Goal: Task Accomplishment & Management: Manage account settings

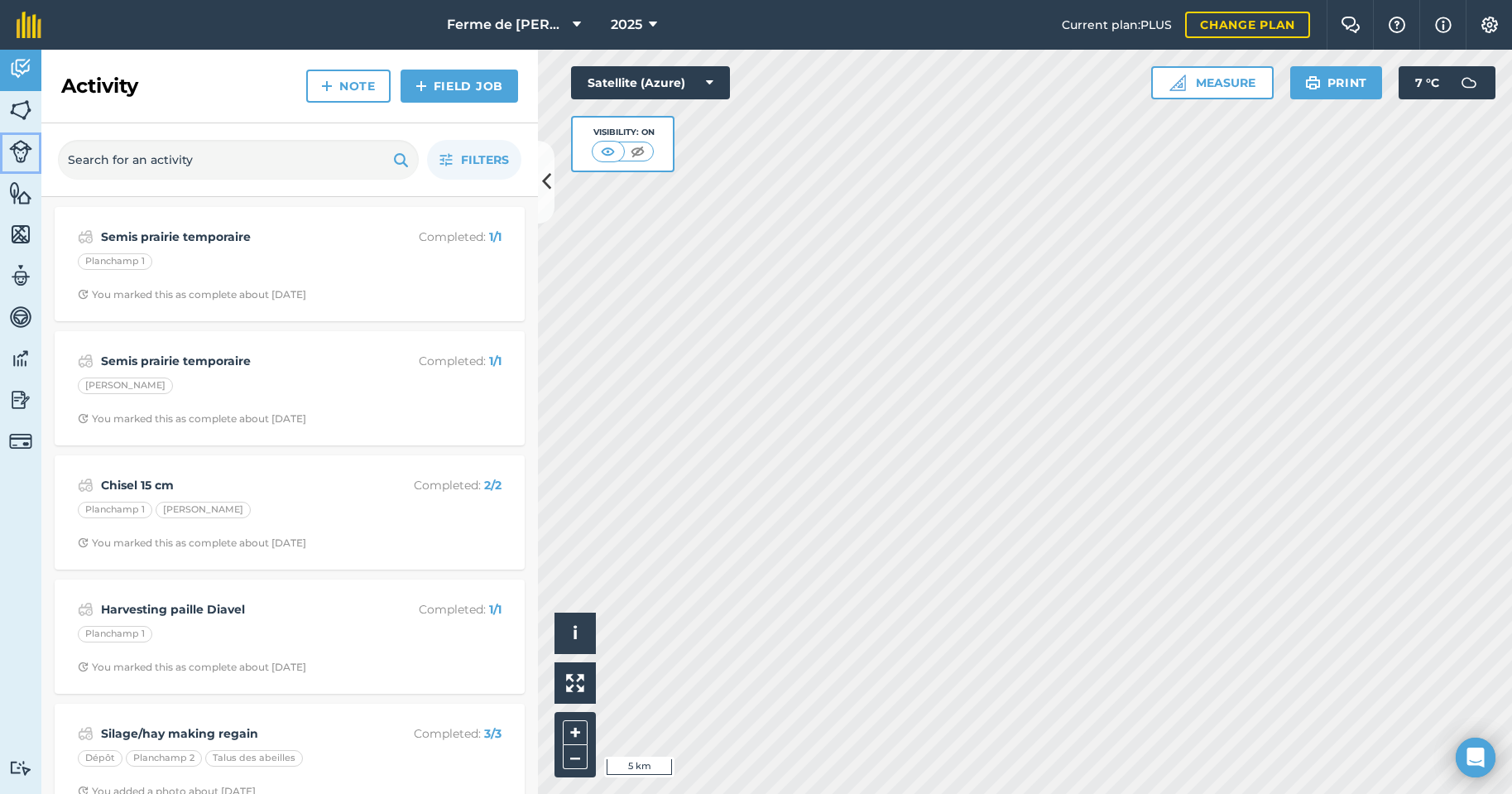
click at [19, 151] on img at bounding box center [20, 151] width 23 height 23
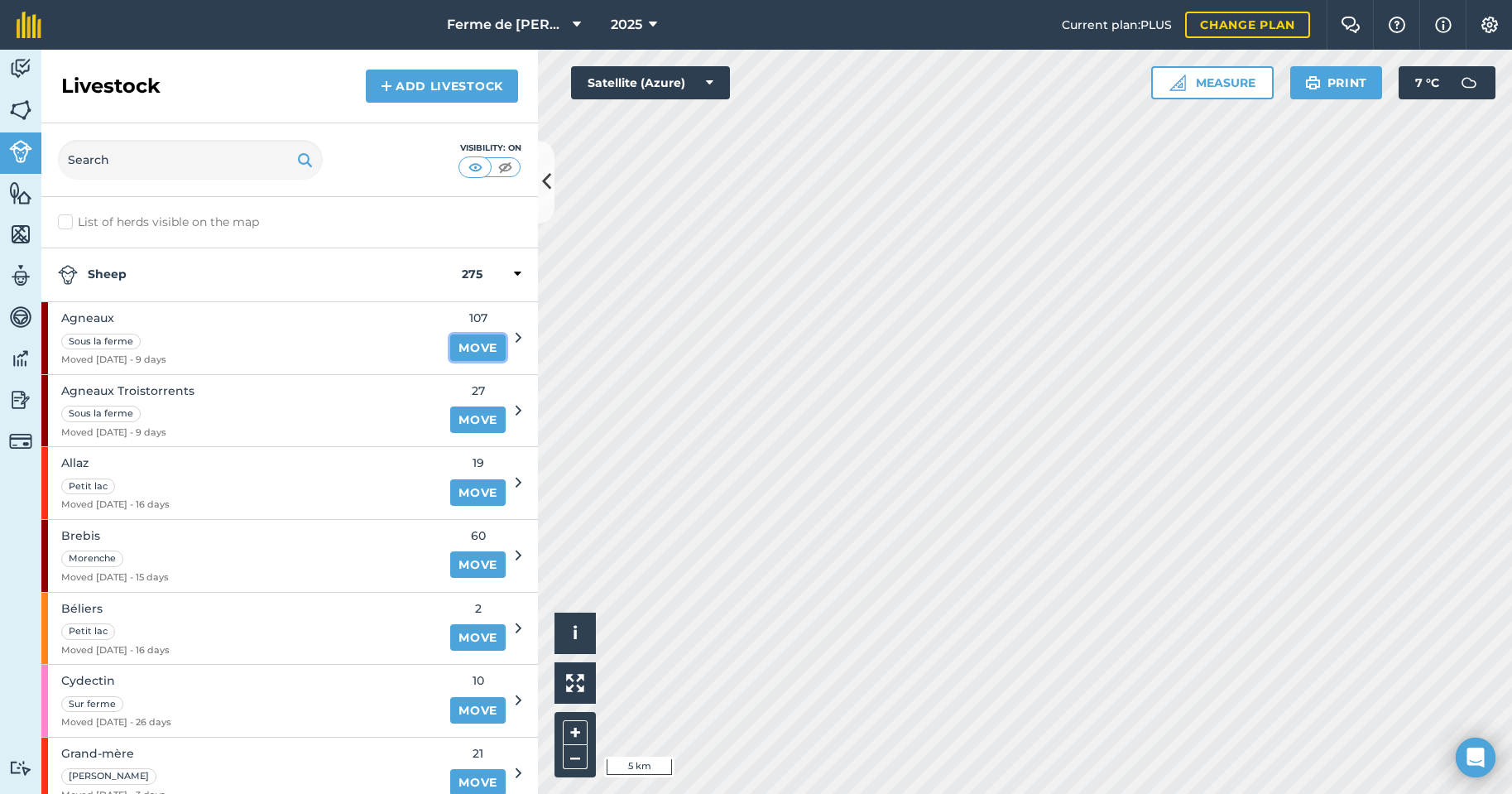
click at [462, 349] on link "Move" at bounding box center [478, 347] width 56 height 26
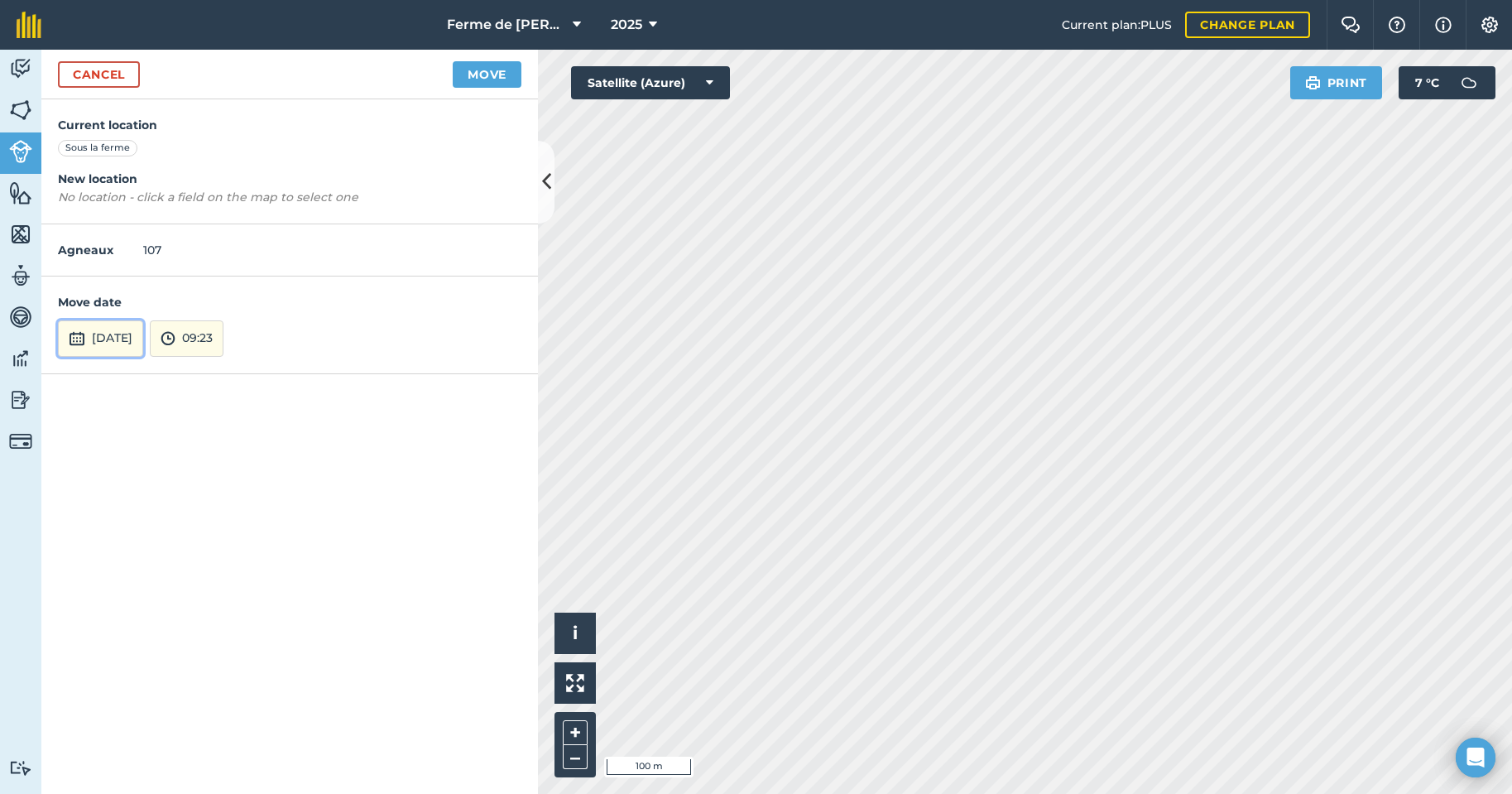
click at [125, 339] on button "[DATE]" at bounding box center [100, 338] width 85 height 36
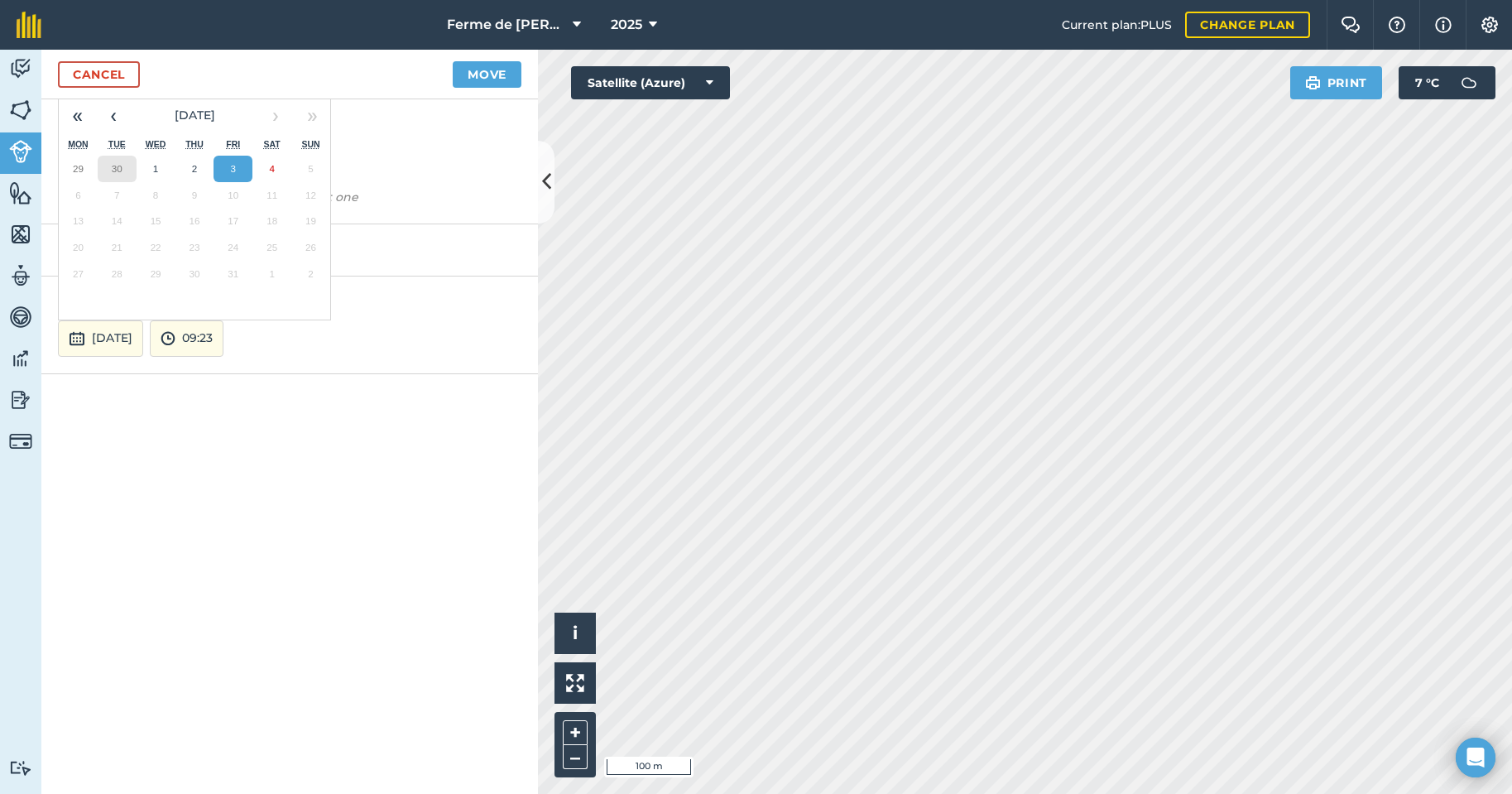
click at [111, 168] on abbr "30" at bounding box center [116, 168] width 11 height 11
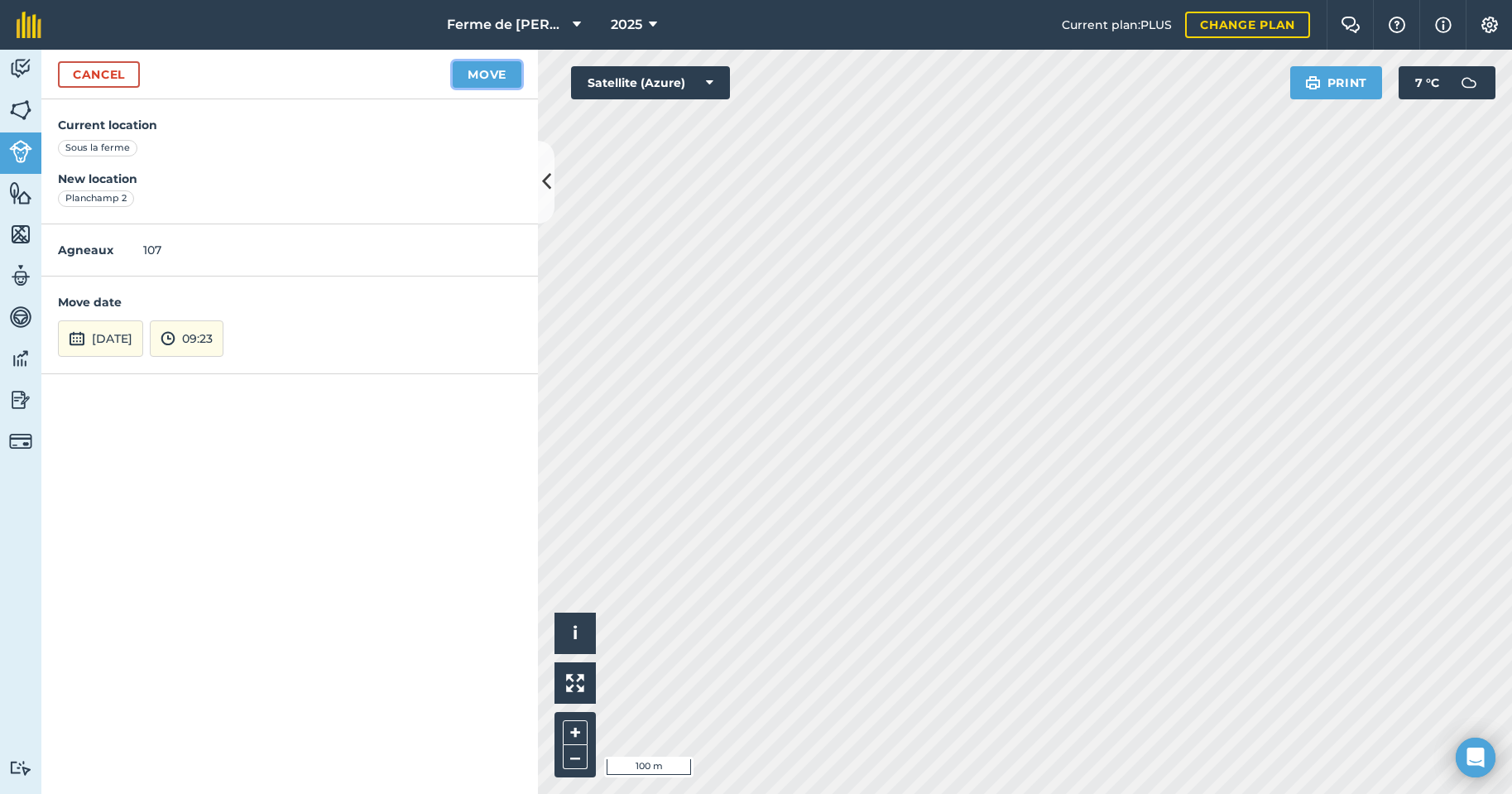
click at [482, 71] on button "Move" at bounding box center [487, 74] width 68 height 26
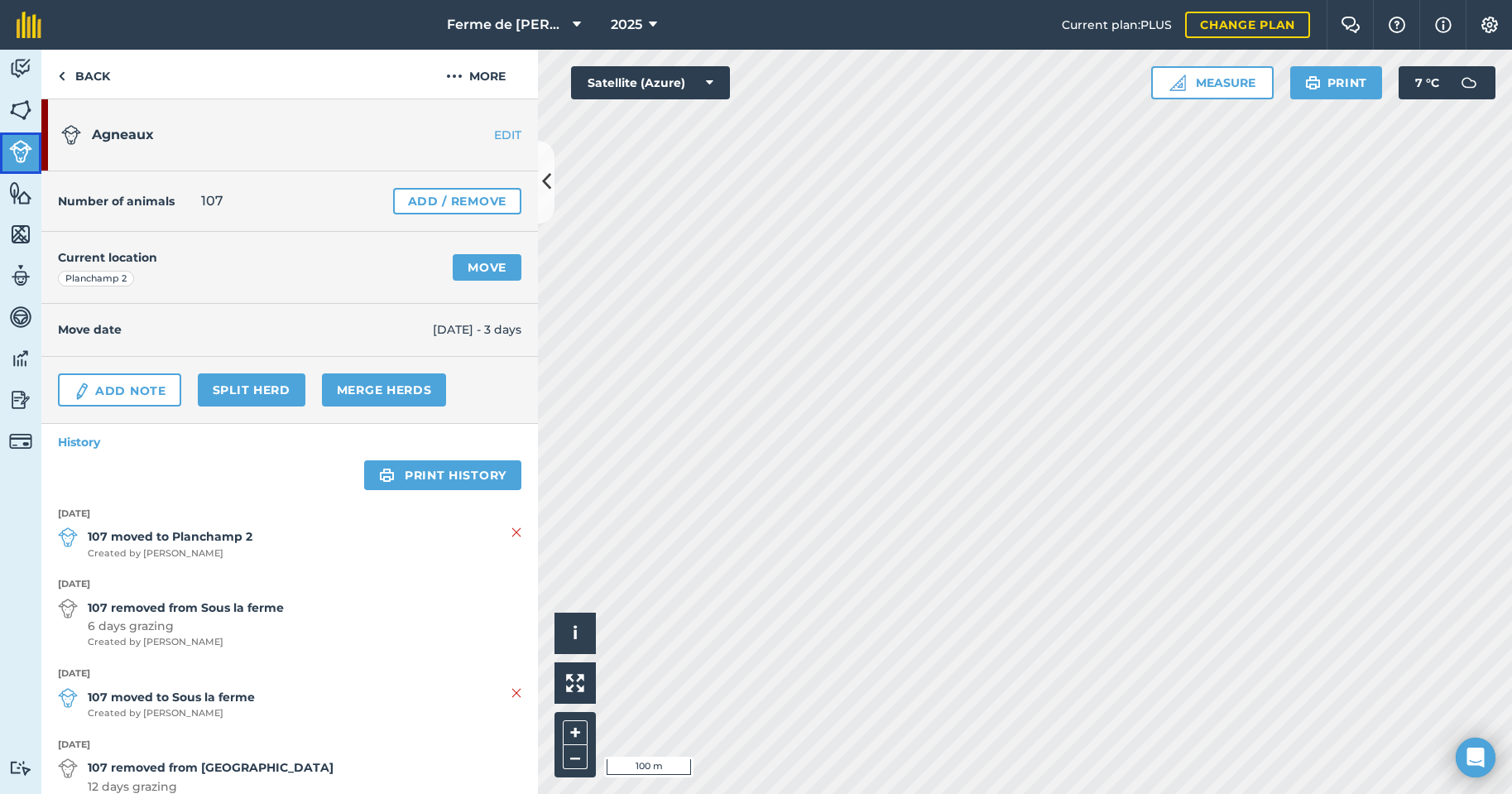
click at [24, 156] on img at bounding box center [20, 151] width 23 height 23
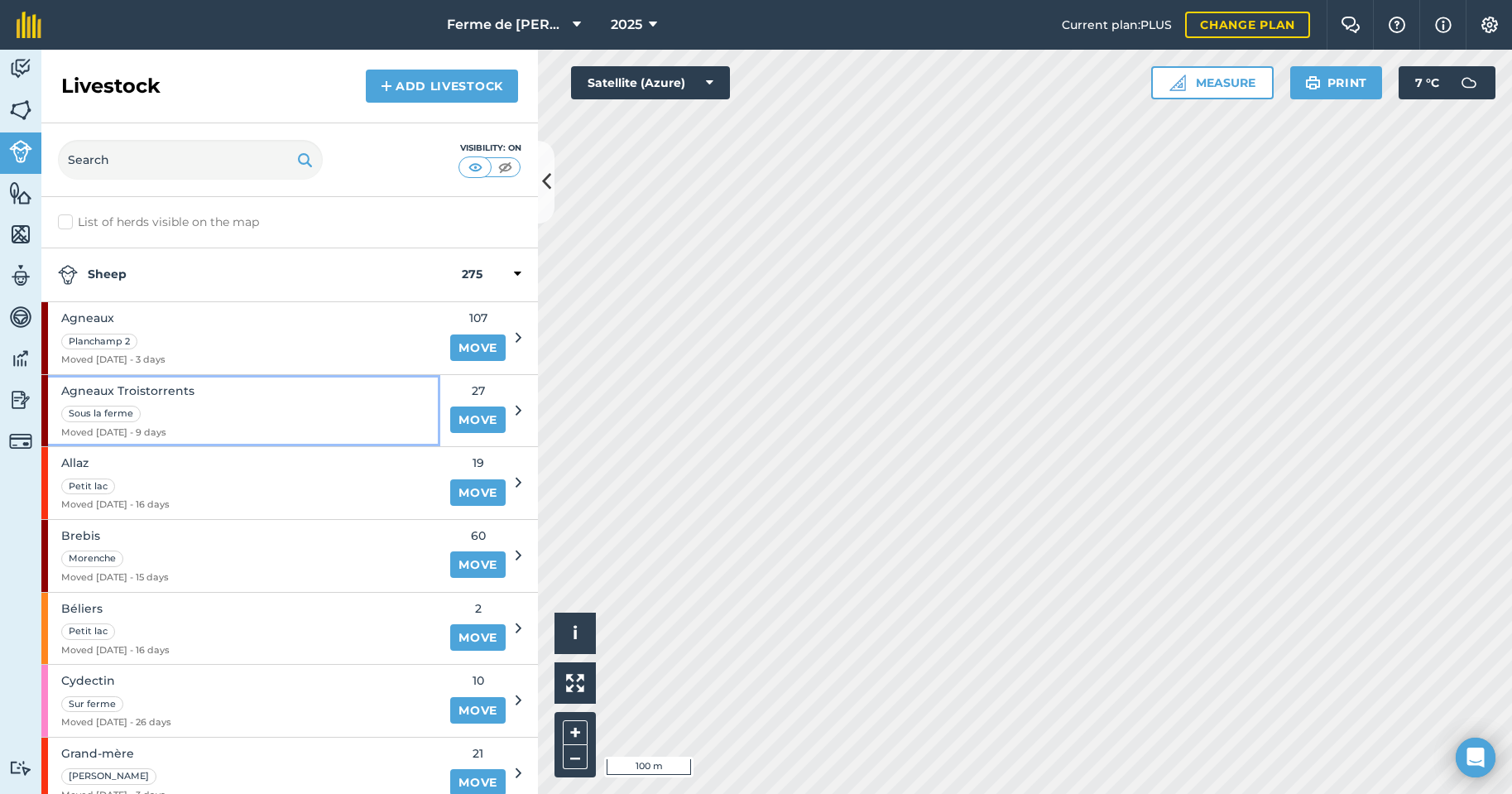
click at [372, 412] on div "Agneaux Troistorrents Sous la ferme Moved [DATE] - 9 days" at bounding box center [240, 411] width 399 height 72
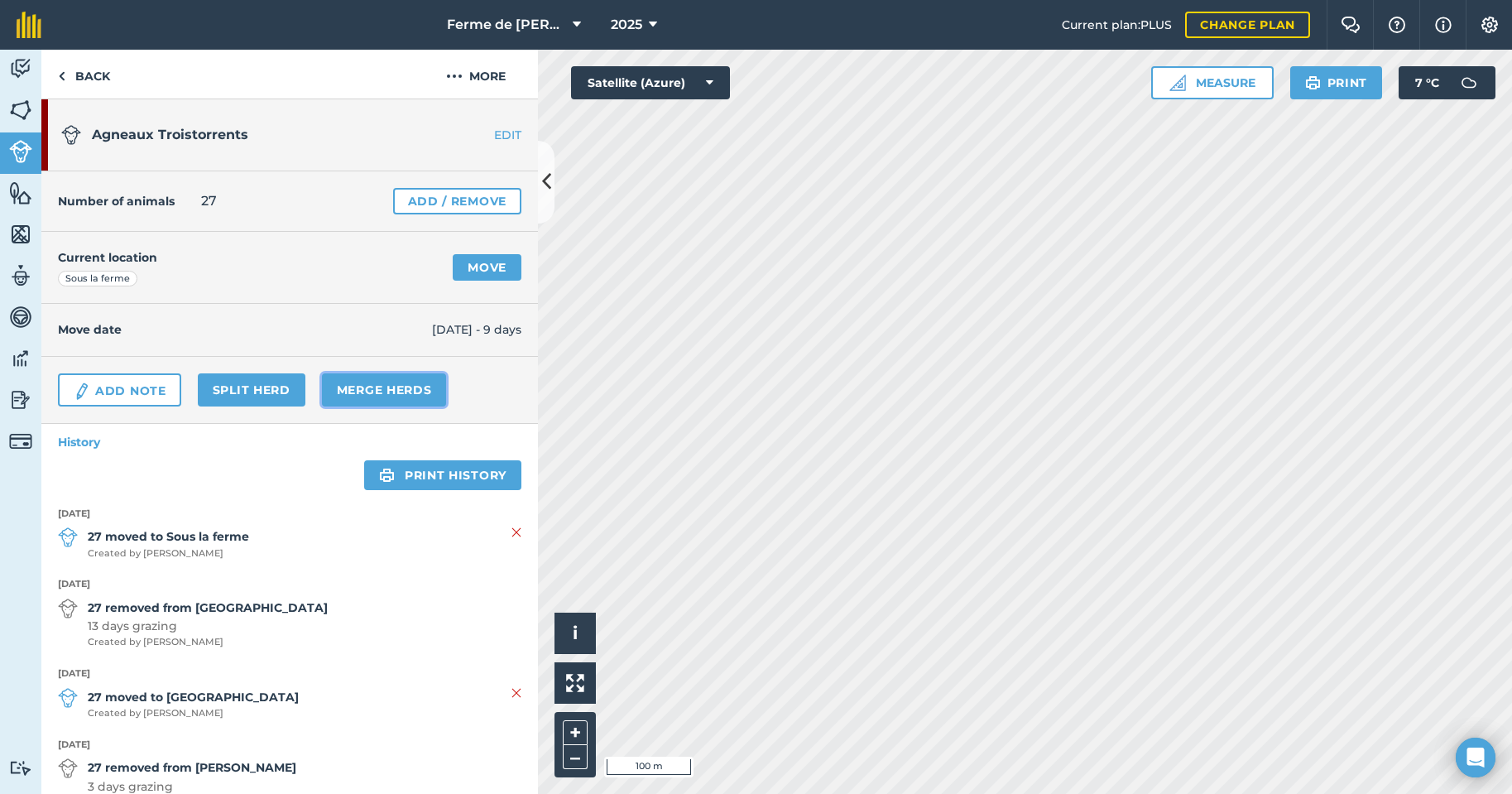
click at [383, 387] on link "Merge Herds" at bounding box center [385, 390] width 125 height 33
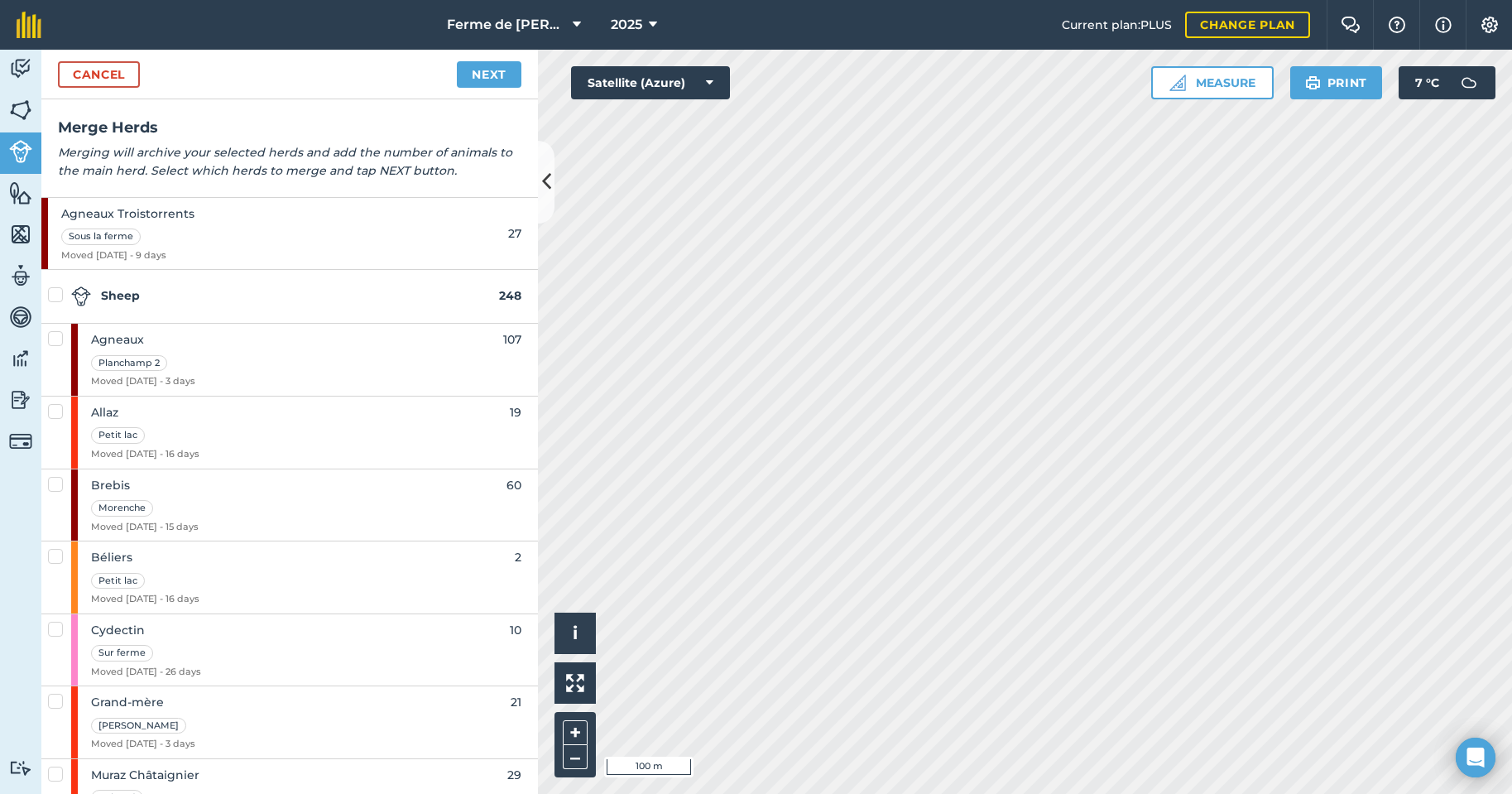
click at [58, 331] on label at bounding box center [58, 331] width 20 height 0
click at [58, 337] on input "checkbox" at bounding box center [53, 336] width 11 height 11
checkbox input "true"
click at [502, 70] on link "Next" at bounding box center [489, 74] width 65 height 26
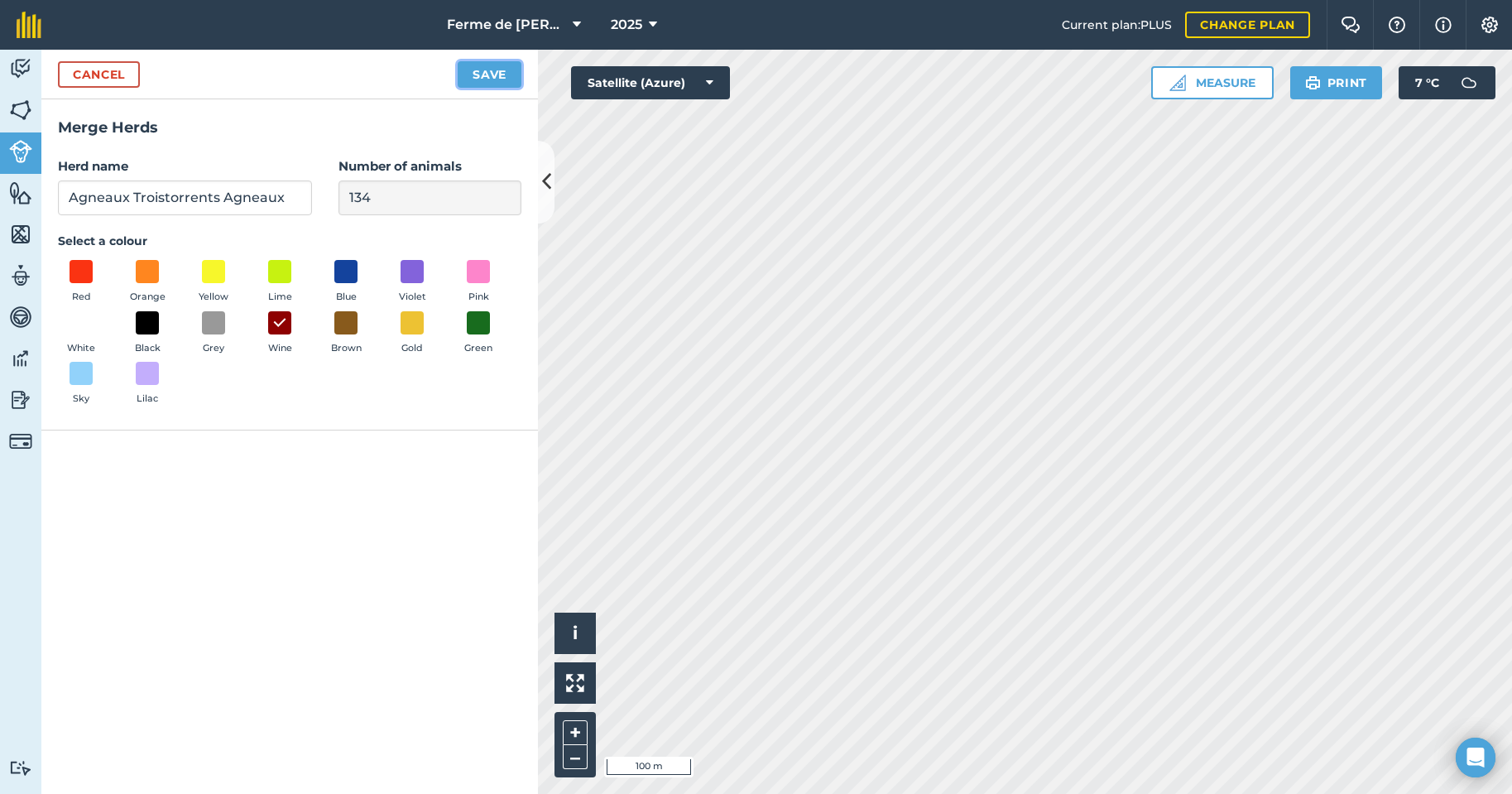
click at [476, 70] on button "Save" at bounding box center [490, 74] width 64 height 26
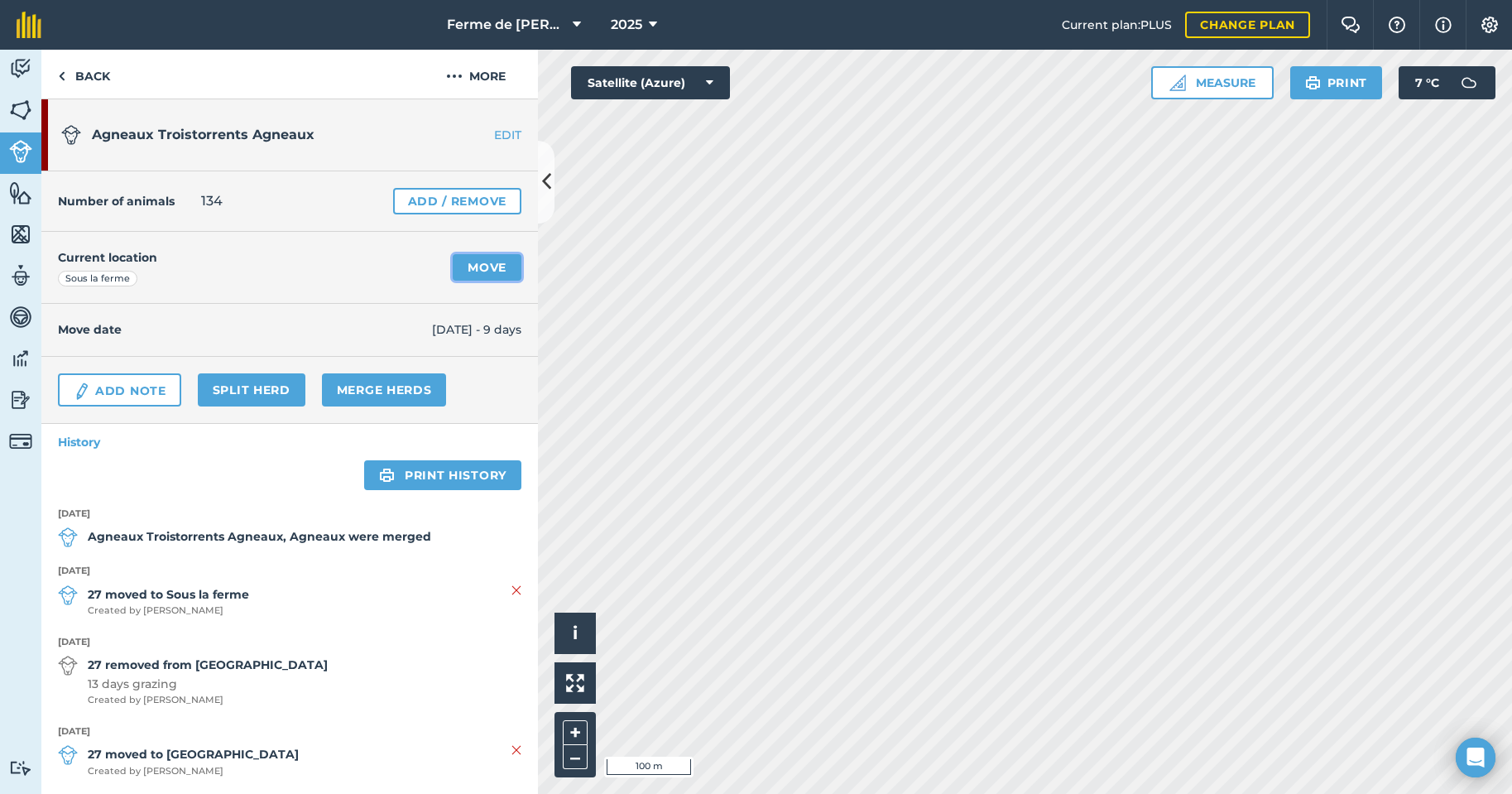
click at [465, 267] on link "Move" at bounding box center [487, 267] width 68 height 26
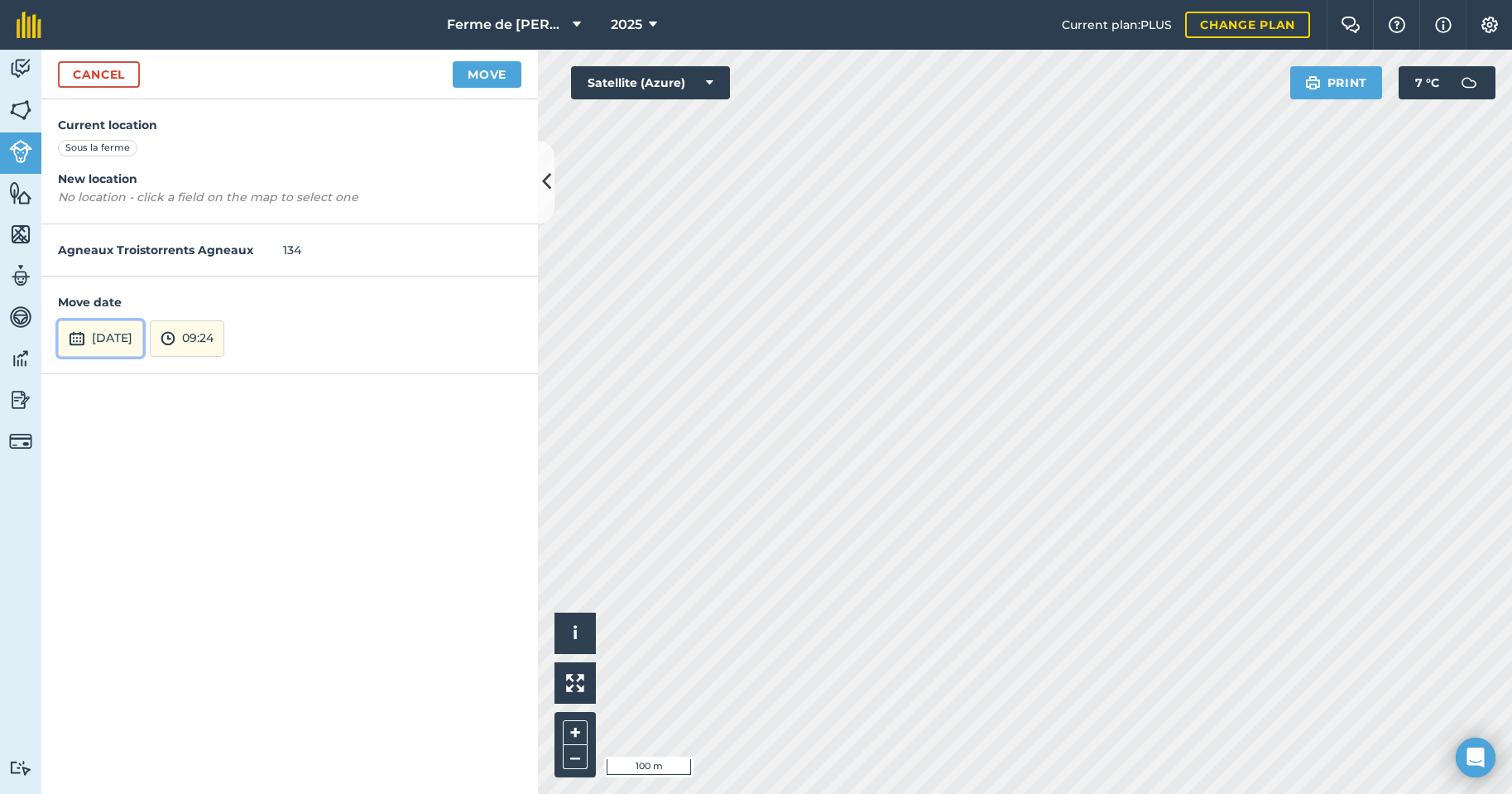
click at [131, 338] on button "[DATE]" at bounding box center [100, 338] width 85 height 36
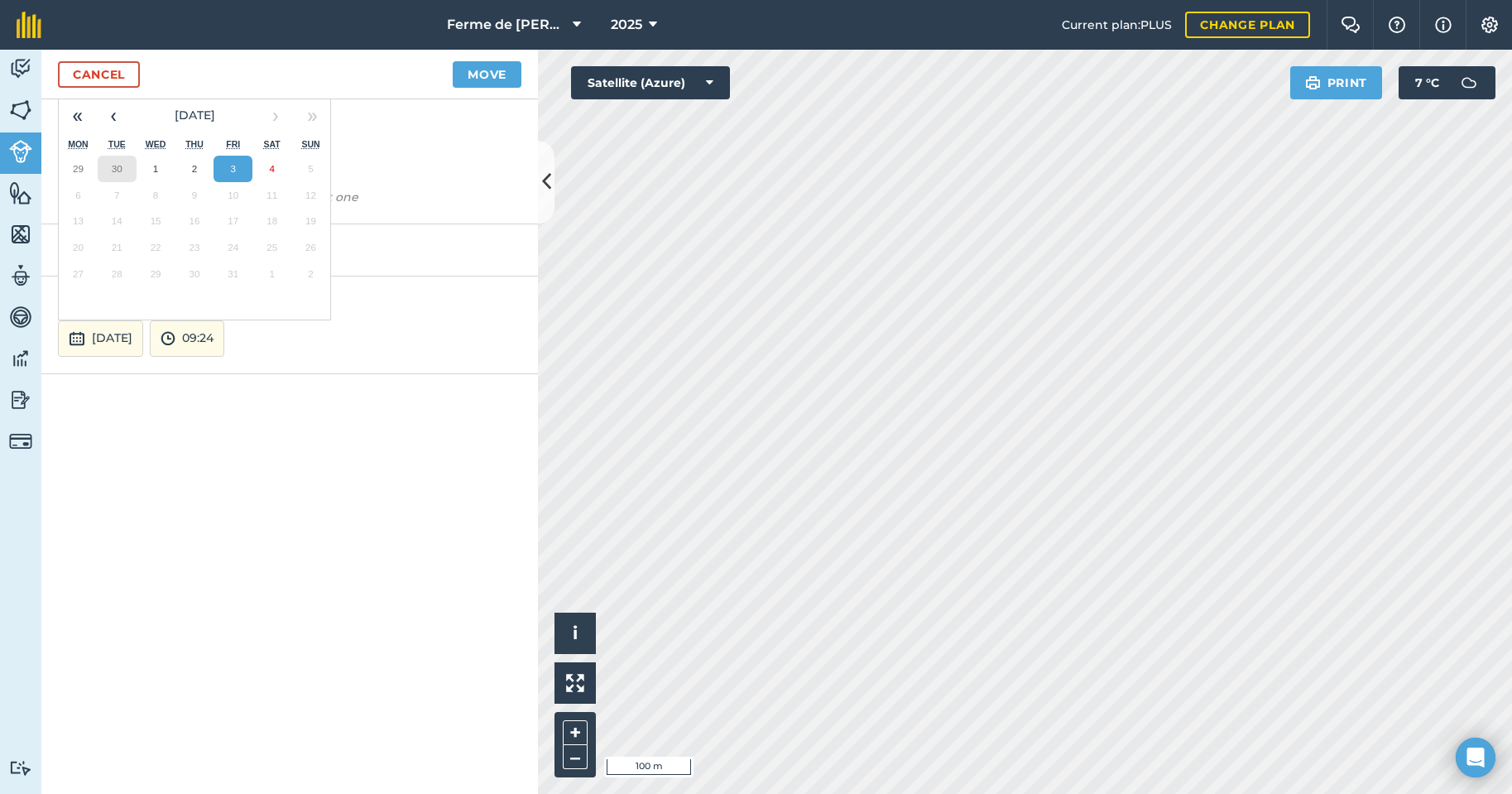
click at [124, 170] on button "30" at bounding box center [117, 168] width 39 height 26
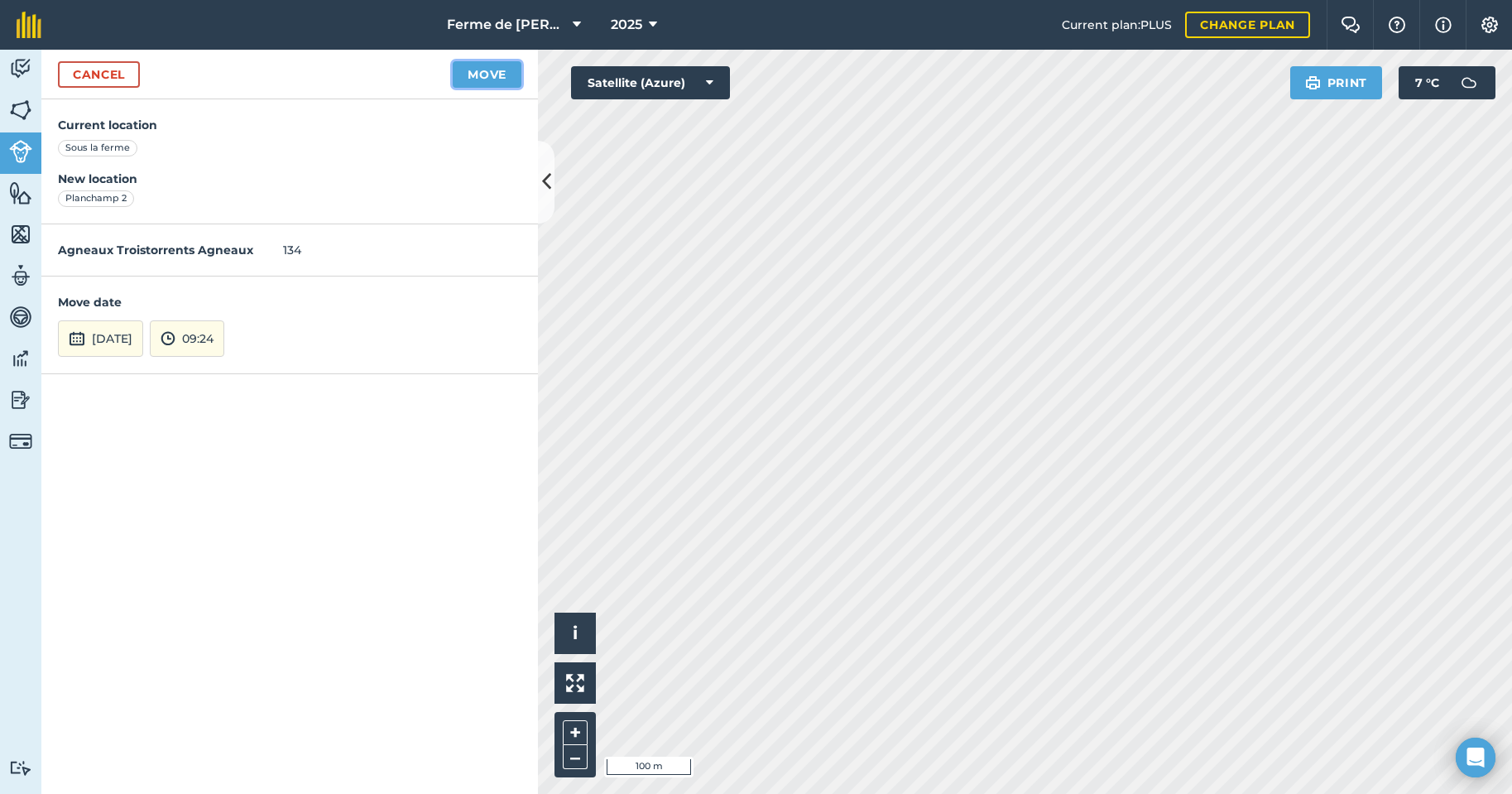
click at [482, 80] on button "Move" at bounding box center [487, 74] width 68 height 26
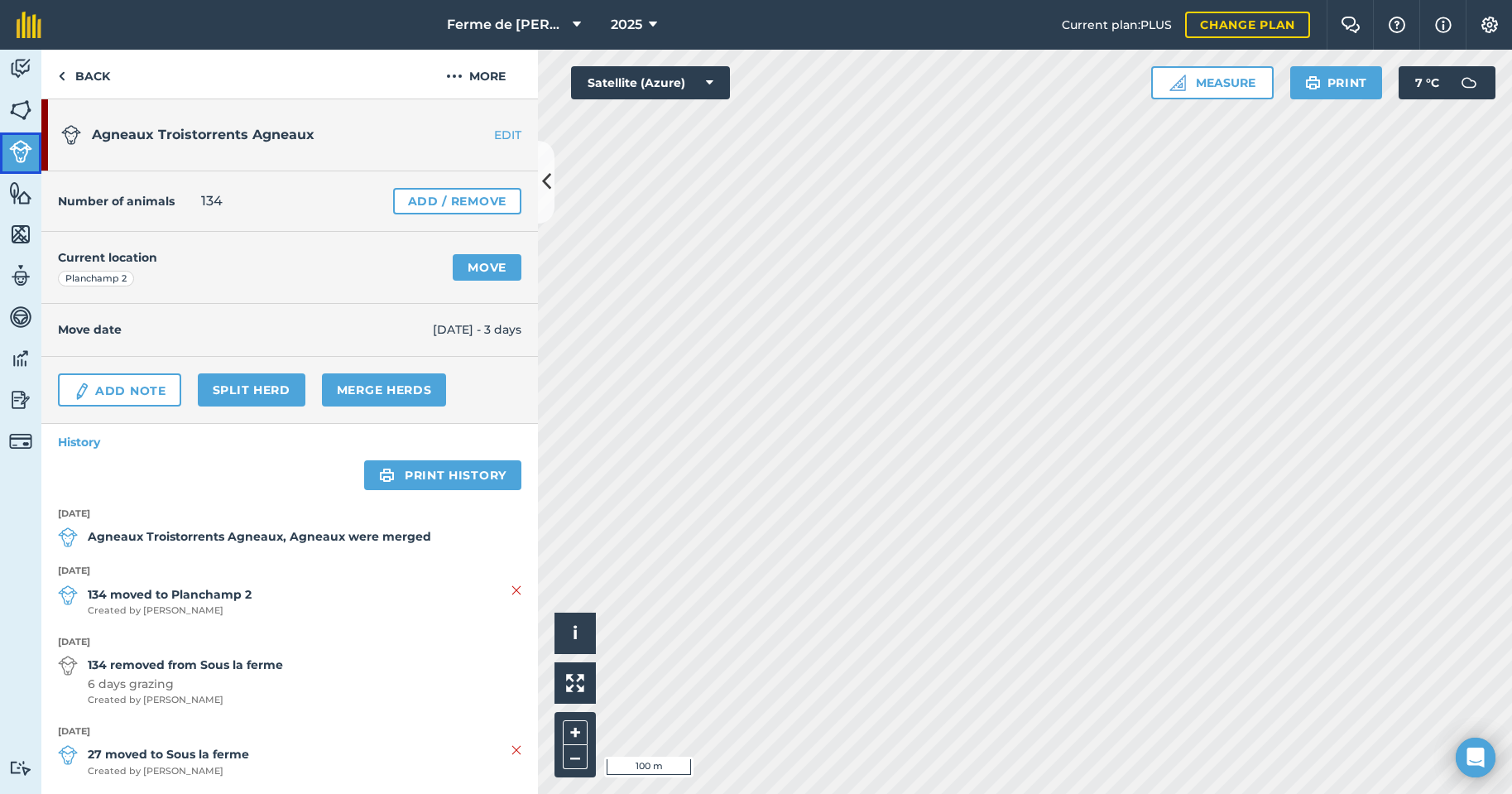
click at [19, 154] on img at bounding box center [20, 151] width 23 height 23
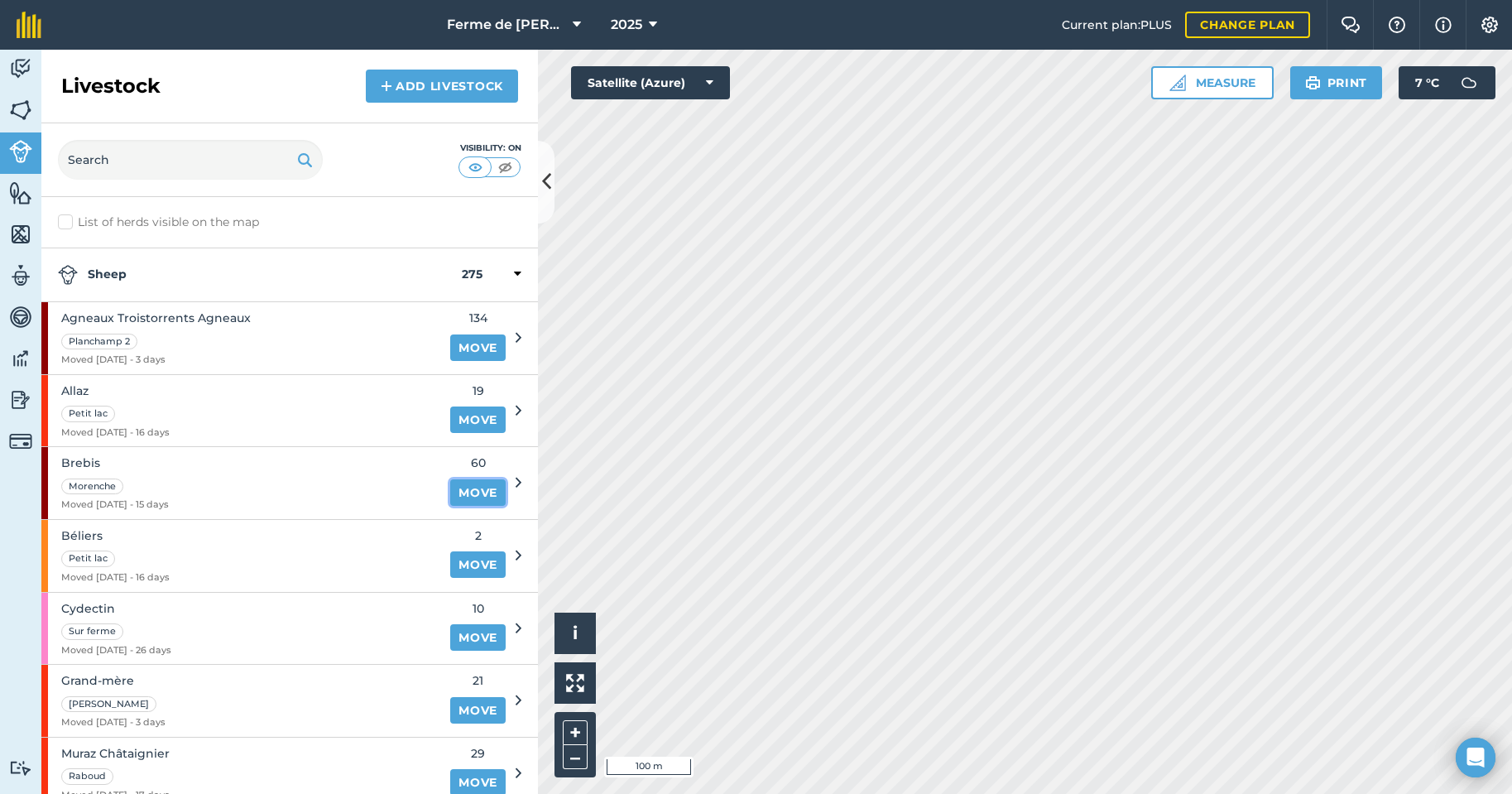
click at [462, 494] on link "Move" at bounding box center [478, 492] width 56 height 26
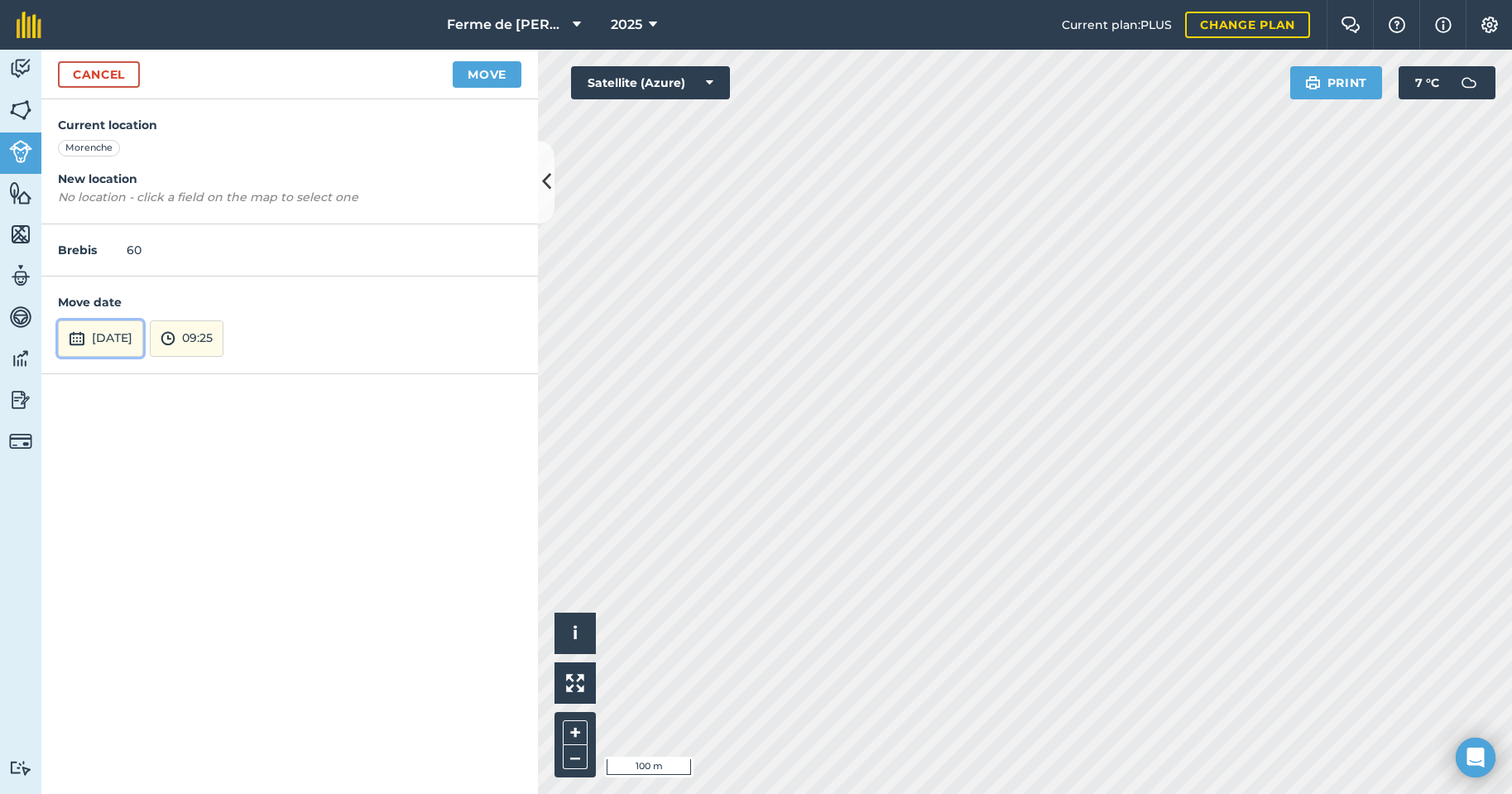
click at [133, 340] on button "[DATE]" at bounding box center [100, 338] width 85 height 36
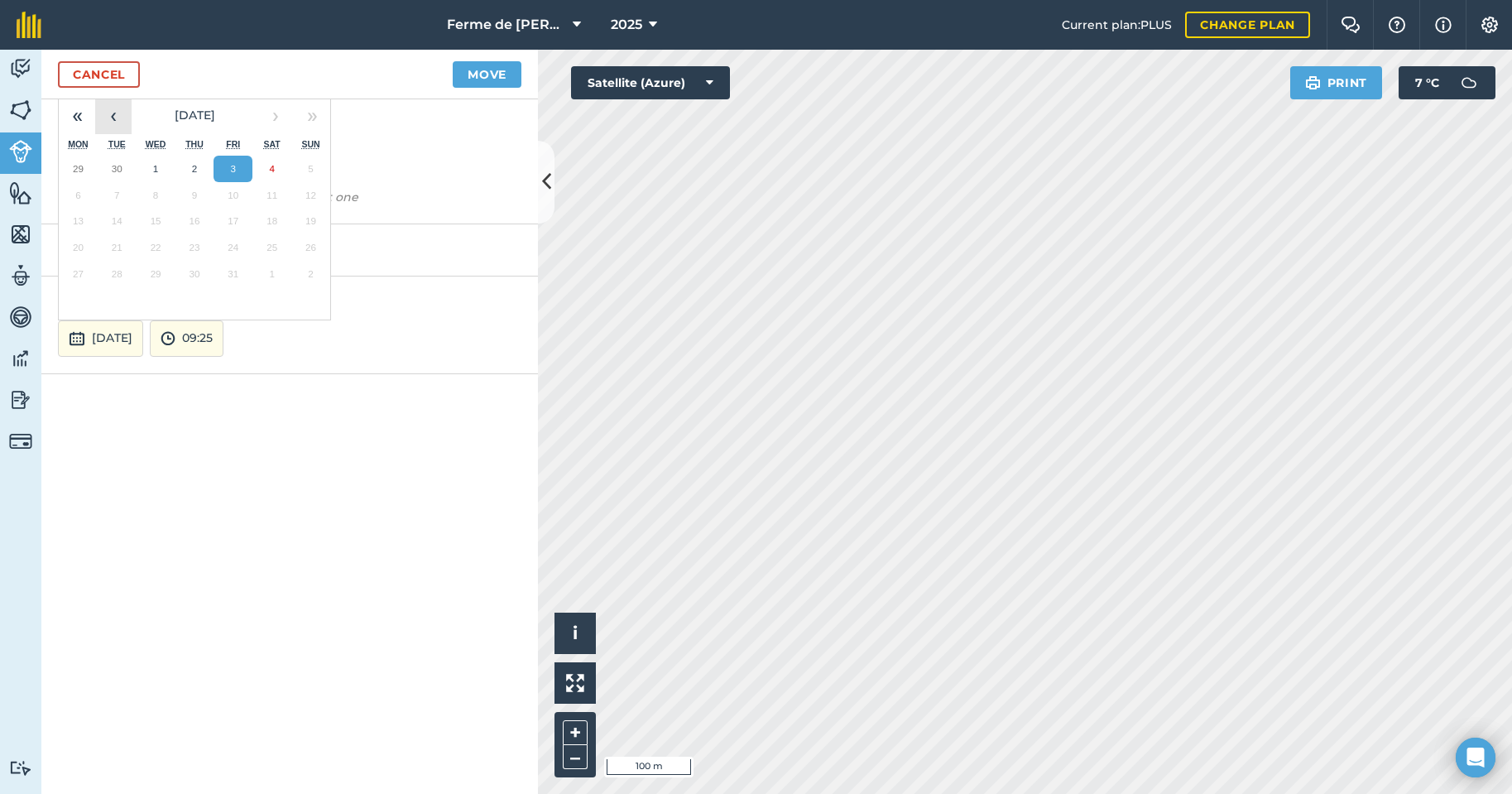
click at [121, 115] on button "‹" at bounding box center [113, 116] width 36 height 36
click at [83, 78] on link "Cancel" at bounding box center [99, 74] width 82 height 26
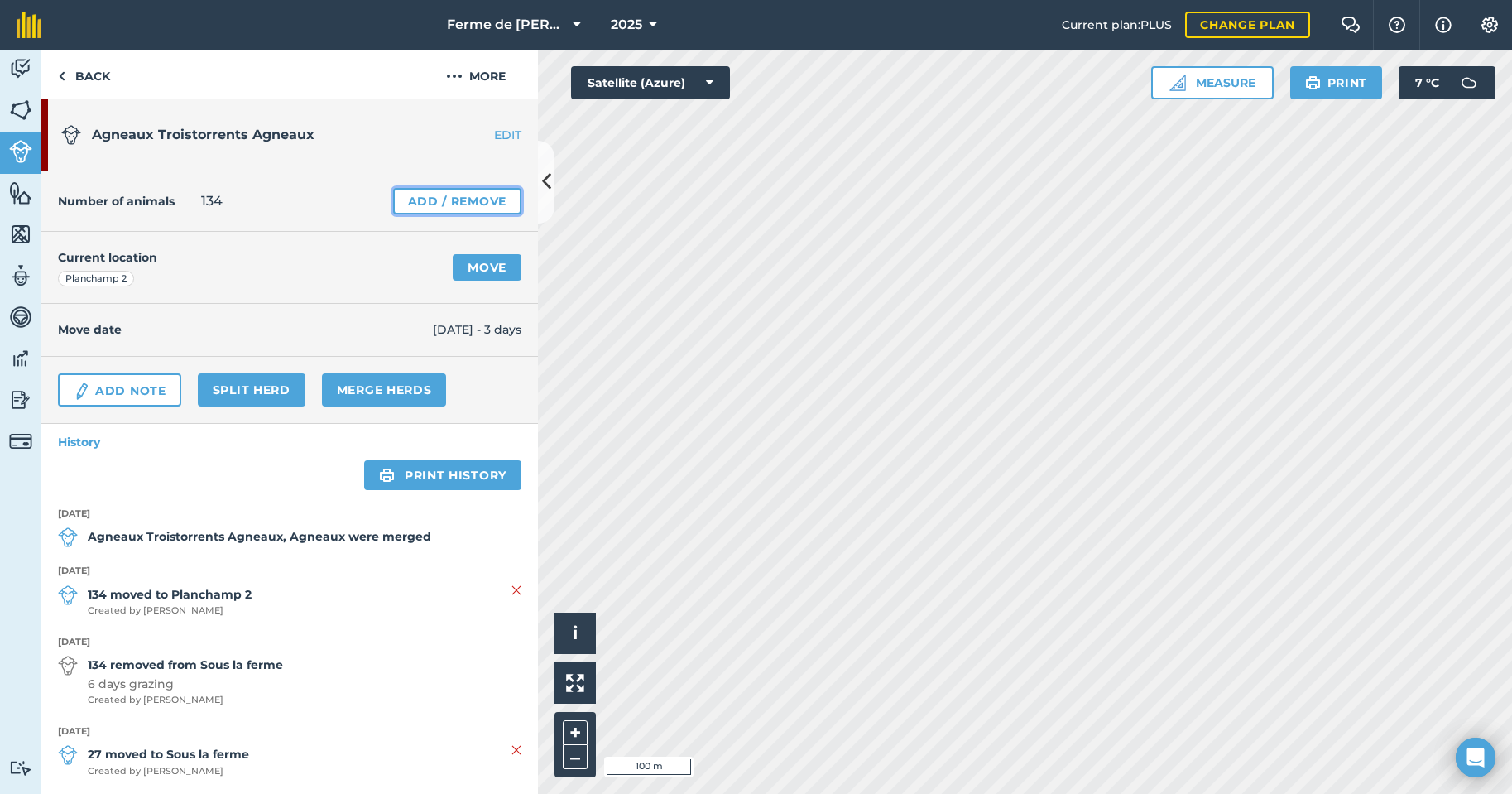
click at [465, 200] on link "Add / Remove" at bounding box center [457, 201] width 128 height 26
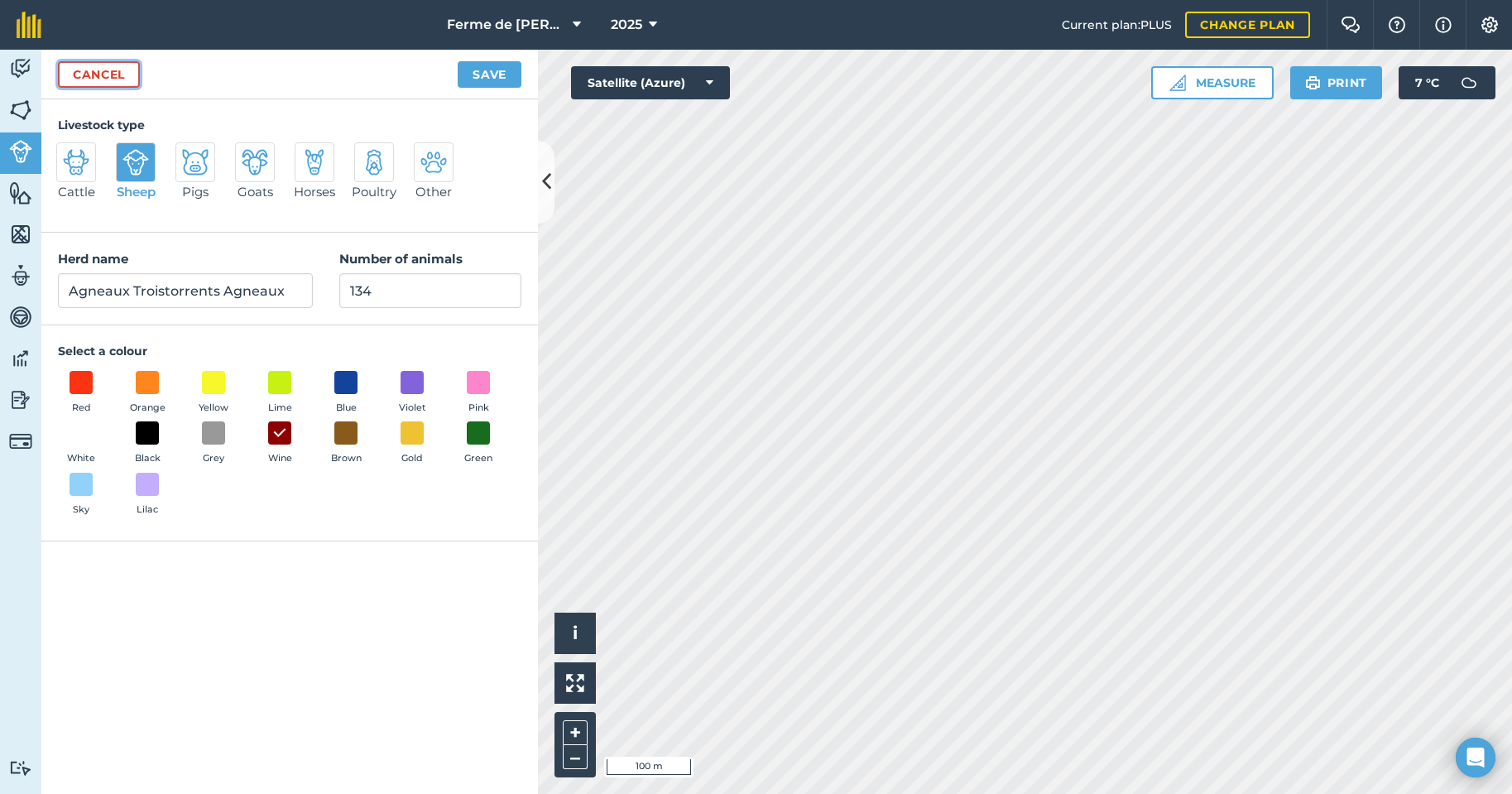
click at [101, 68] on link "Cancel" at bounding box center [99, 74] width 82 height 26
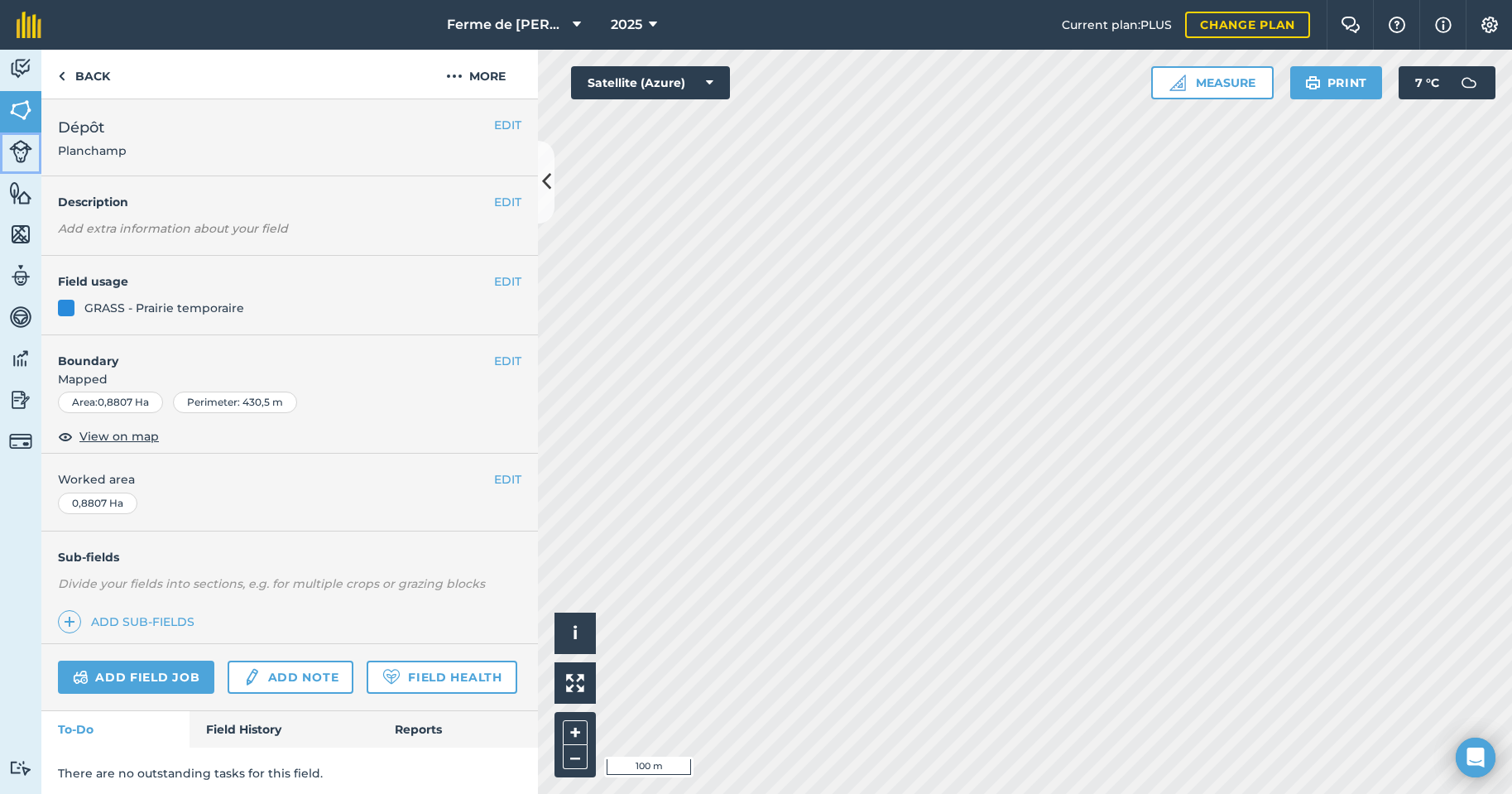
click at [22, 154] on img at bounding box center [20, 151] width 23 height 23
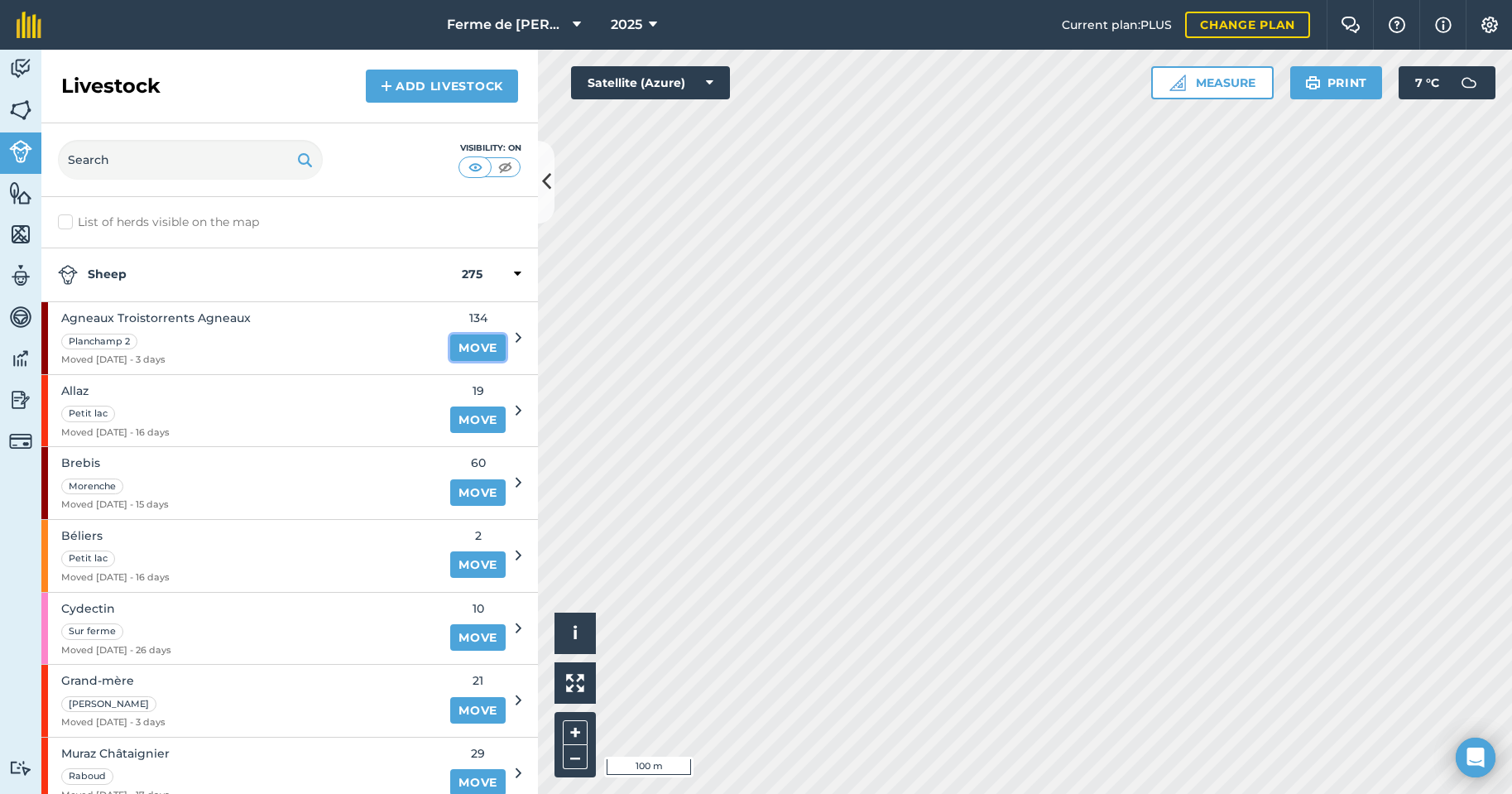
click at [464, 347] on link "Move" at bounding box center [478, 347] width 56 height 26
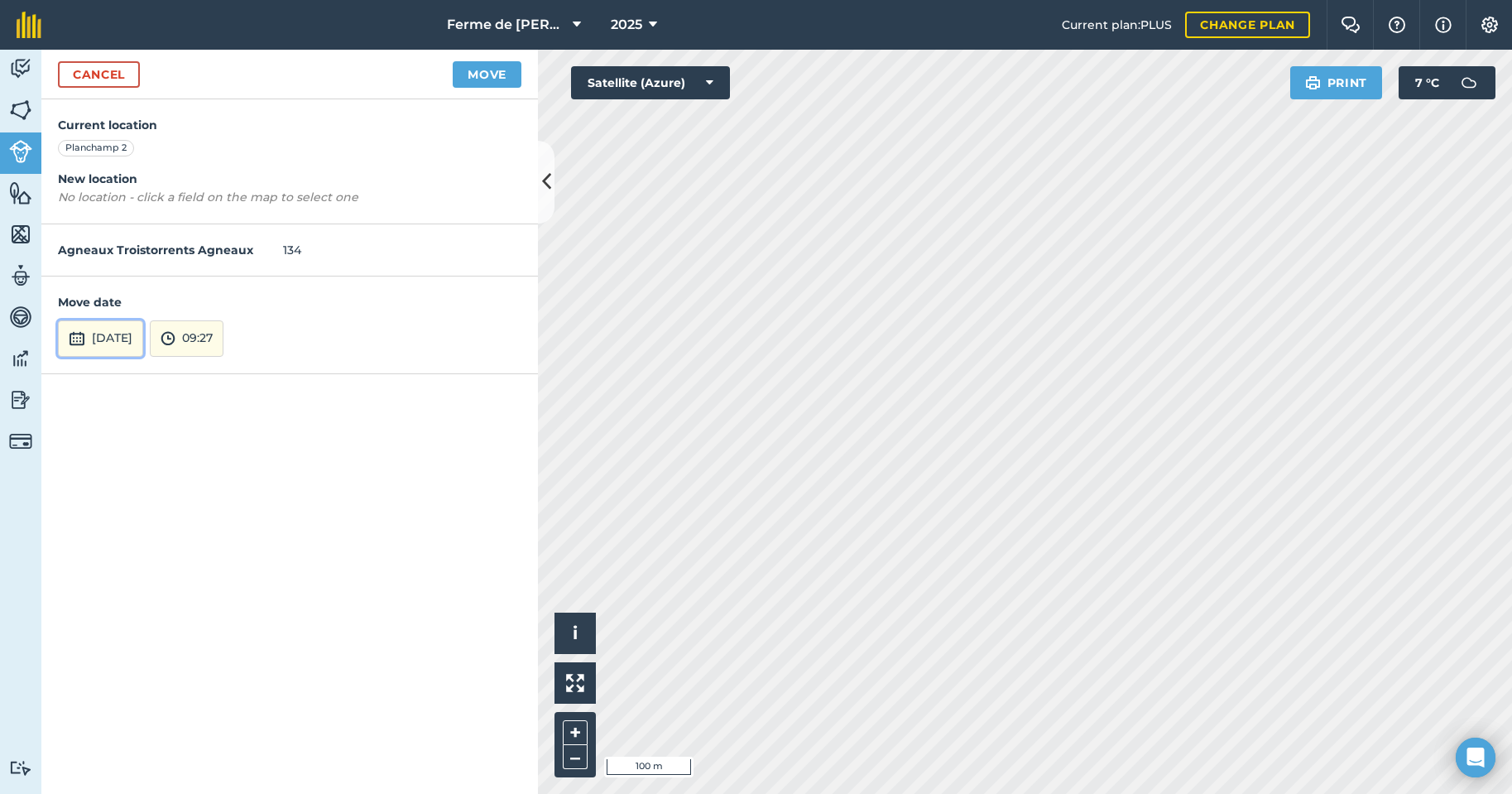
click at [126, 343] on button "[DATE]" at bounding box center [100, 338] width 85 height 36
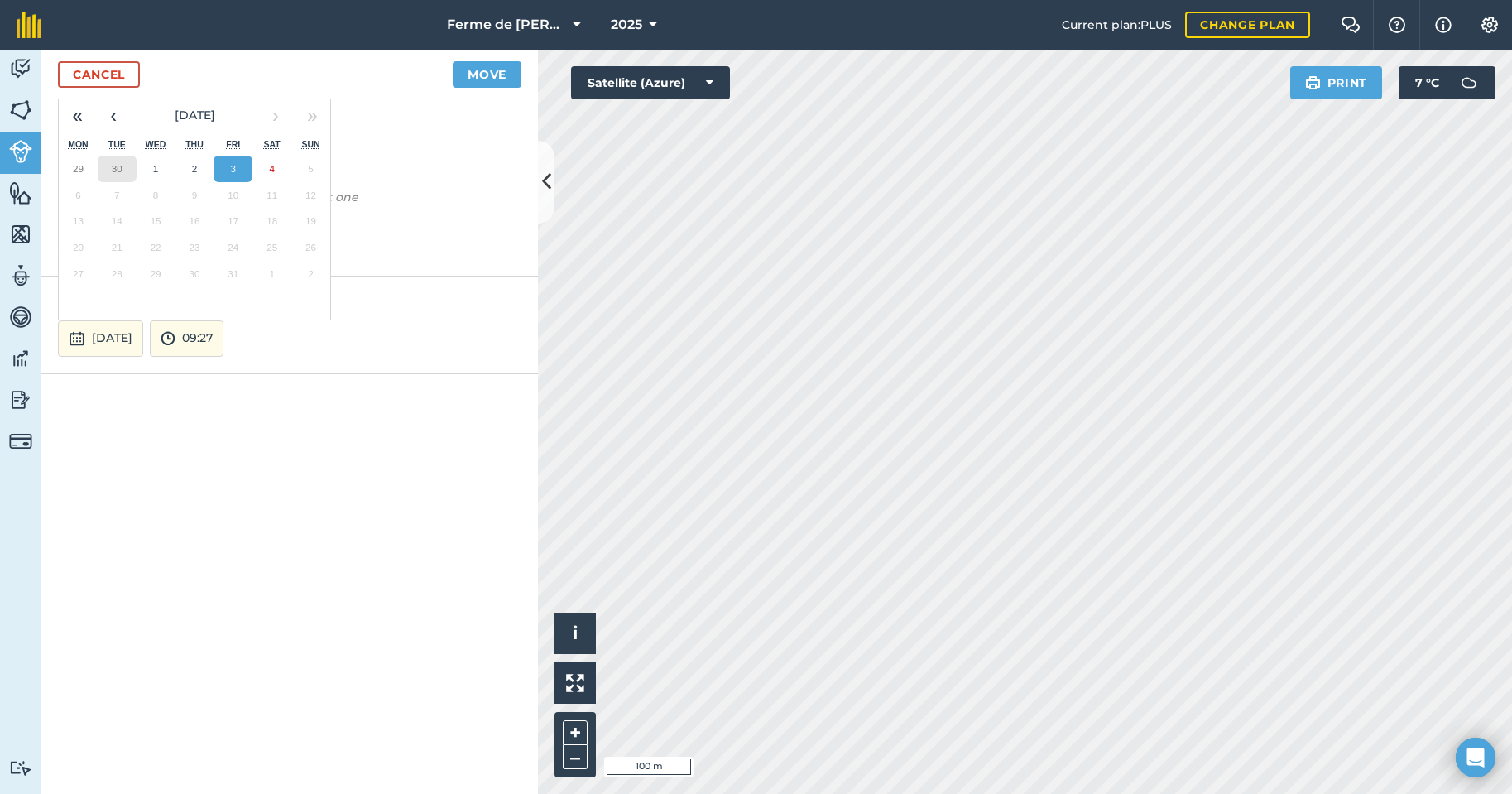
click at [121, 164] on abbr "30" at bounding box center [116, 168] width 11 height 11
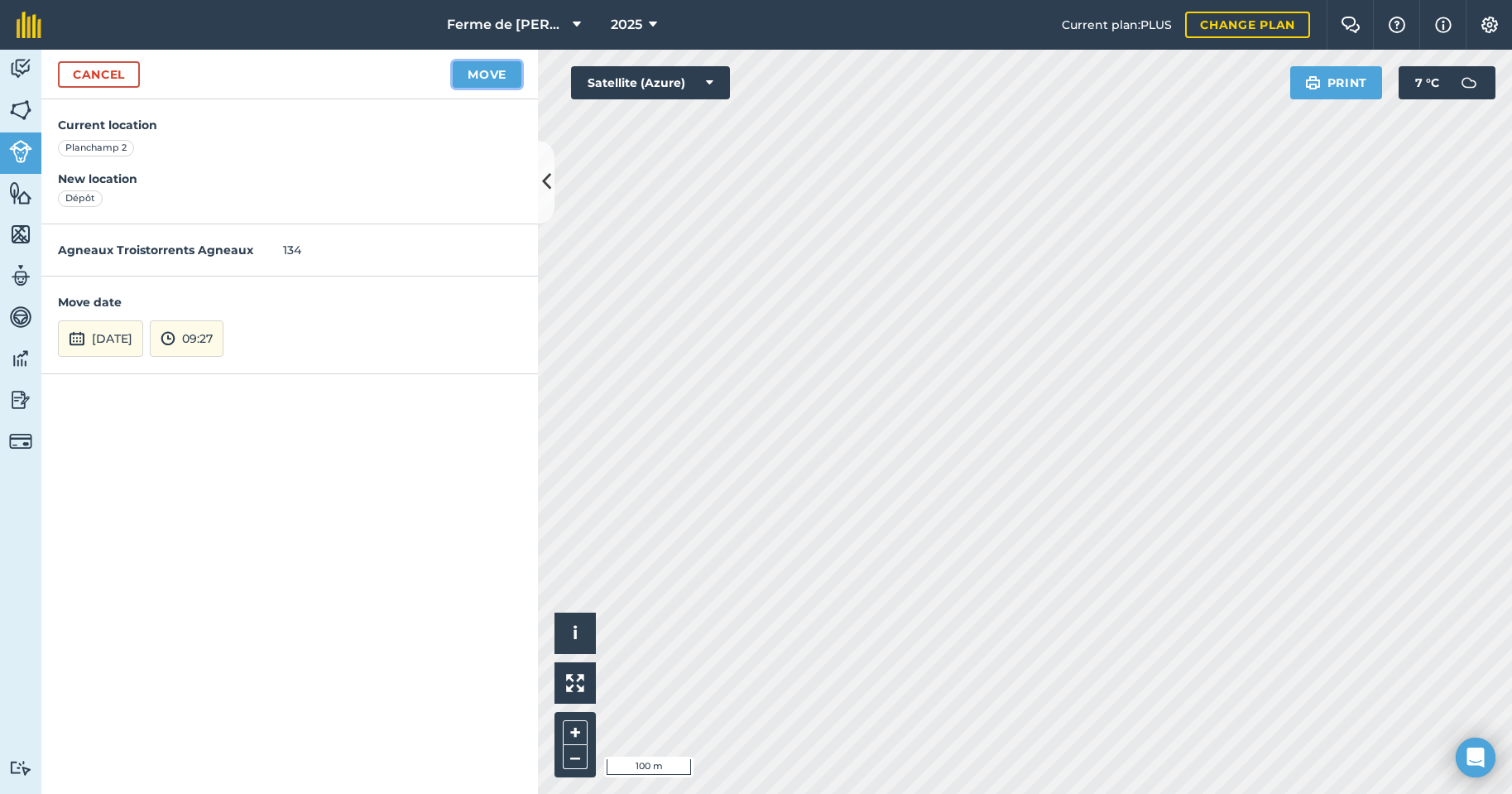
click at [494, 74] on button "Move" at bounding box center [487, 74] width 68 height 26
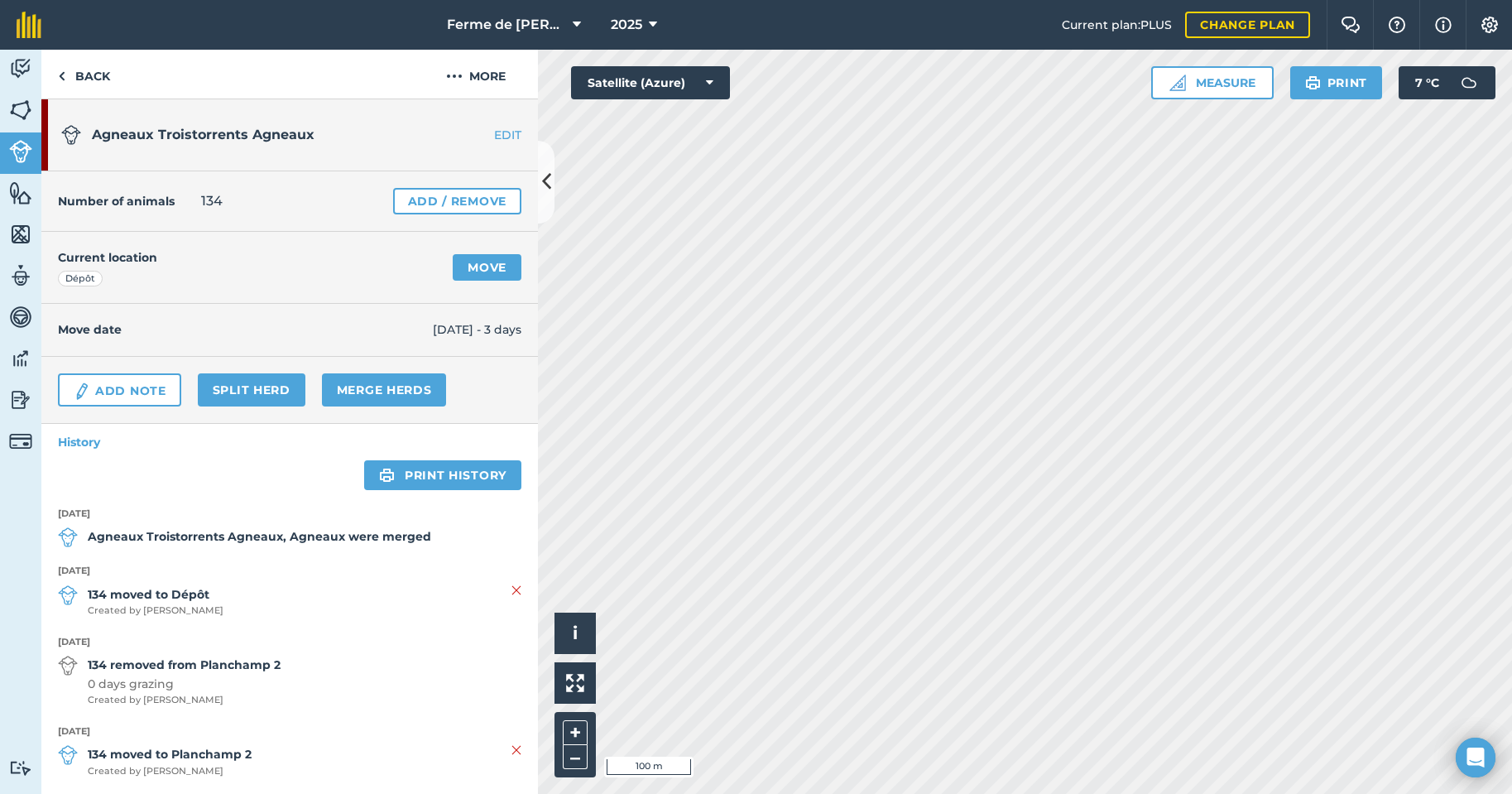
click at [217, 671] on strong "134 removed from Planchamp 2" at bounding box center [184, 665] width 193 height 19
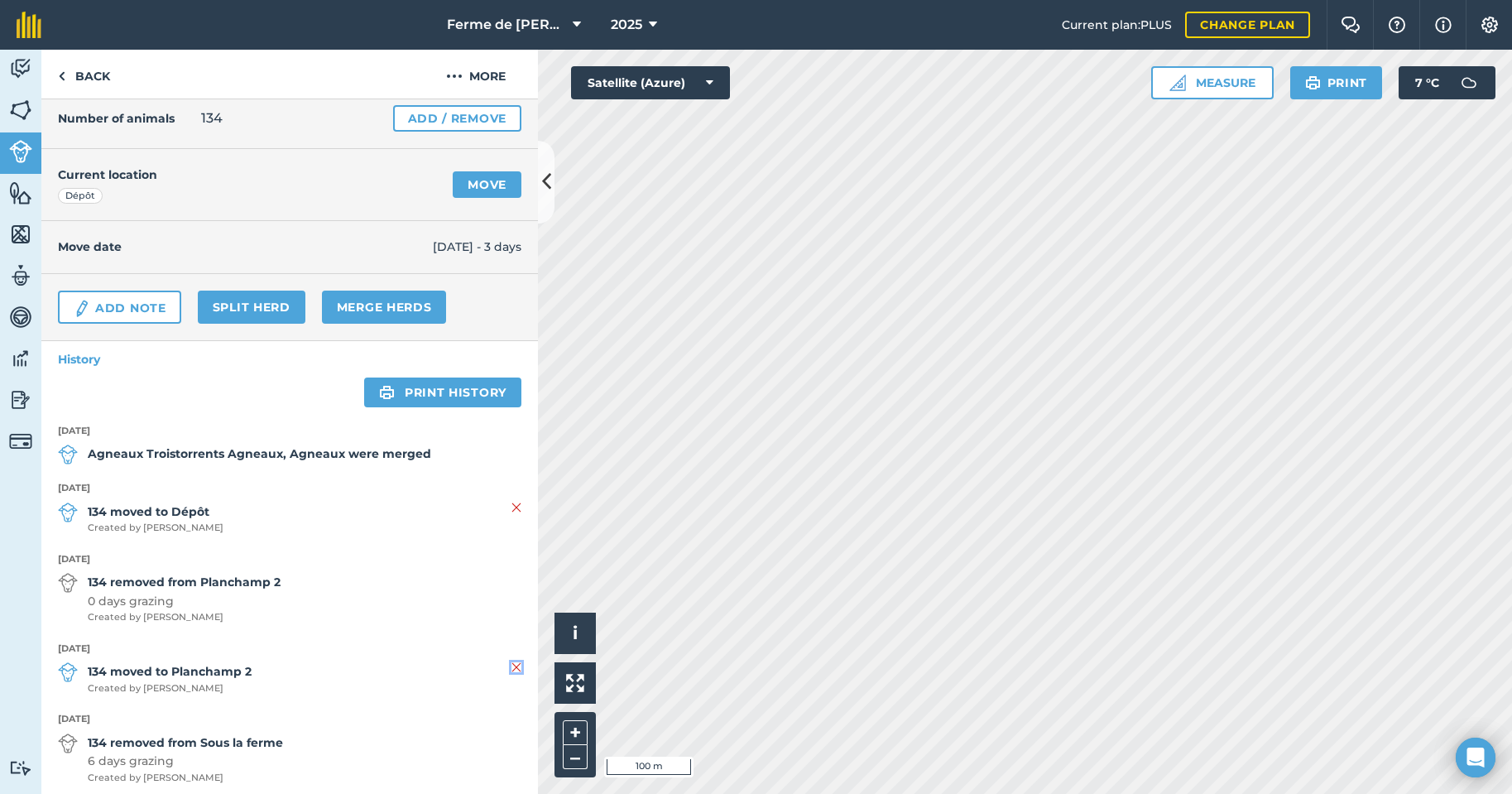
click at [511, 668] on img at bounding box center [516, 667] width 10 height 20
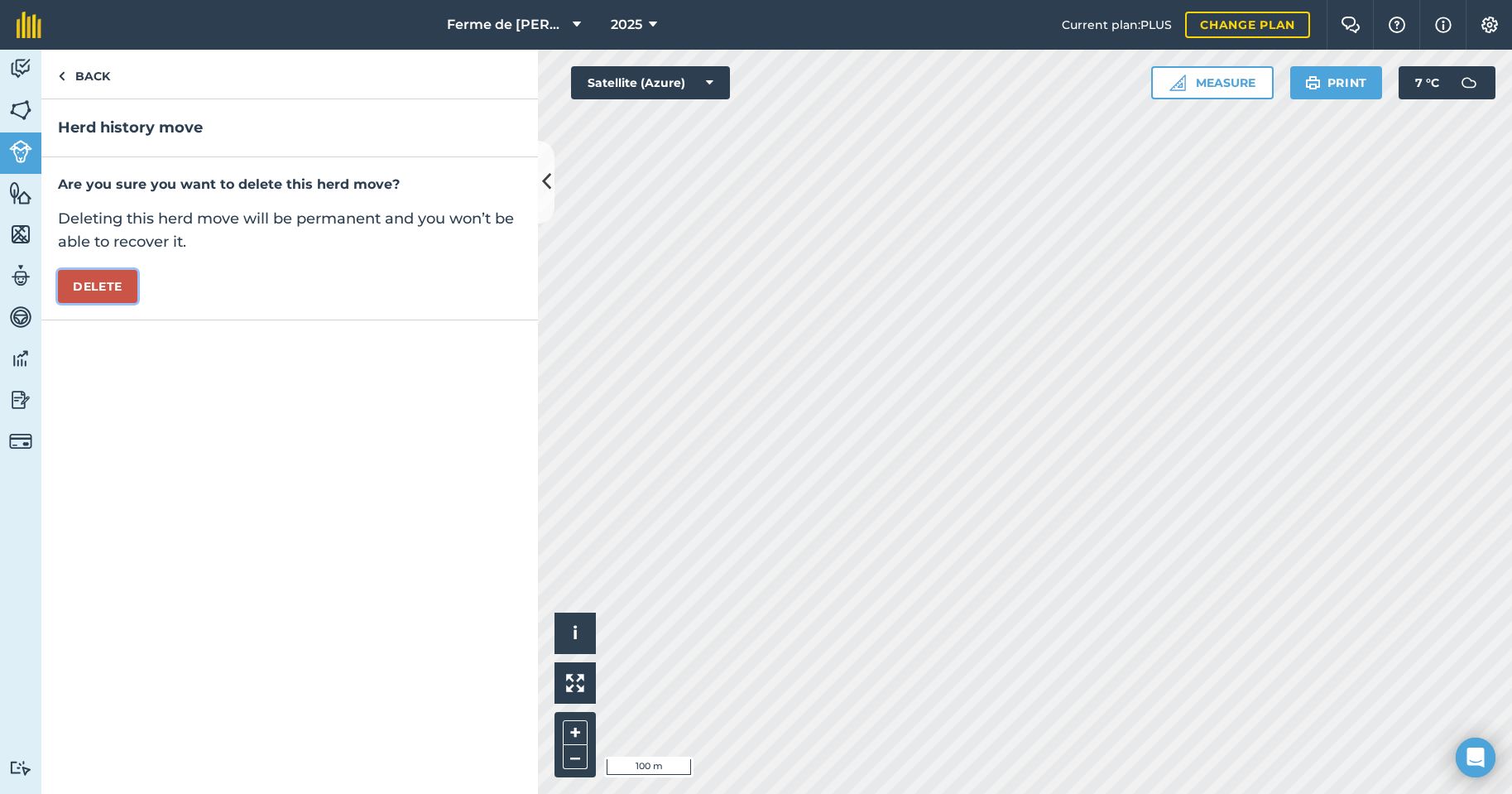
click at [94, 299] on button "Delete" at bounding box center [98, 286] width 79 height 33
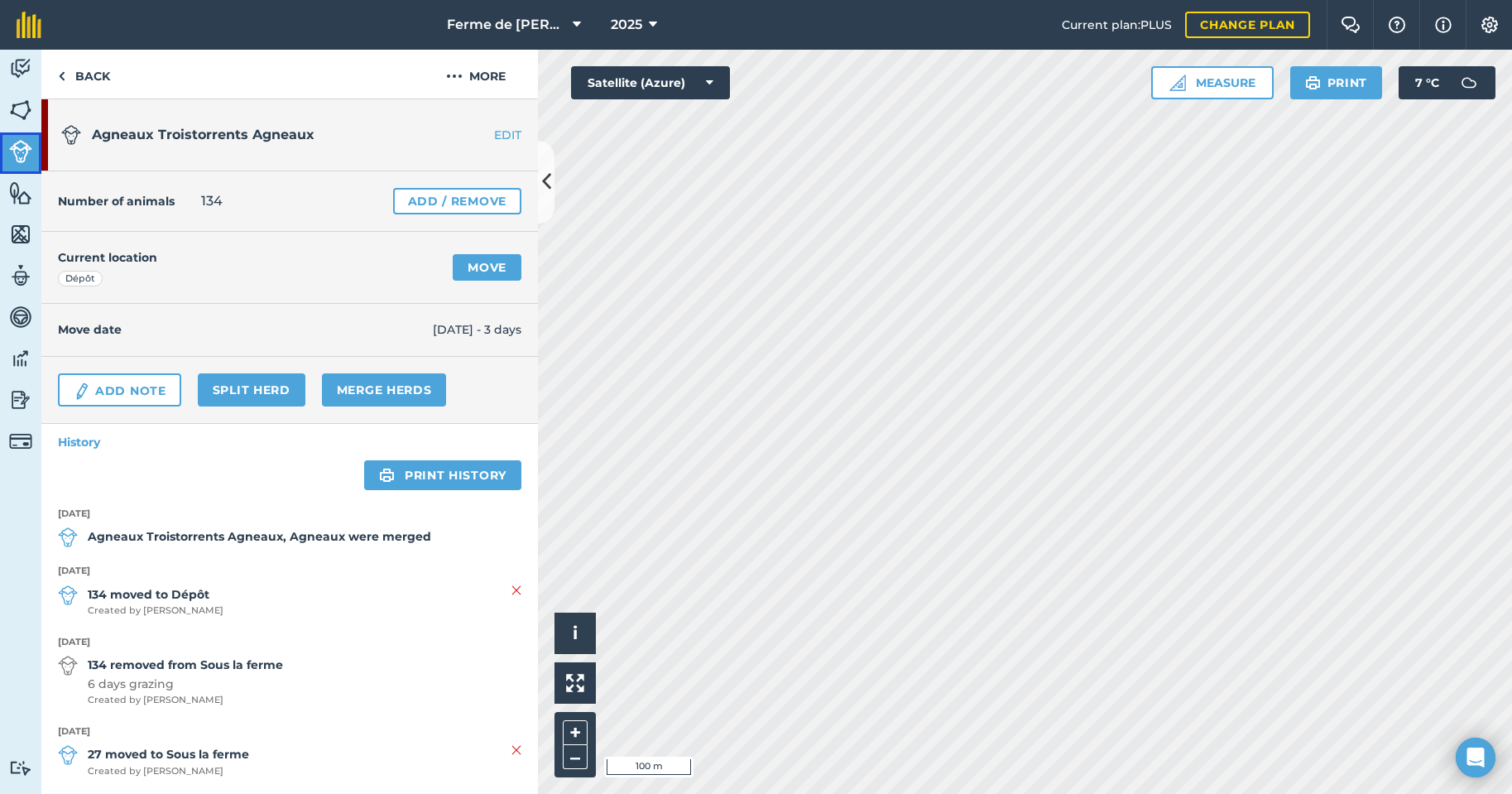
click at [24, 153] on img at bounding box center [20, 151] width 23 height 23
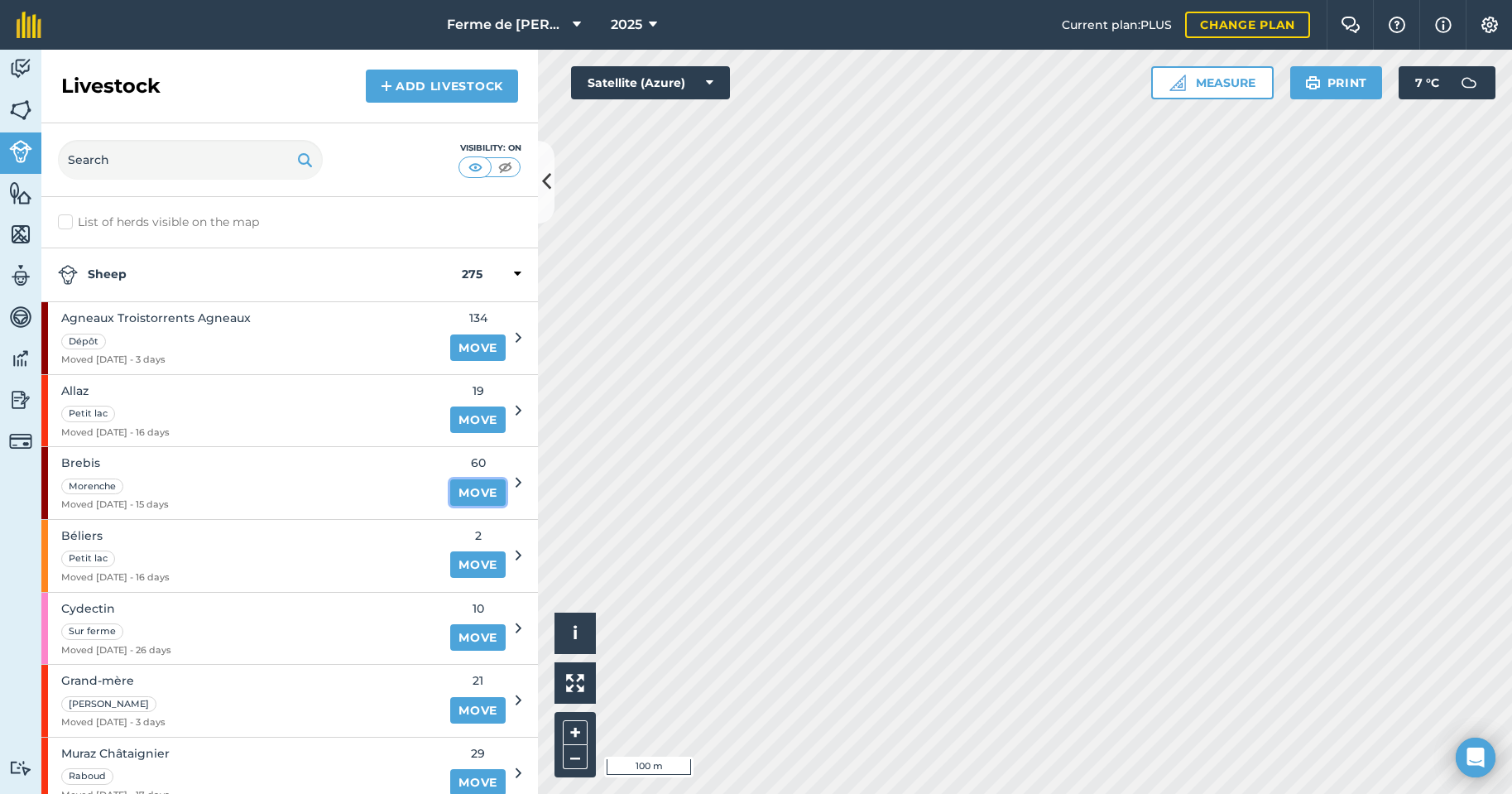
click at [471, 494] on link "Move" at bounding box center [478, 492] width 56 height 26
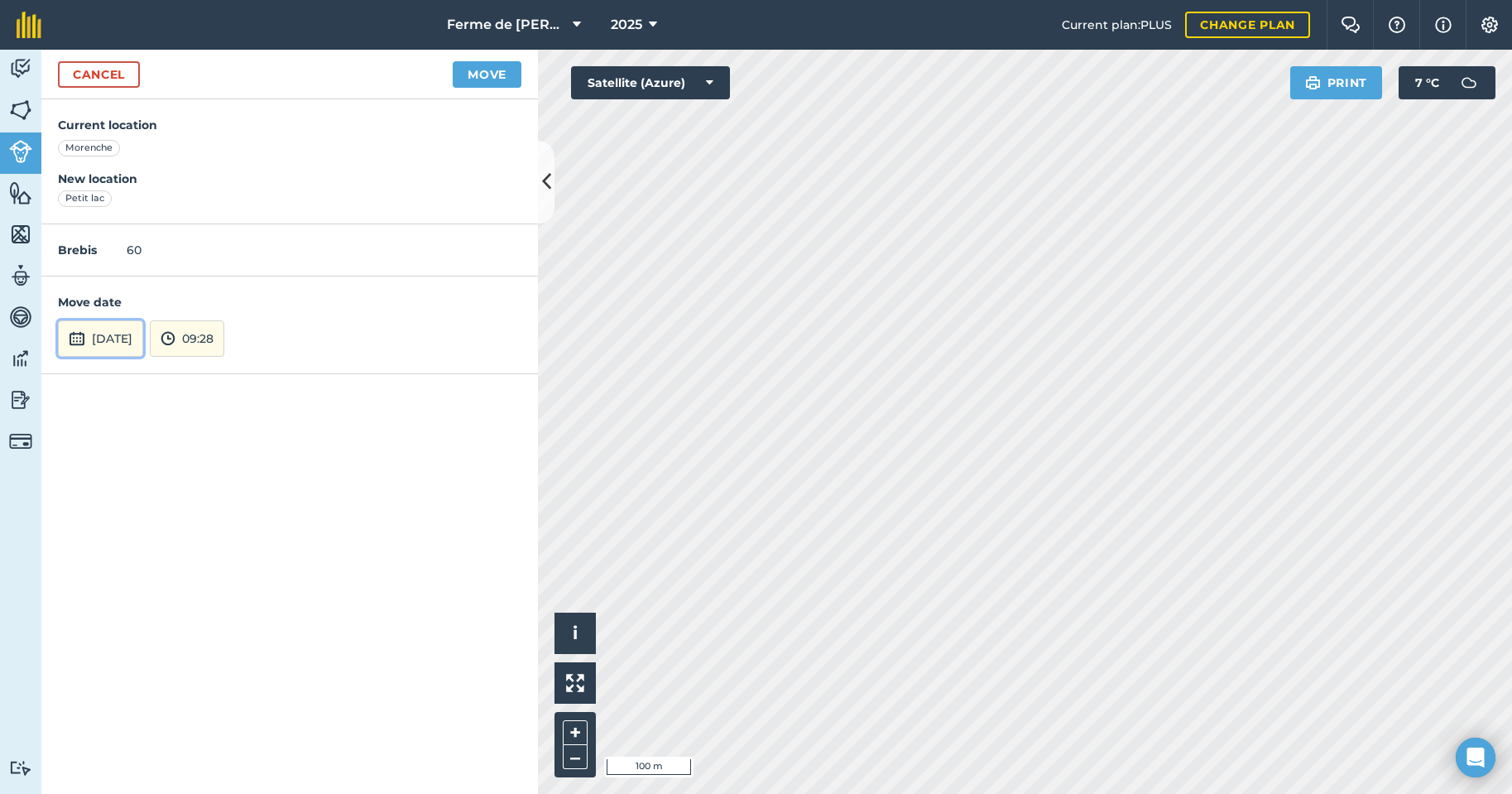
click at [113, 335] on button "[DATE]" at bounding box center [100, 338] width 85 height 36
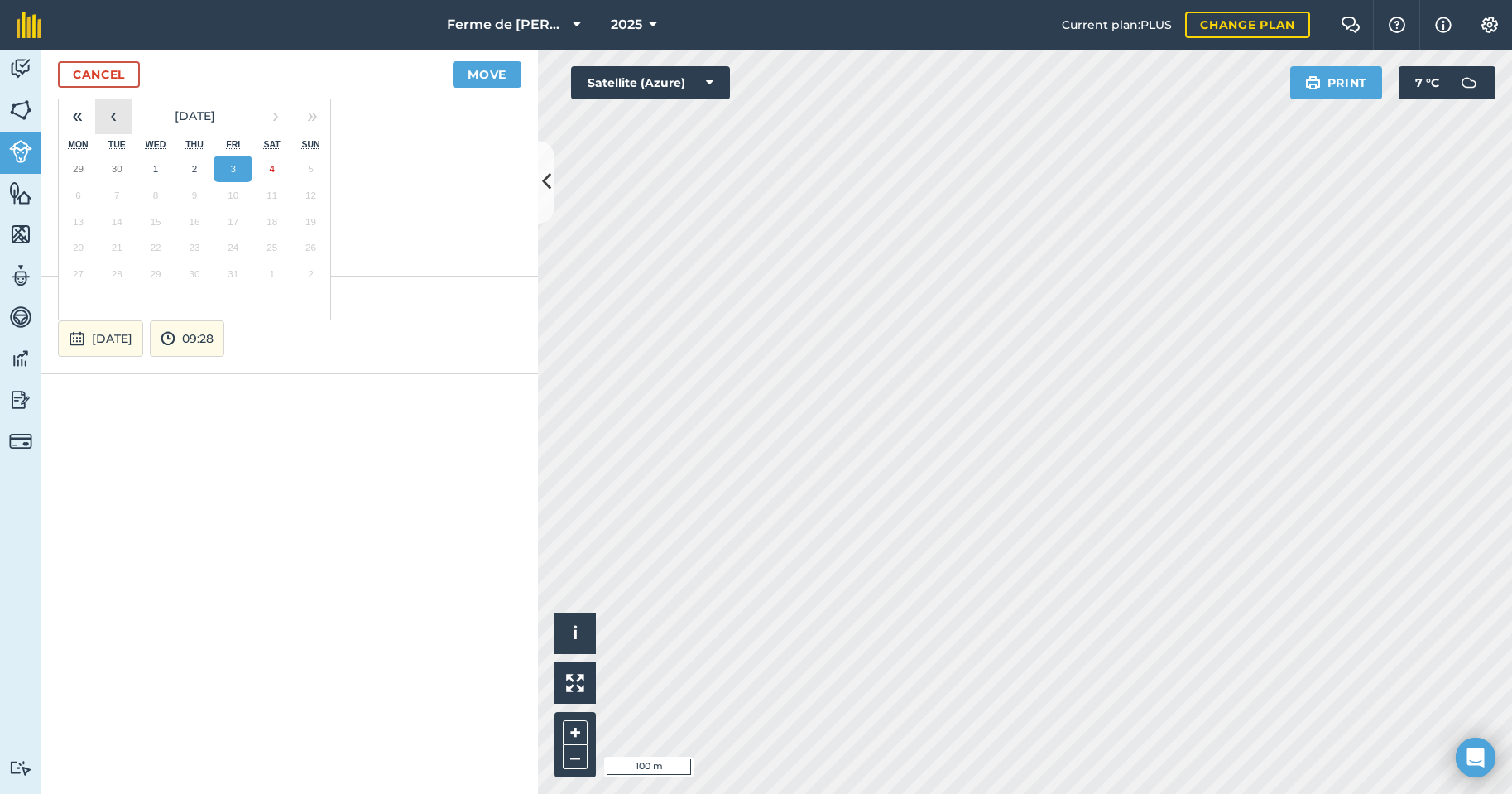
click at [118, 122] on button "‹" at bounding box center [113, 116] width 36 height 36
click at [280, 114] on button "›" at bounding box center [275, 116] width 36 height 36
click at [148, 219] on button "17" at bounding box center [156, 221] width 39 height 26
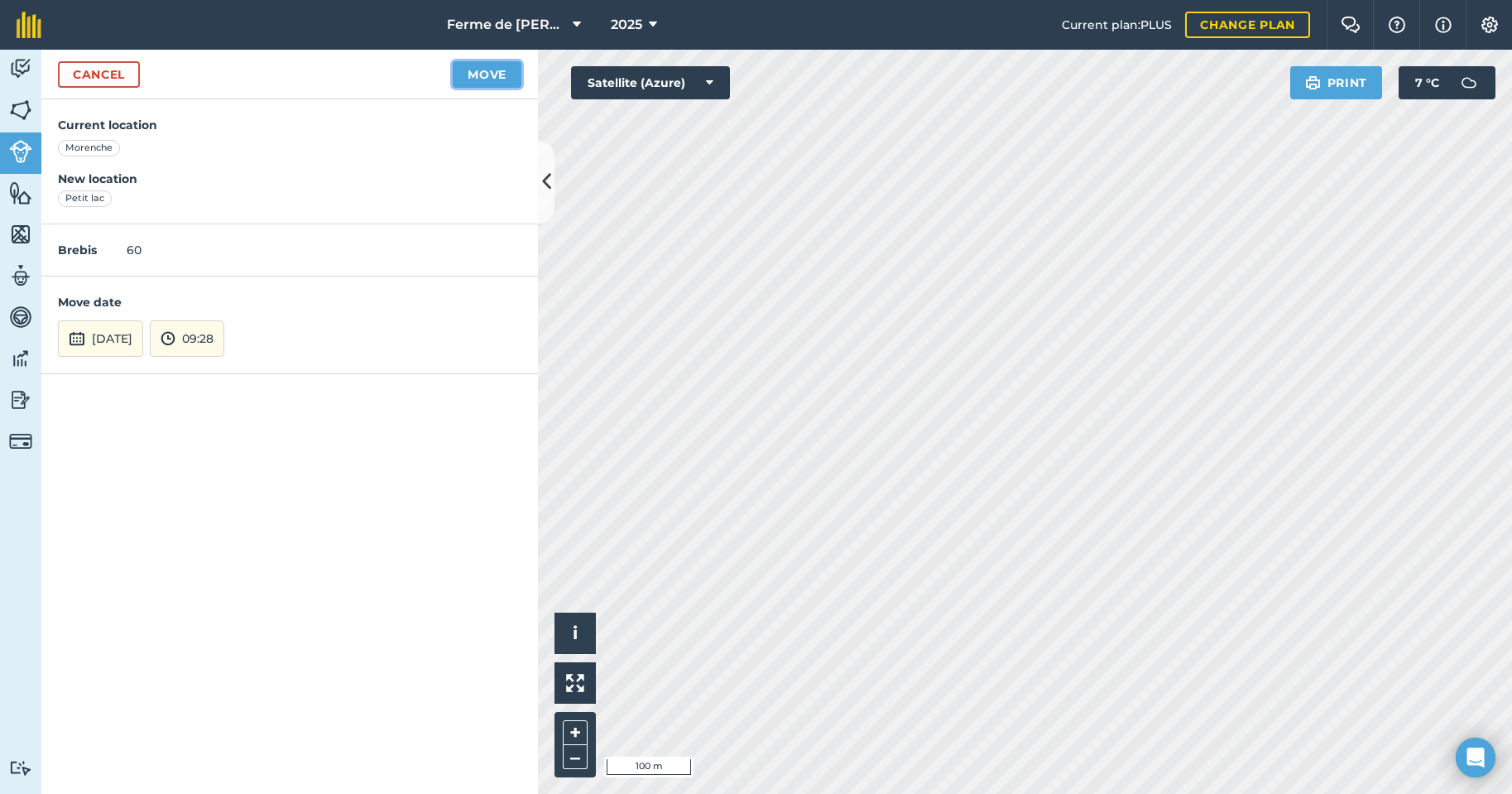
click at [486, 72] on button "Move" at bounding box center [487, 74] width 68 height 26
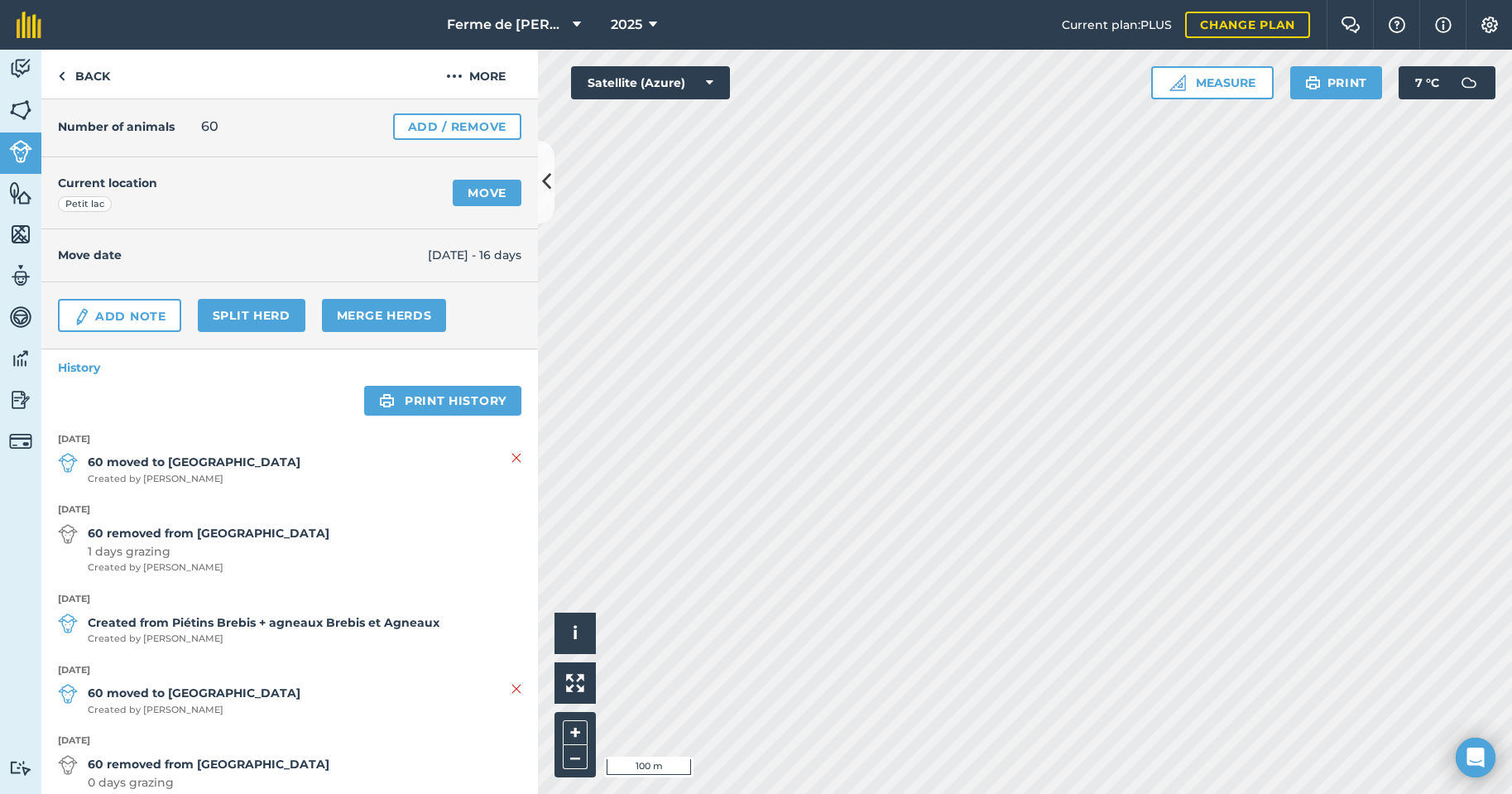
scroll to position [20, 0]
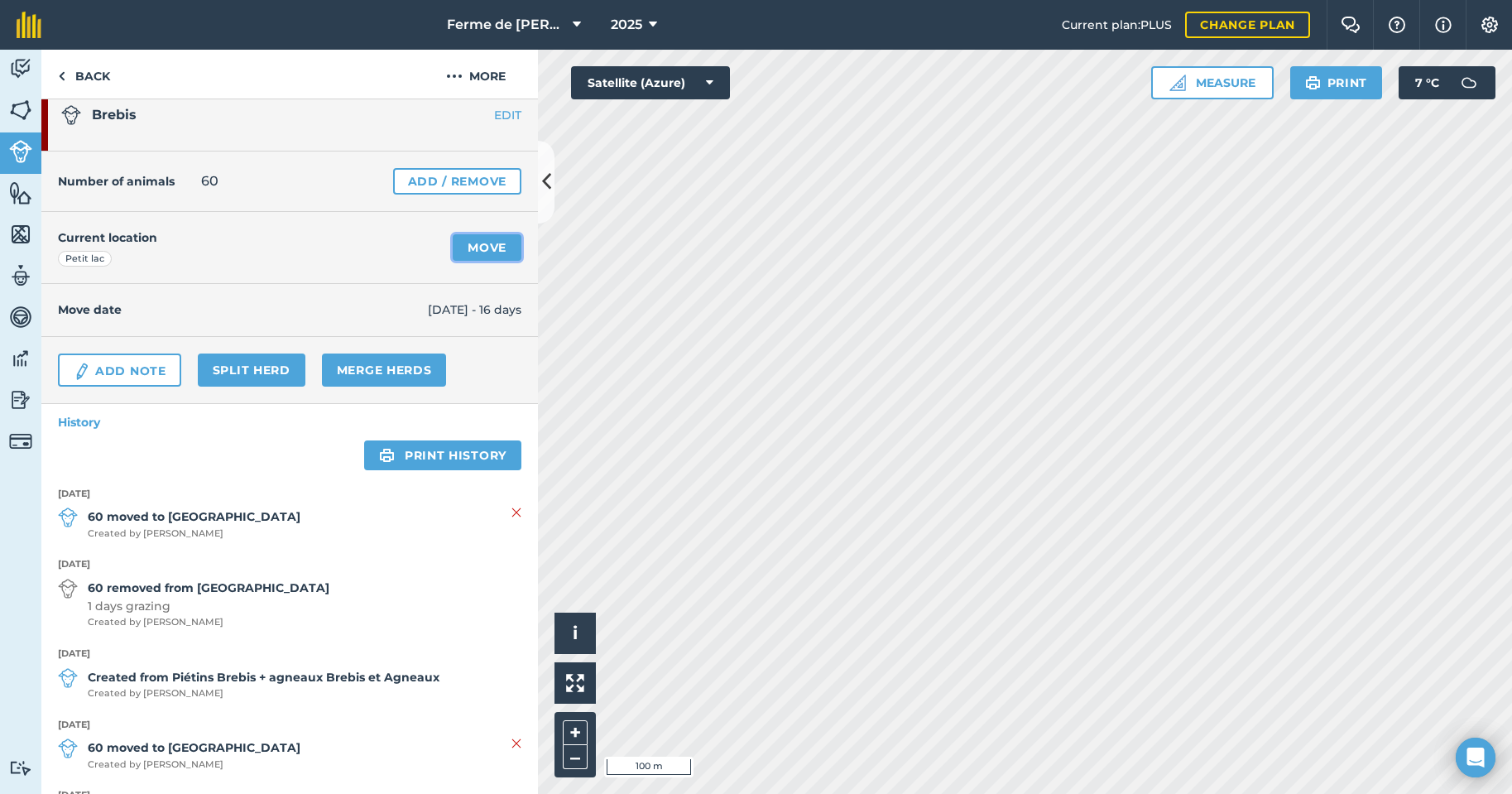
click at [457, 246] on link "Move" at bounding box center [487, 247] width 68 height 26
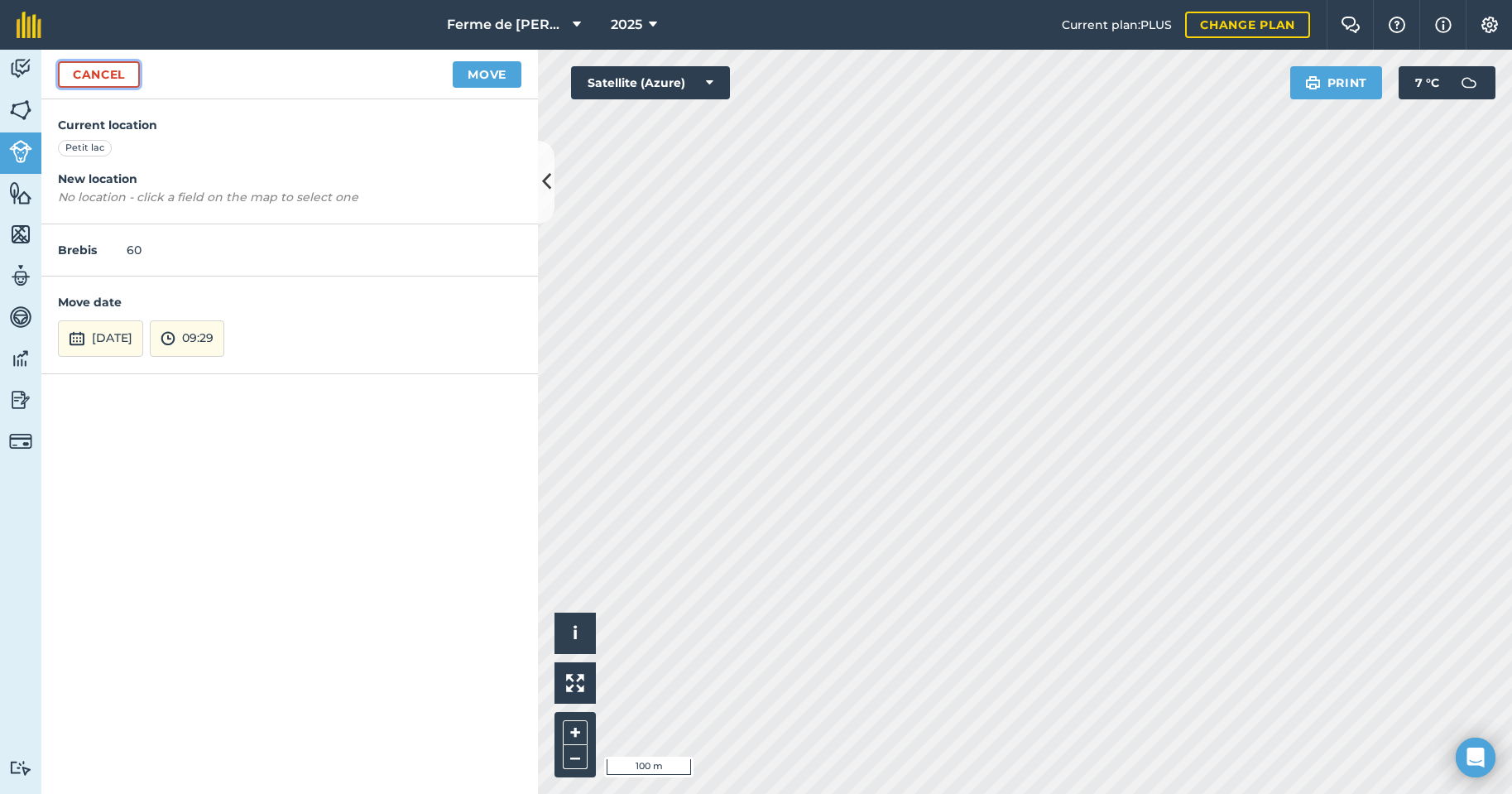
click at [103, 68] on link "Cancel" at bounding box center [99, 74] width 82 height 26
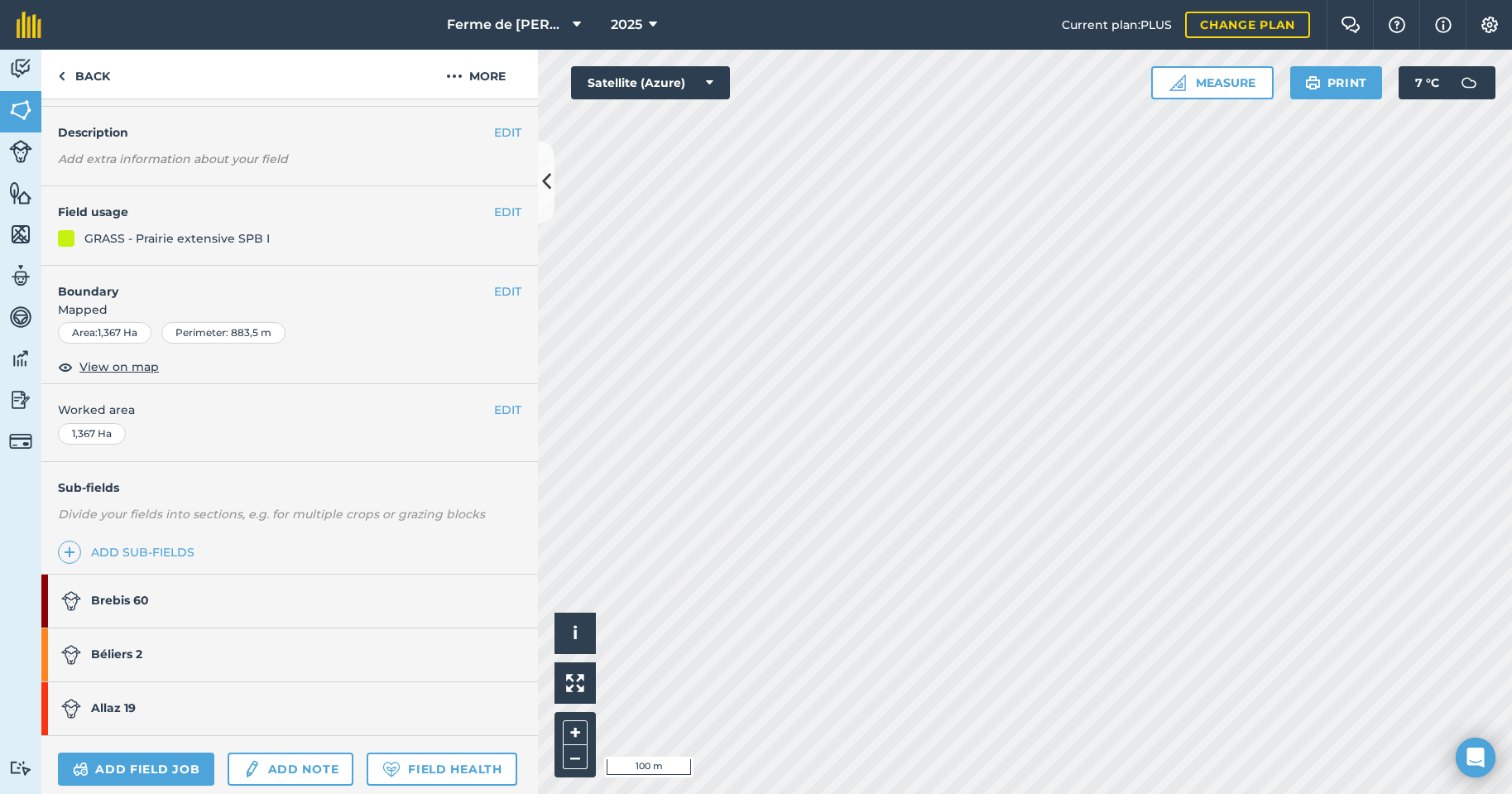
scroll to position [213, 0]
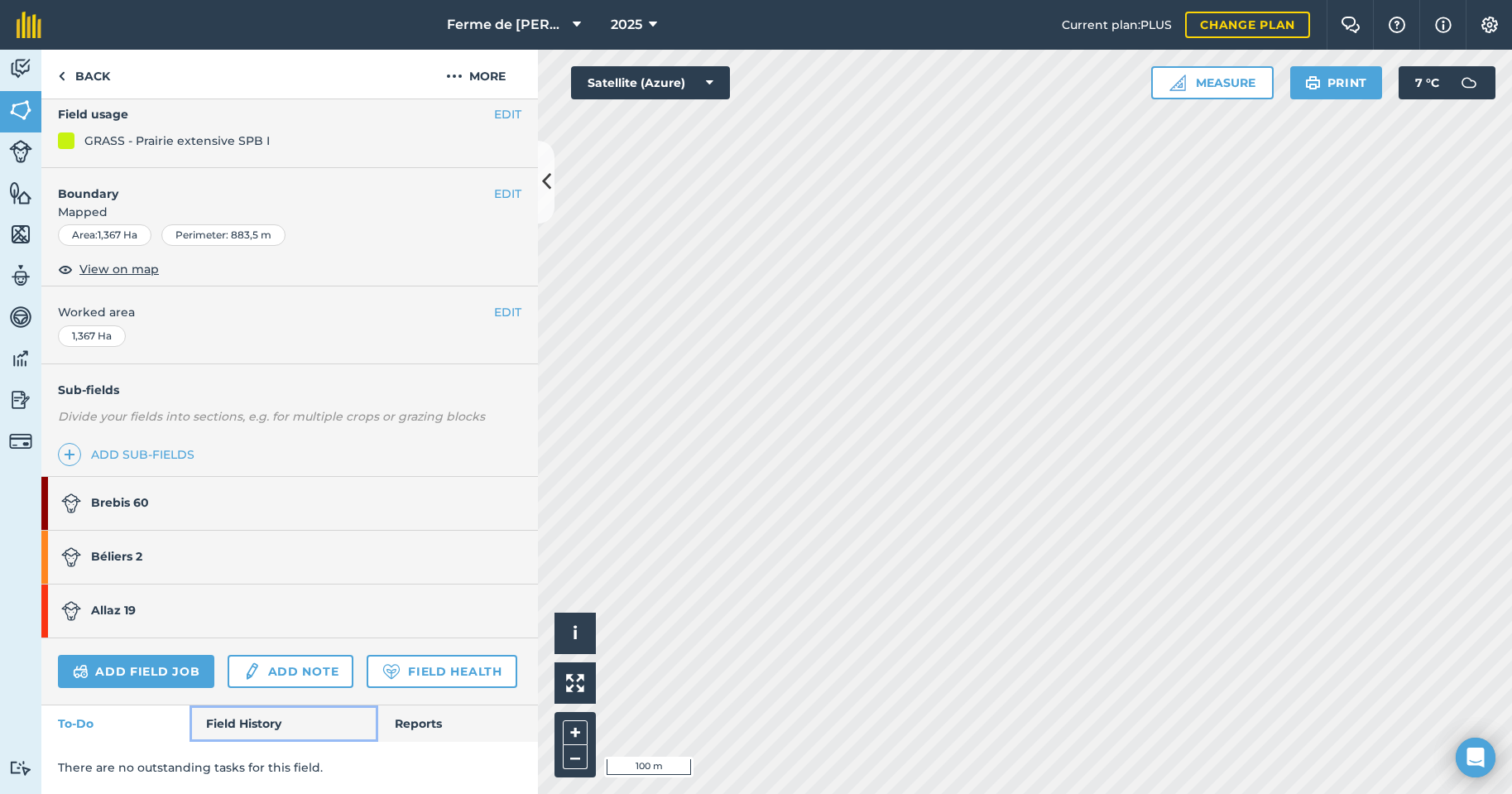
click at [228, 720] on link "Field History" at bounding box center [283, 723] width 188 height 36
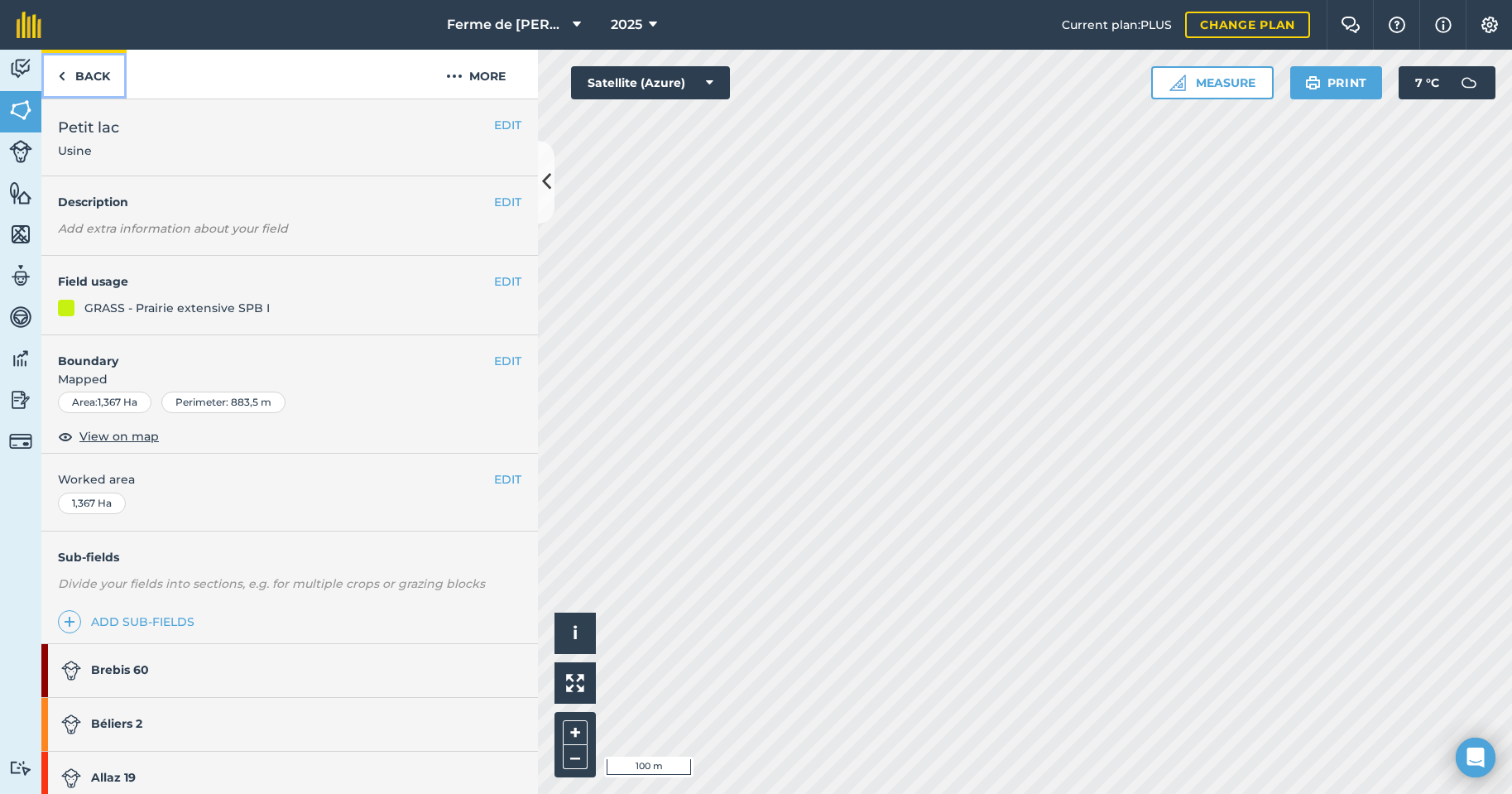
click at [67, 71] on link "Back" at bounding box center [83, 74] width 85 height 49
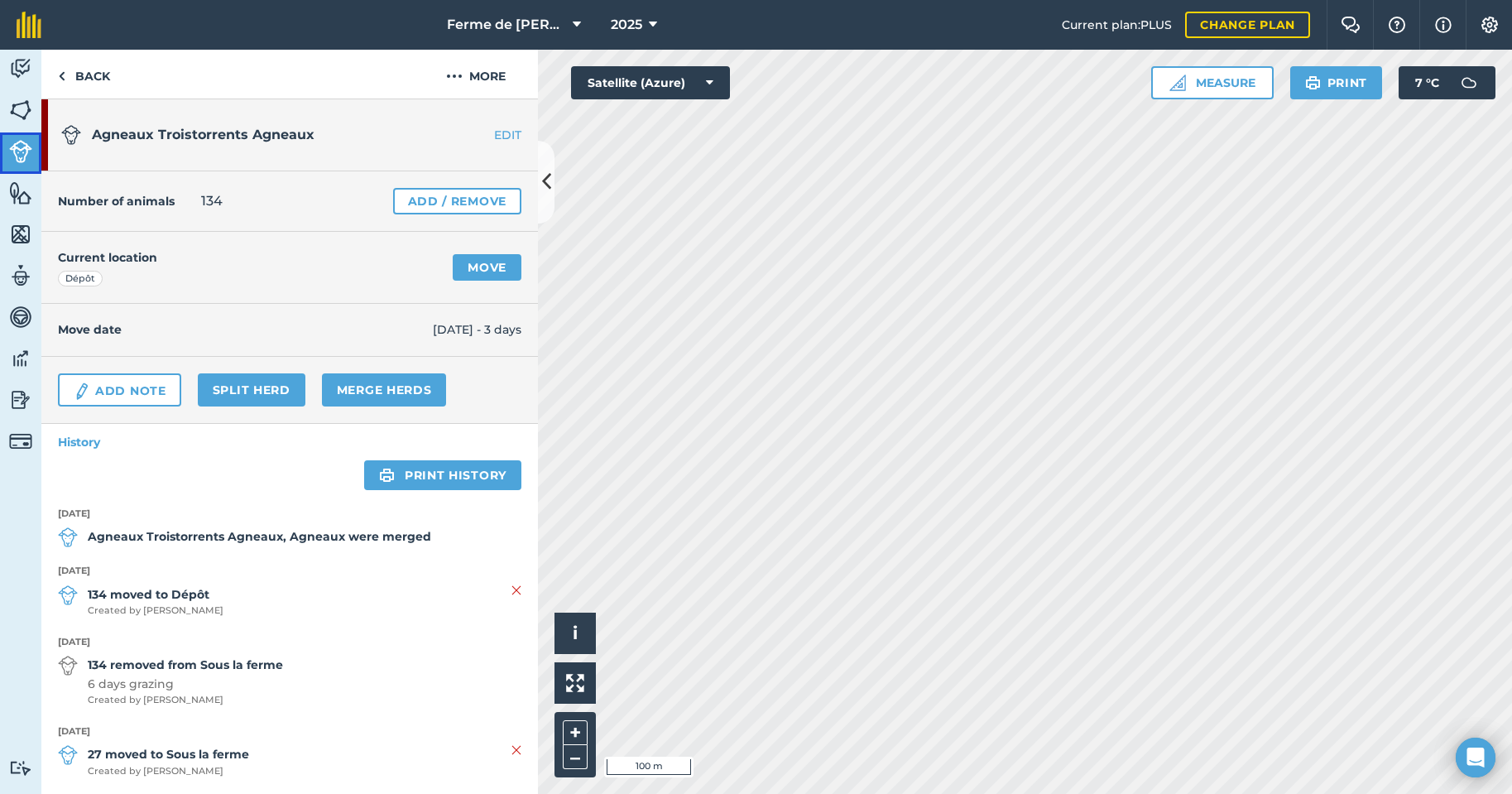
click at [15, 143] on img at bounding box center [20, 151] width 23 height 23
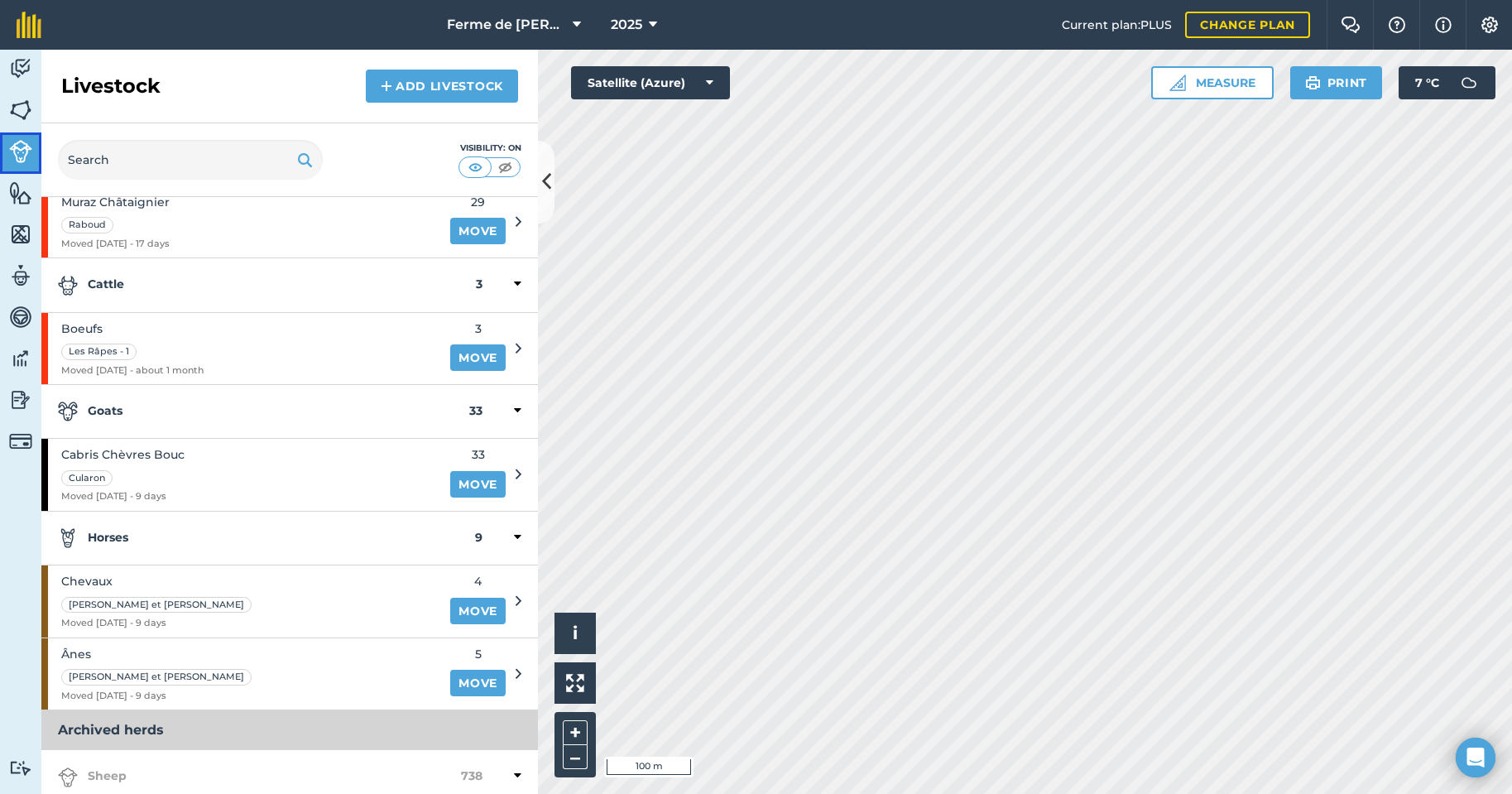
scroll to position [580, 0]
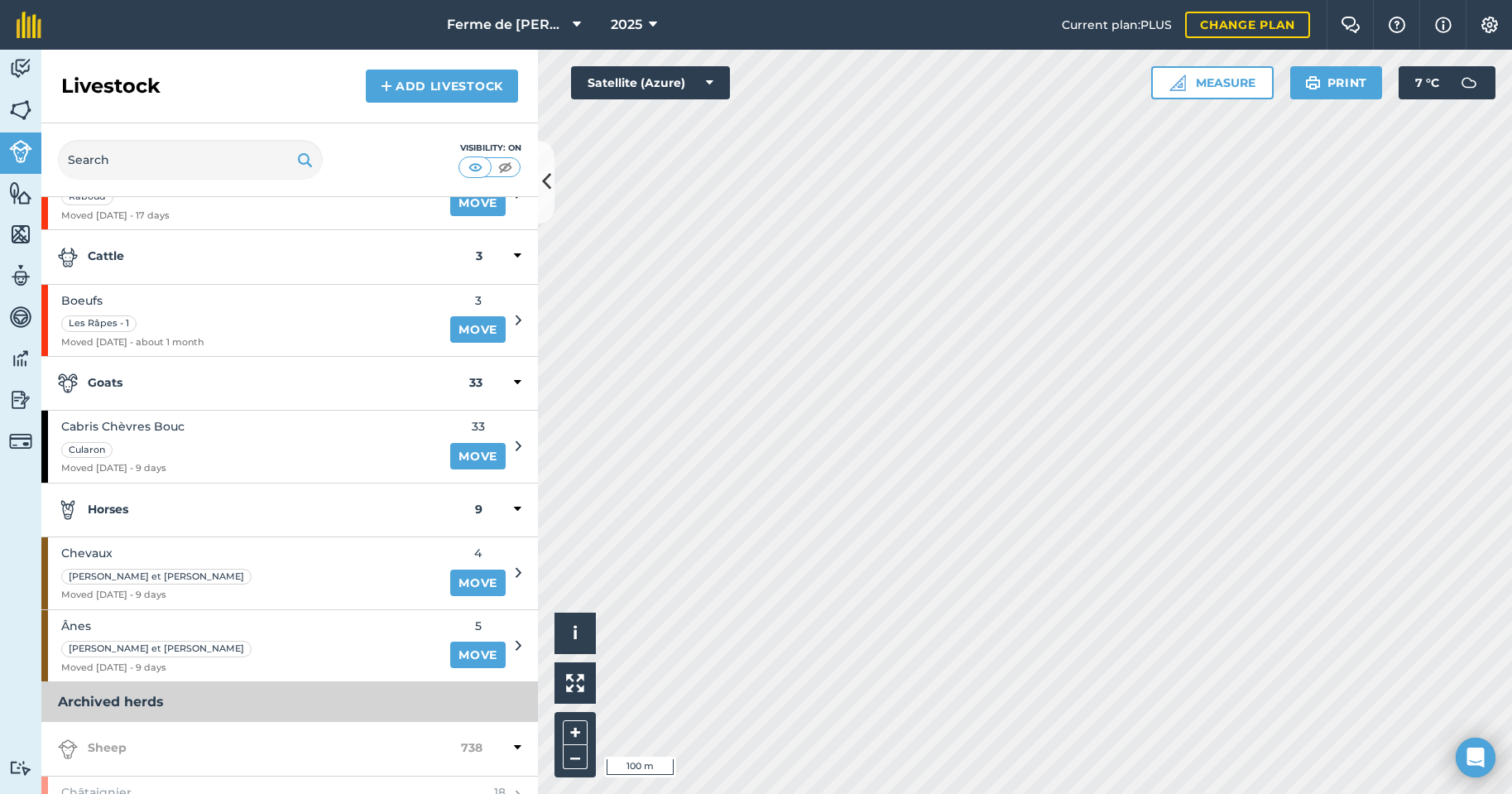
click at [719, 77] on div "Hello i © 2025 TomTom, Microsoft 100 m + – Satellite (Azure) Measure Print 7 ° C" at bounding box center [1025, 422] width 974 height 744
click at [458, 584] on link "Move" at bounding box center [478, 582] width 56 height 26
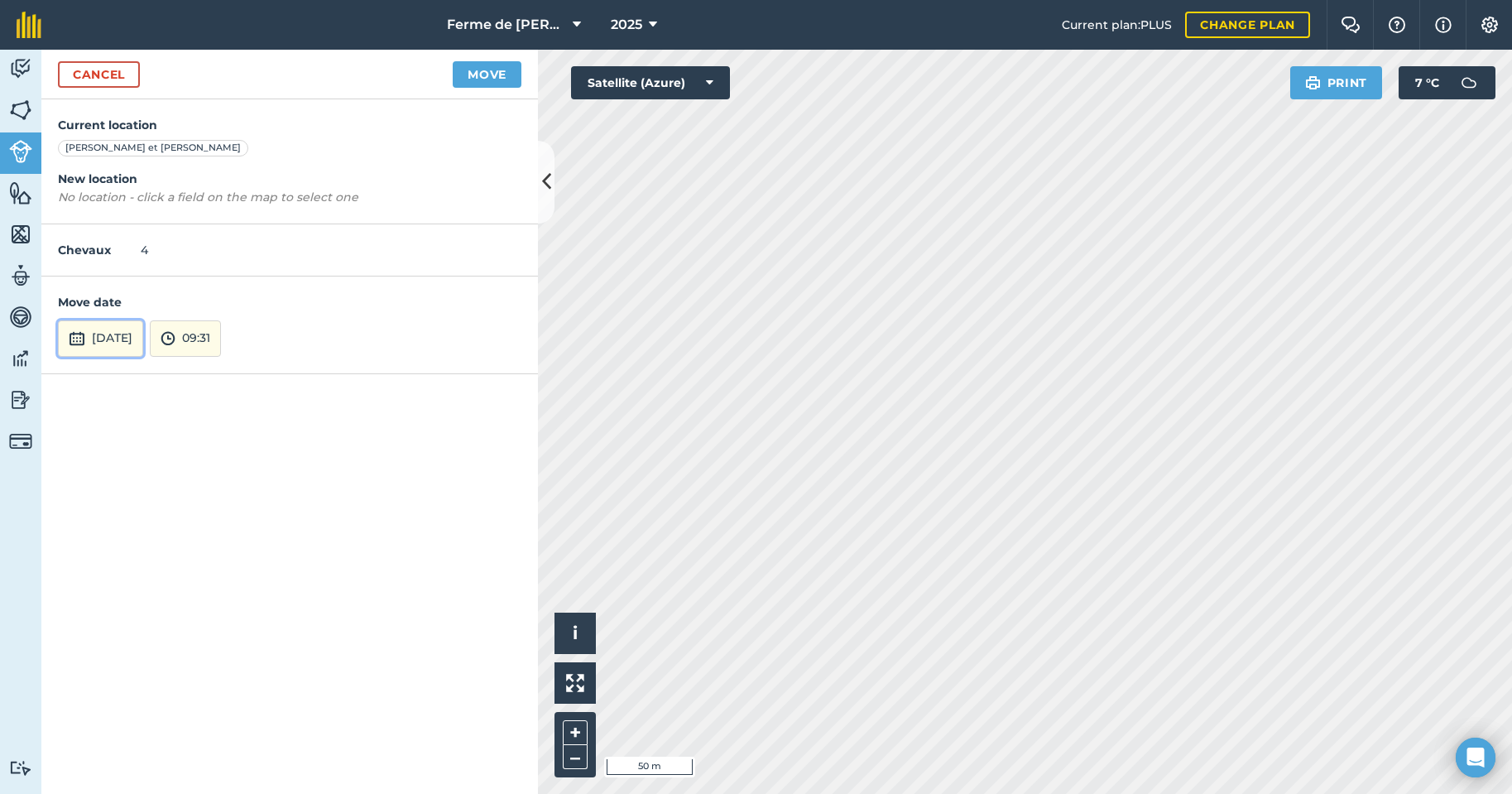
click at [129, 338] on button "[DATE]" at bounding box center [100, 338] width 85 height 36
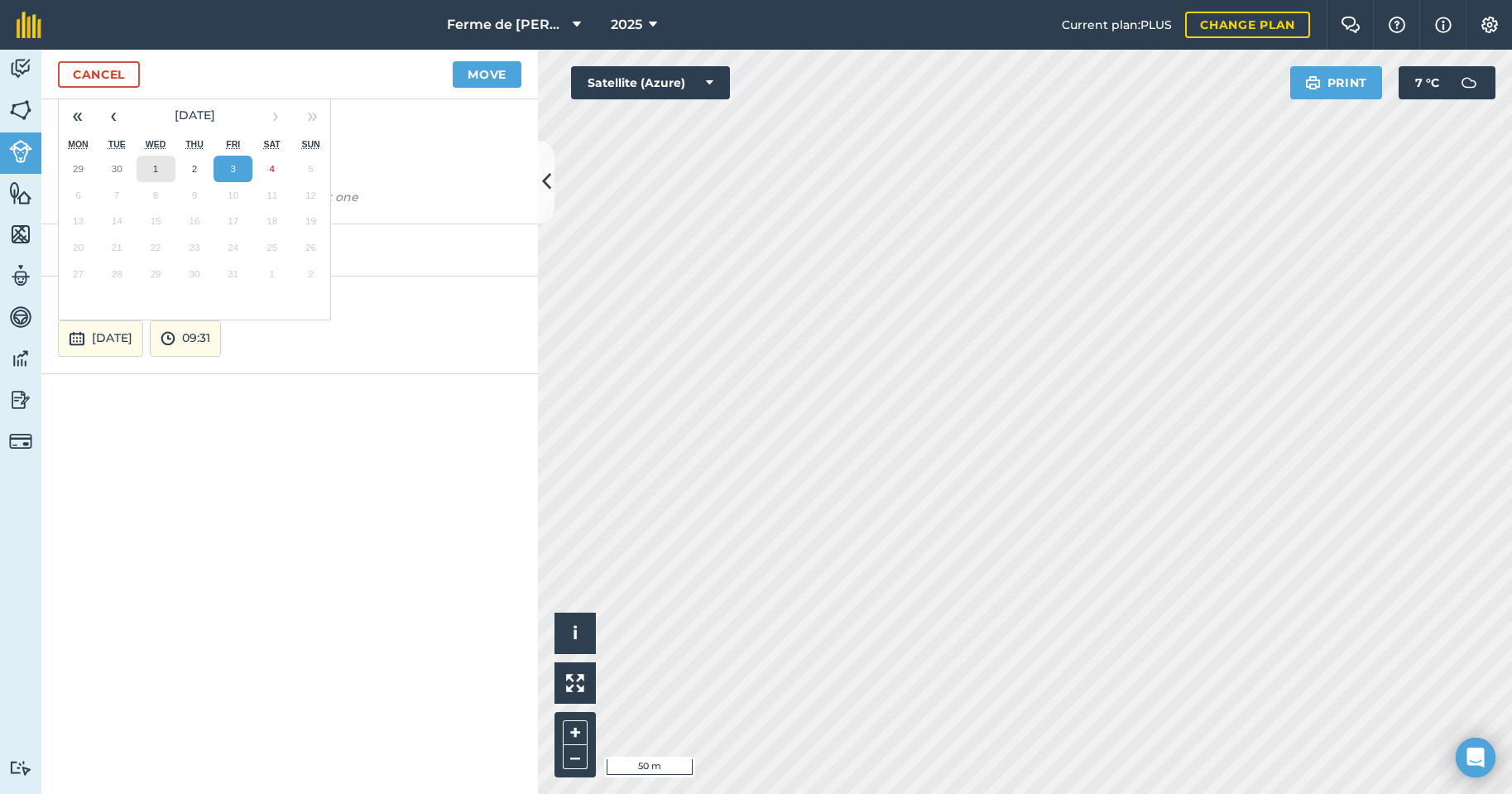
click at [166, 166] on button "1" at bounding box center [156, 168] width 39 height 26
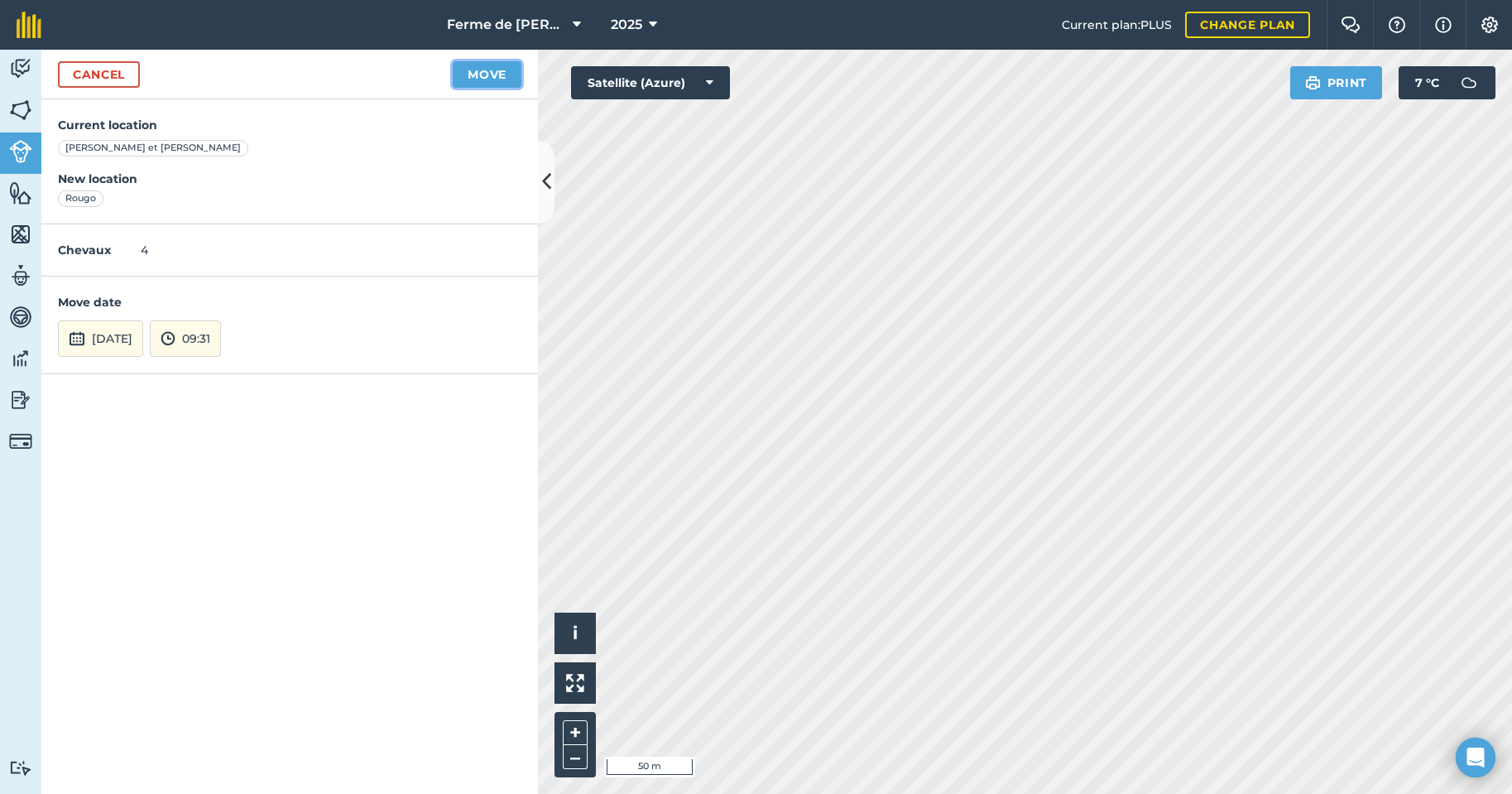
click at [479, 69] on button "Move" at bounding box center [487, 74] width 68 height 26
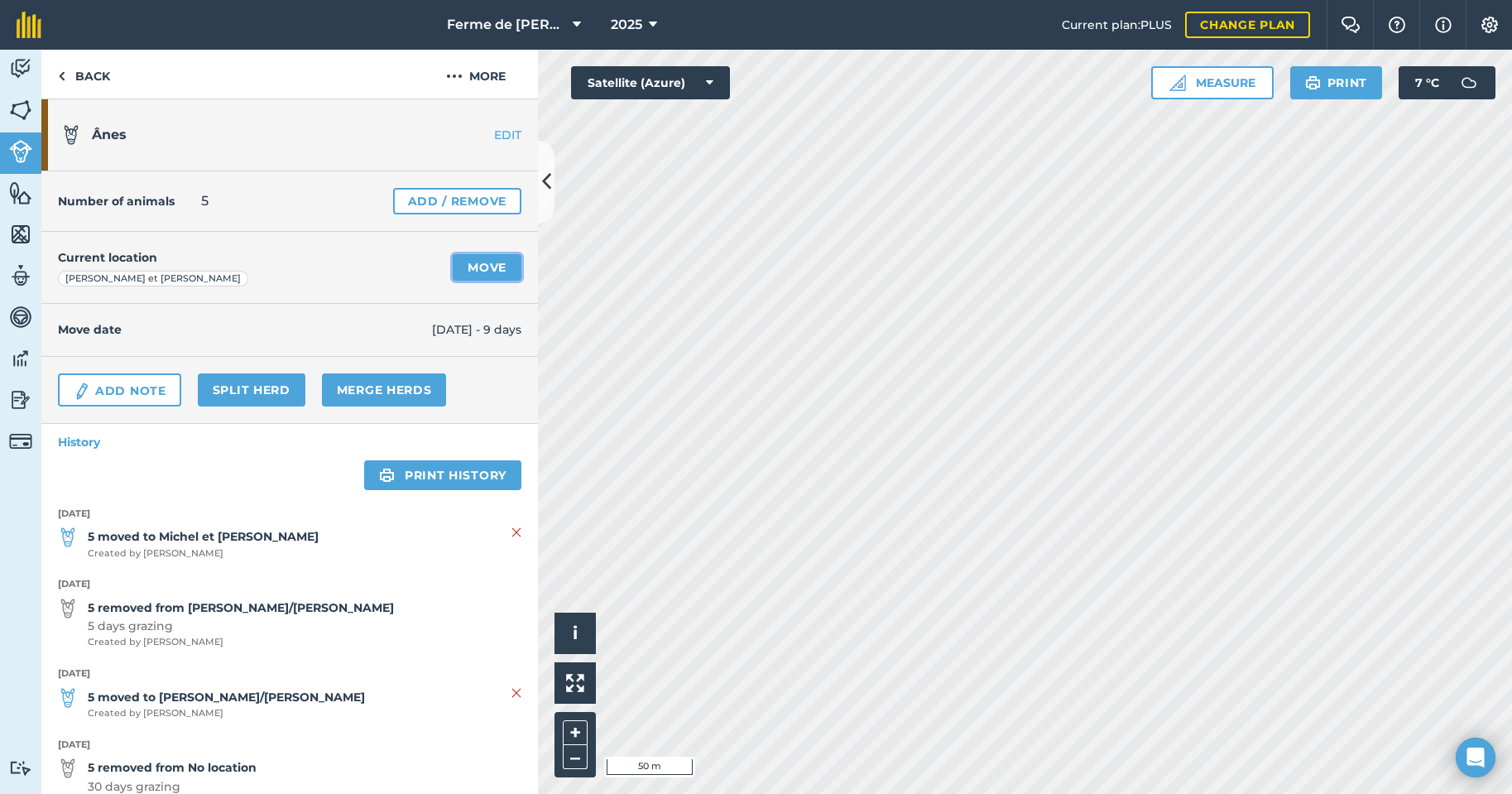
click at [473, 264] on link "Move" at bounding box center [487, 267] width 68 height 26
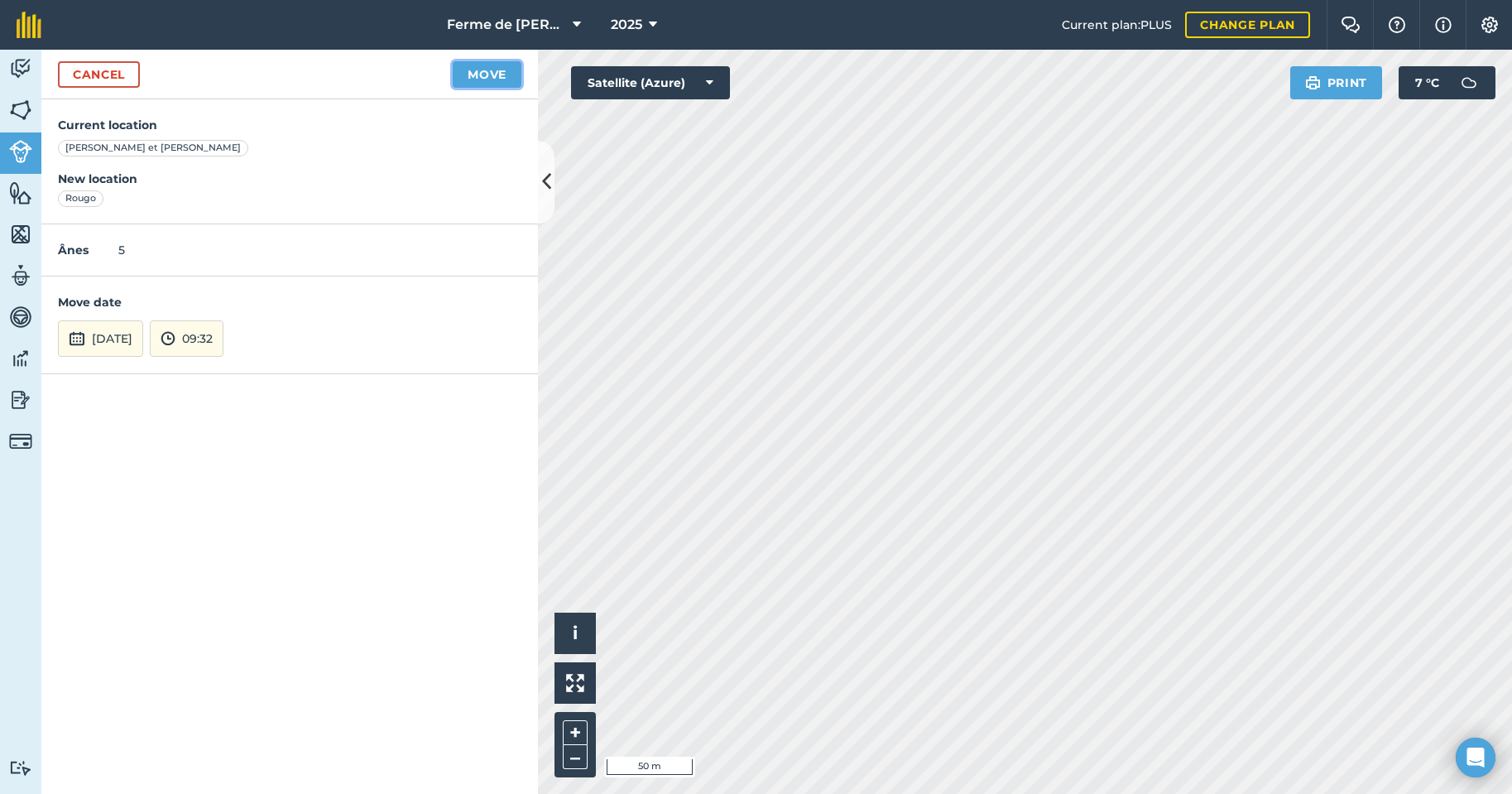
click at [464, 76] on button "Move" at bounding box center [487, 74] width 68 height 26
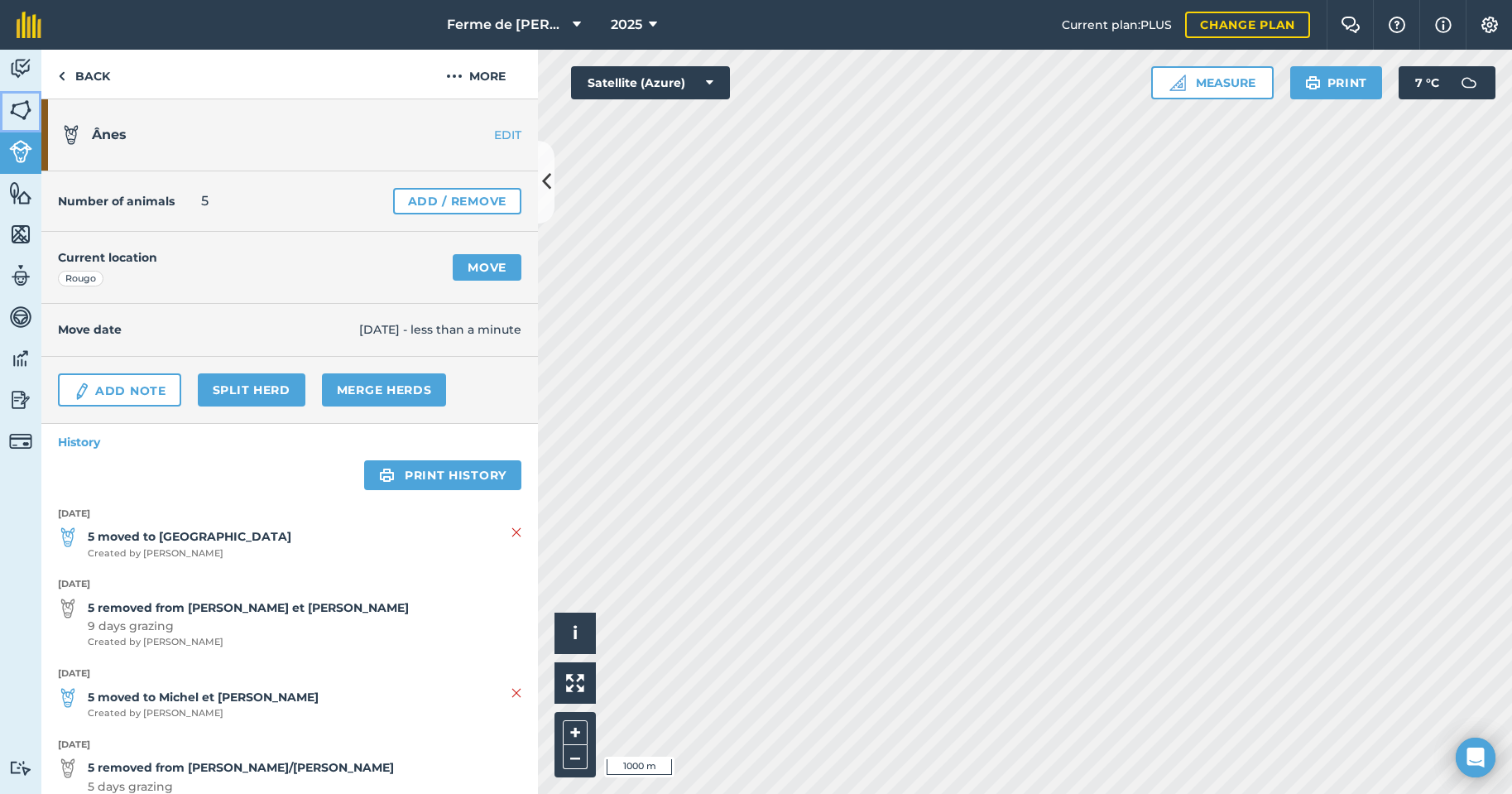
click at [28, 105] on img at bounding box center [20, 110] width 23 height 24
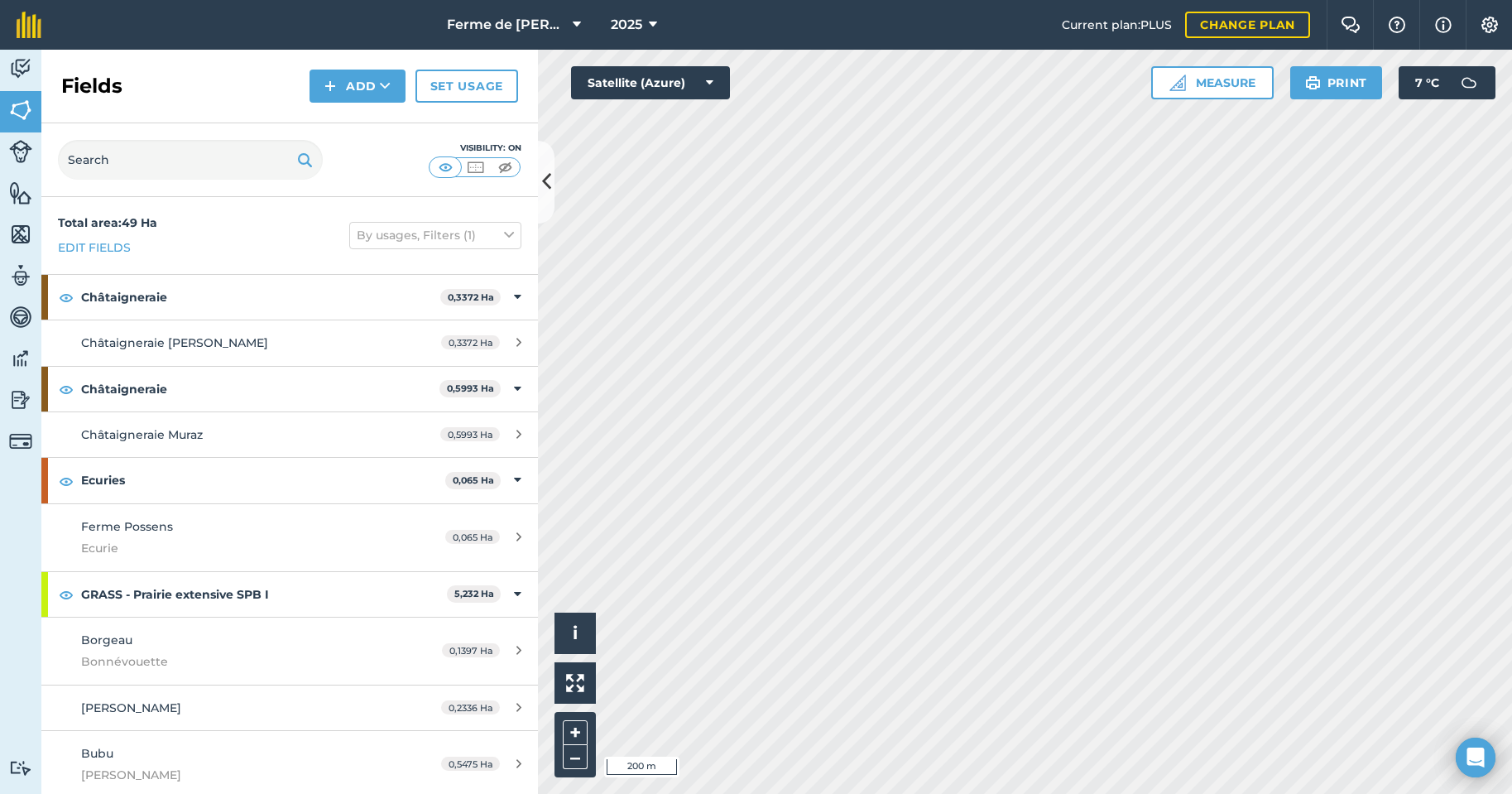
click at [899, 0] on html "Ferme de [PERSON_NAME] 2025 Current plan : PLUS Change plan Farm Chat Help Info…" at bounding box center [756, 397] width 1512 height 794
click at [966, 0] on html "Ferme de [PERSON_NAME] 2025 Current plan : PLUS Change plan Farm Chat Help Info…" at bounding box center [756, 397] width 1512 height 794
click at [1050, 0] on html "Ferme de [PERSON_NAME] 2025 Current plan : PLUS Change plan Farm Chat Help Info…" at bounding box center [756, 397] width 1512 height 794
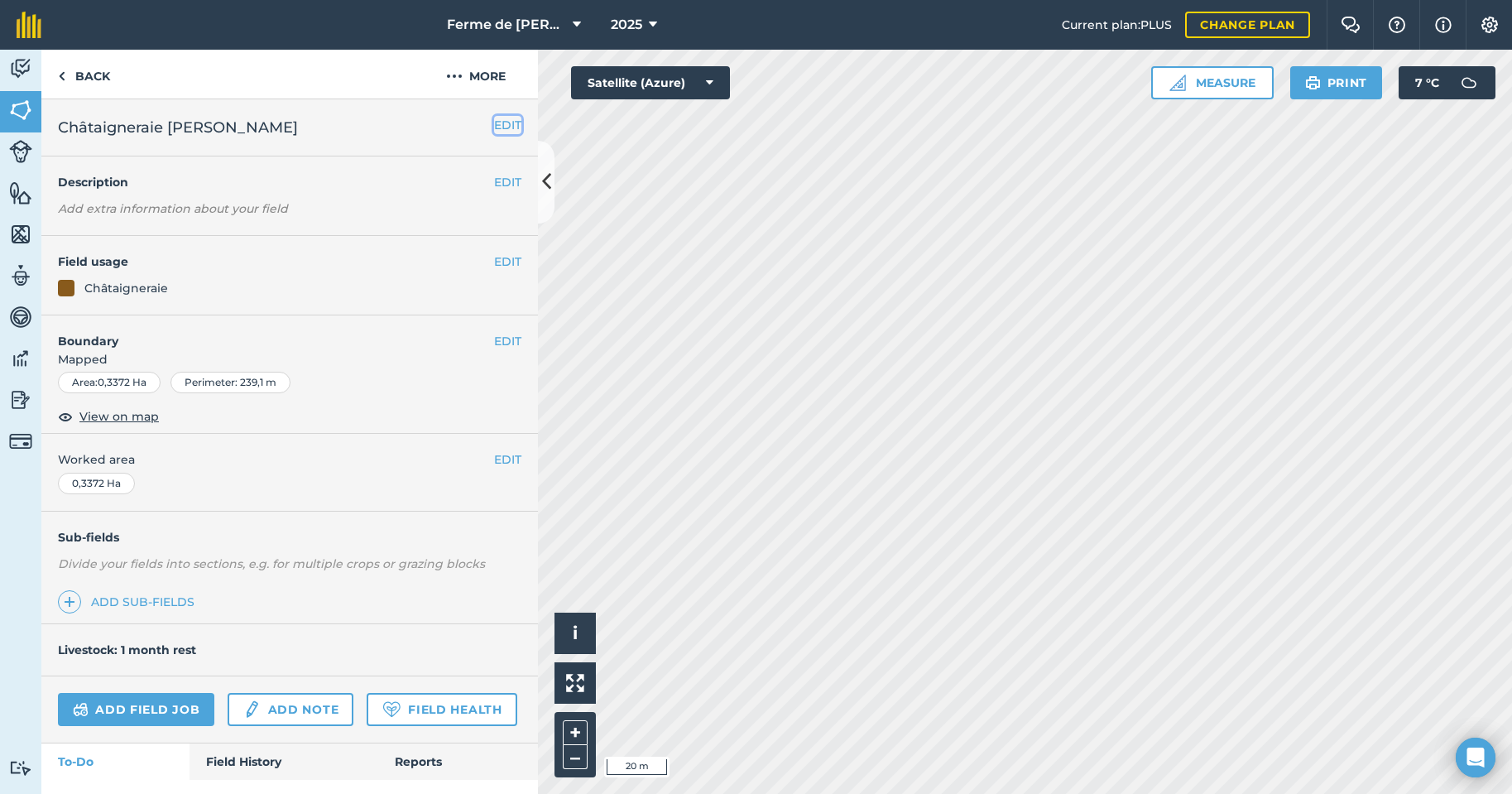
click at [494, 122] on button "EDIT" at bounding box center [508, 125] width 27 height 19
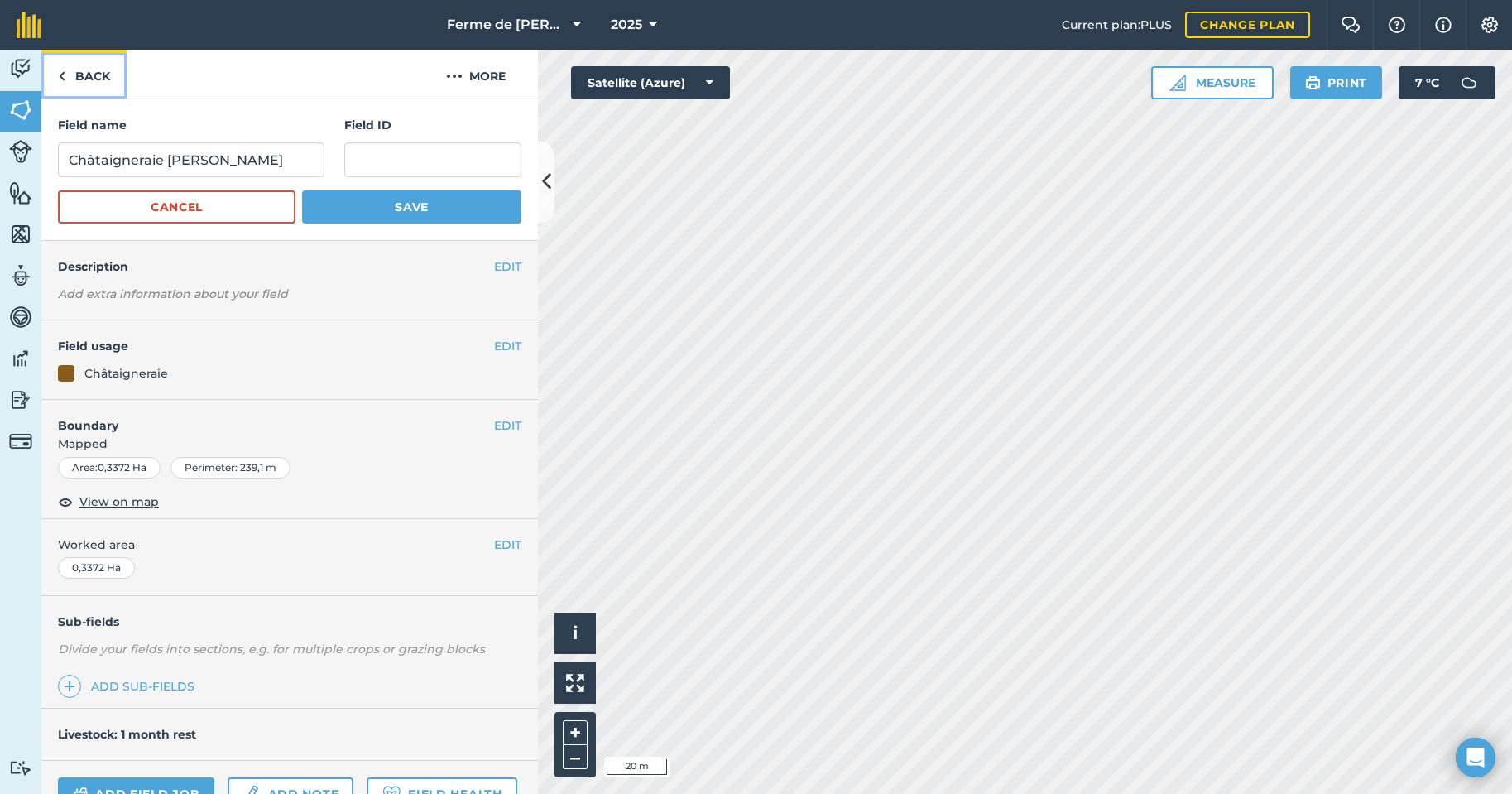
click at [81, 75] on link "Back" at bounding box center [83, 74] width 85 height 49
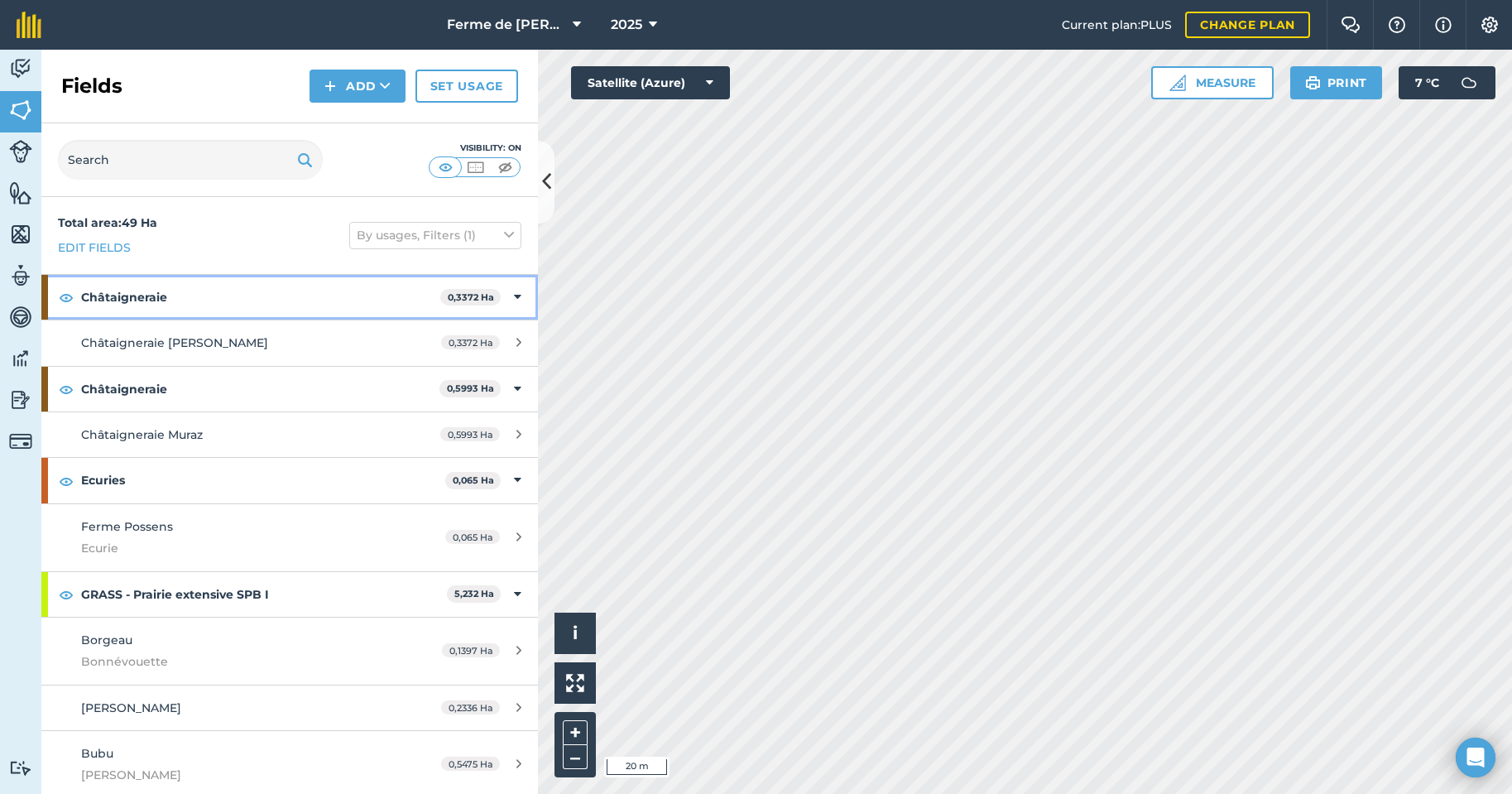
click at [140, 297] on strong "Châtaigneraie" at bounding box center [261, 297] width 359 height 45
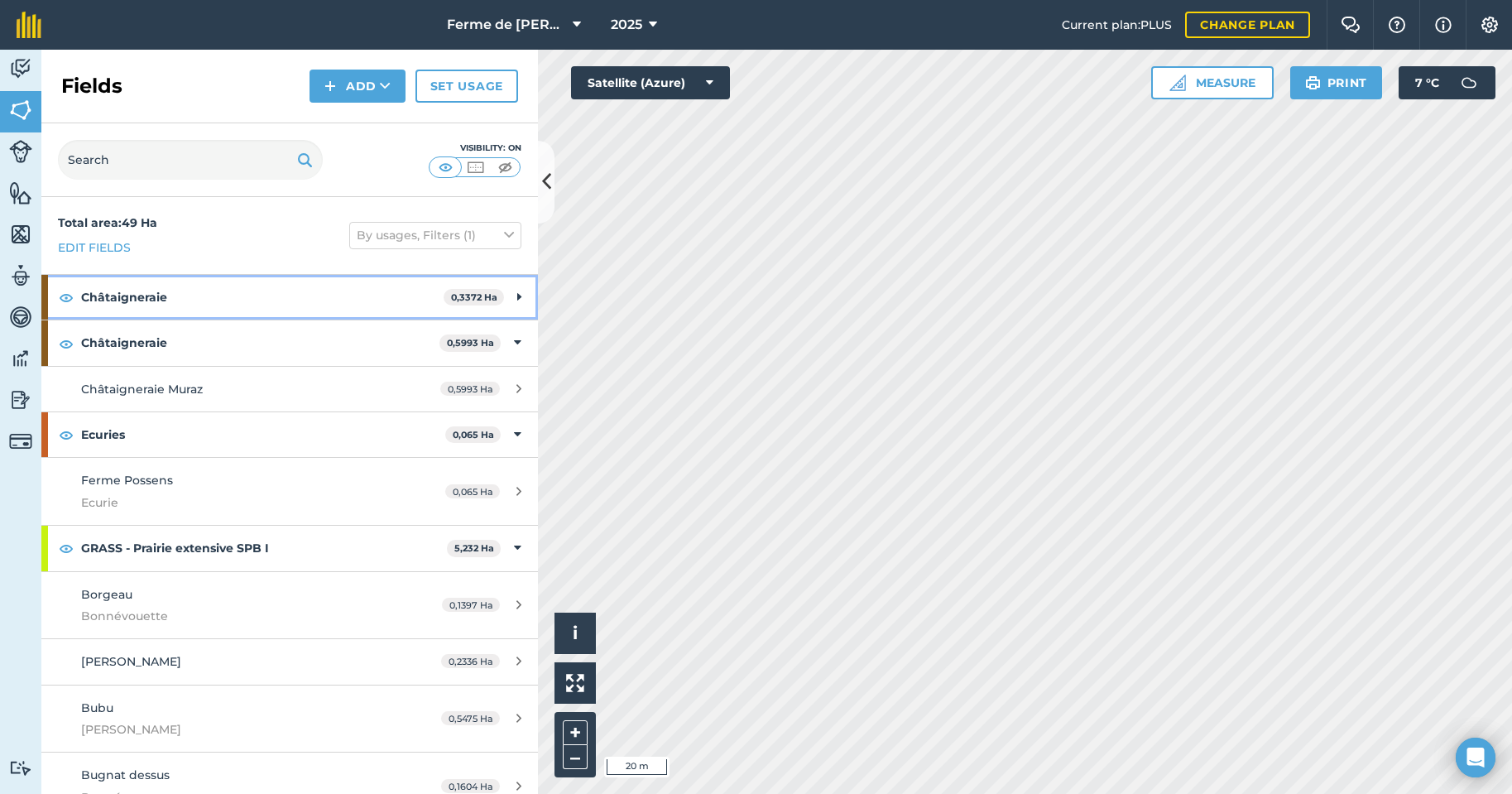
click at [141, 295] on strong "Châtaigneraie" at bounding box center [262, 297] width 363 height 45
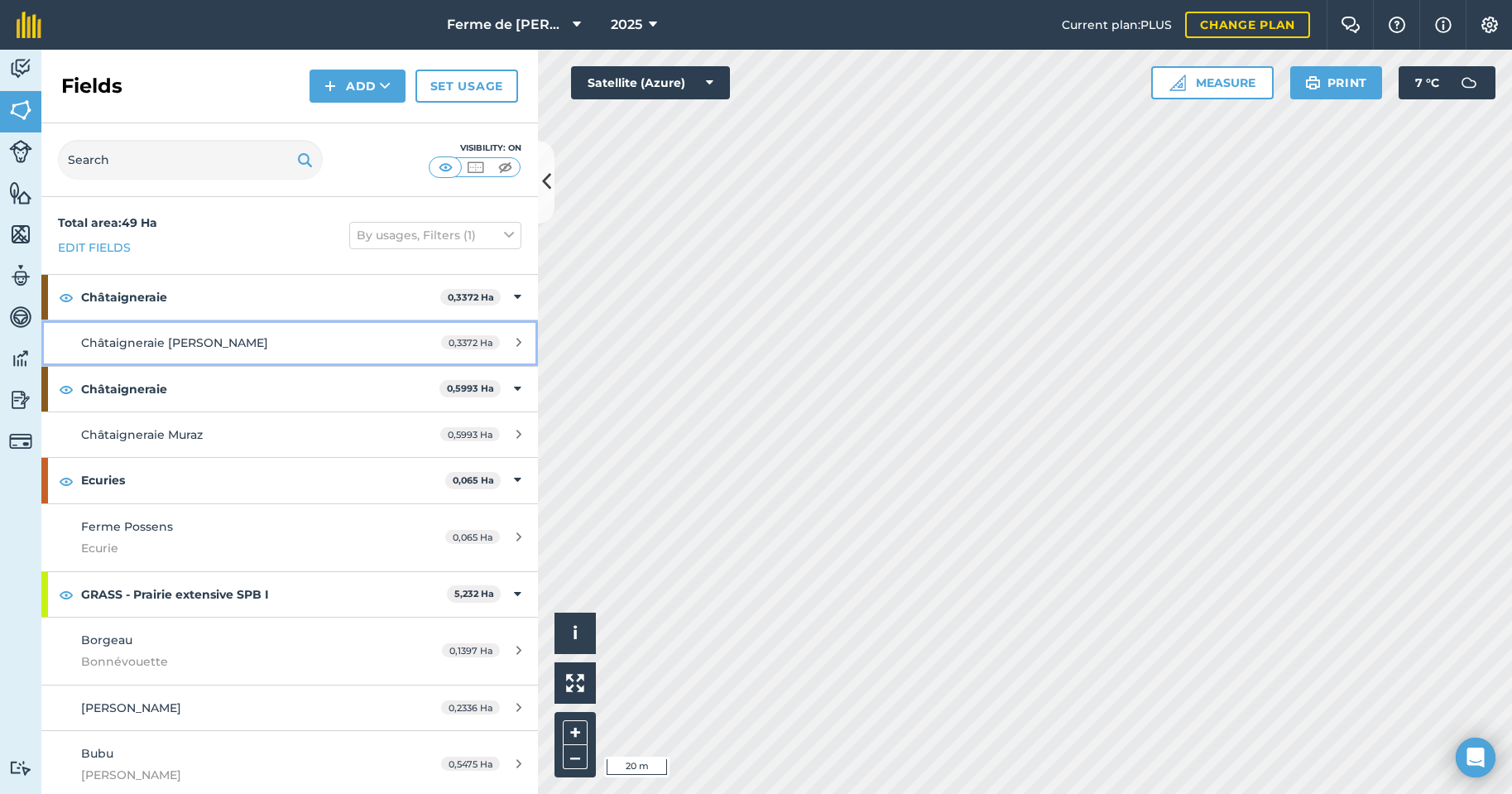
click at [164, 346] on span "Châtaigneraie [PERSON_NAME]" at bounding box center [175, 343] width 187 height 15
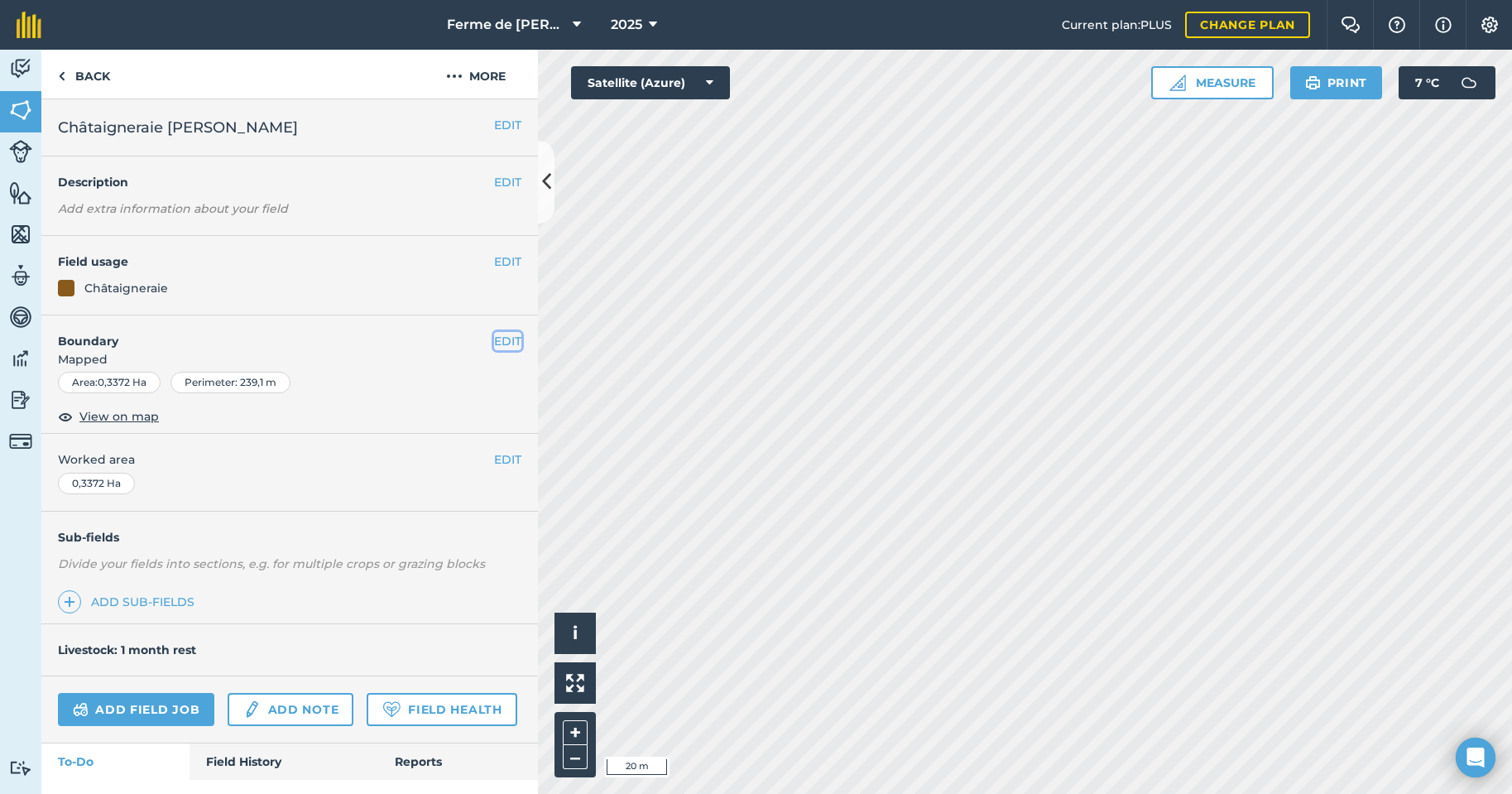
click at [498, 337] on button "EDIT" at bounding box center [508, 341] width 27 height 19
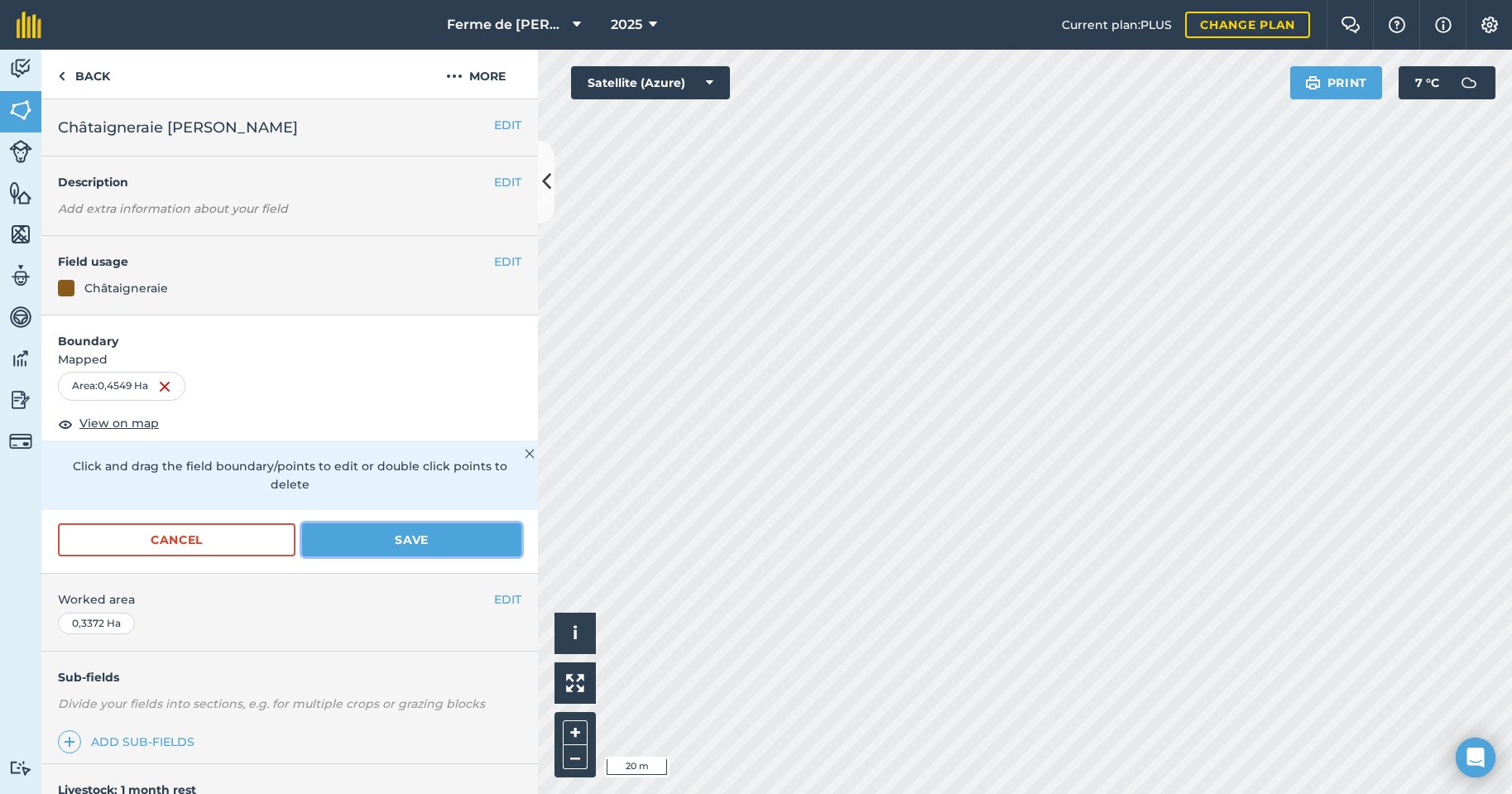
click at [442, 539] on button "Save" at bounding box center [412, 539] width 219 height 33
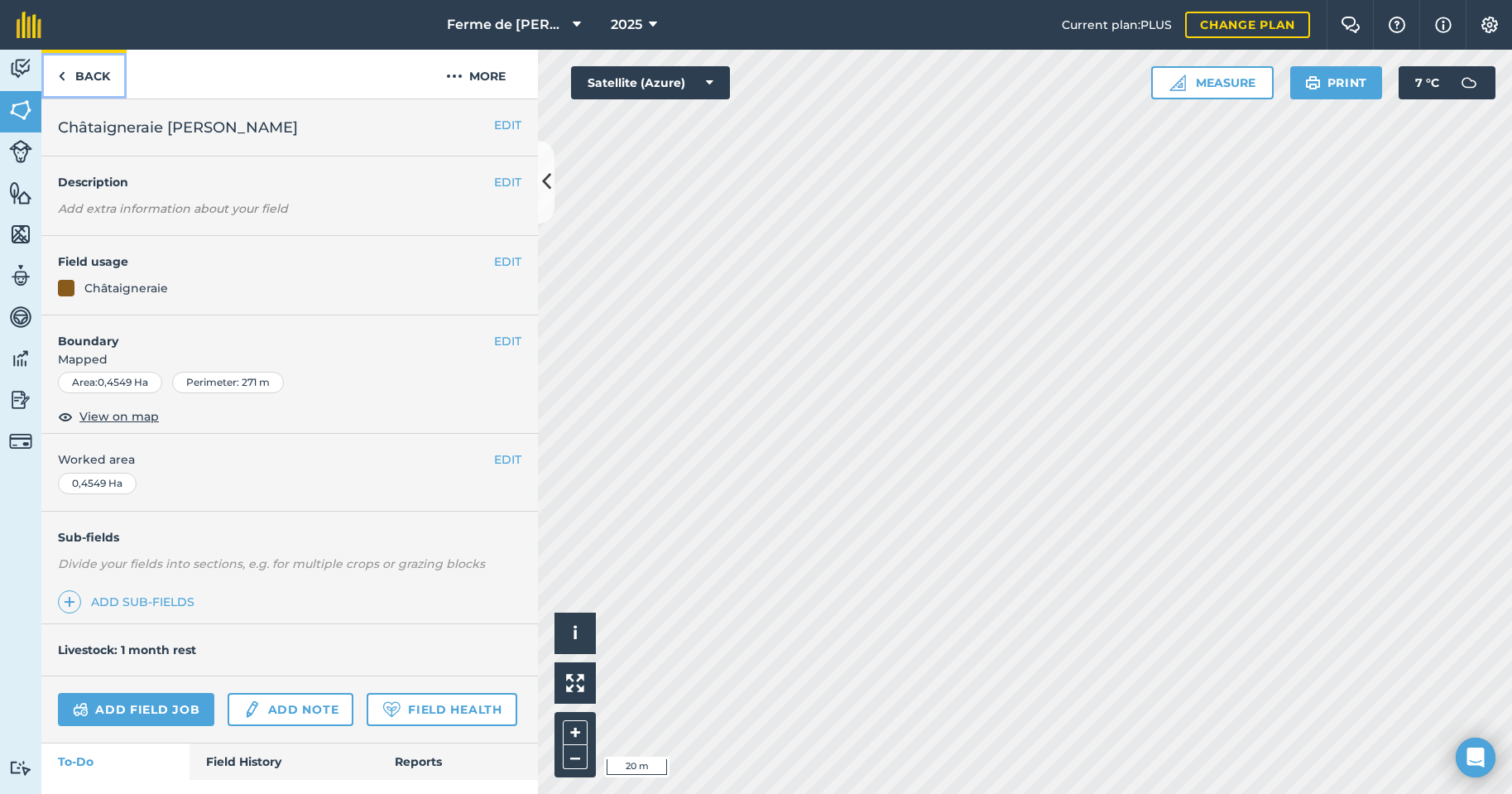
click at [86, 75] on link "Back" at bounding box center [83, 74] width 85 height 49
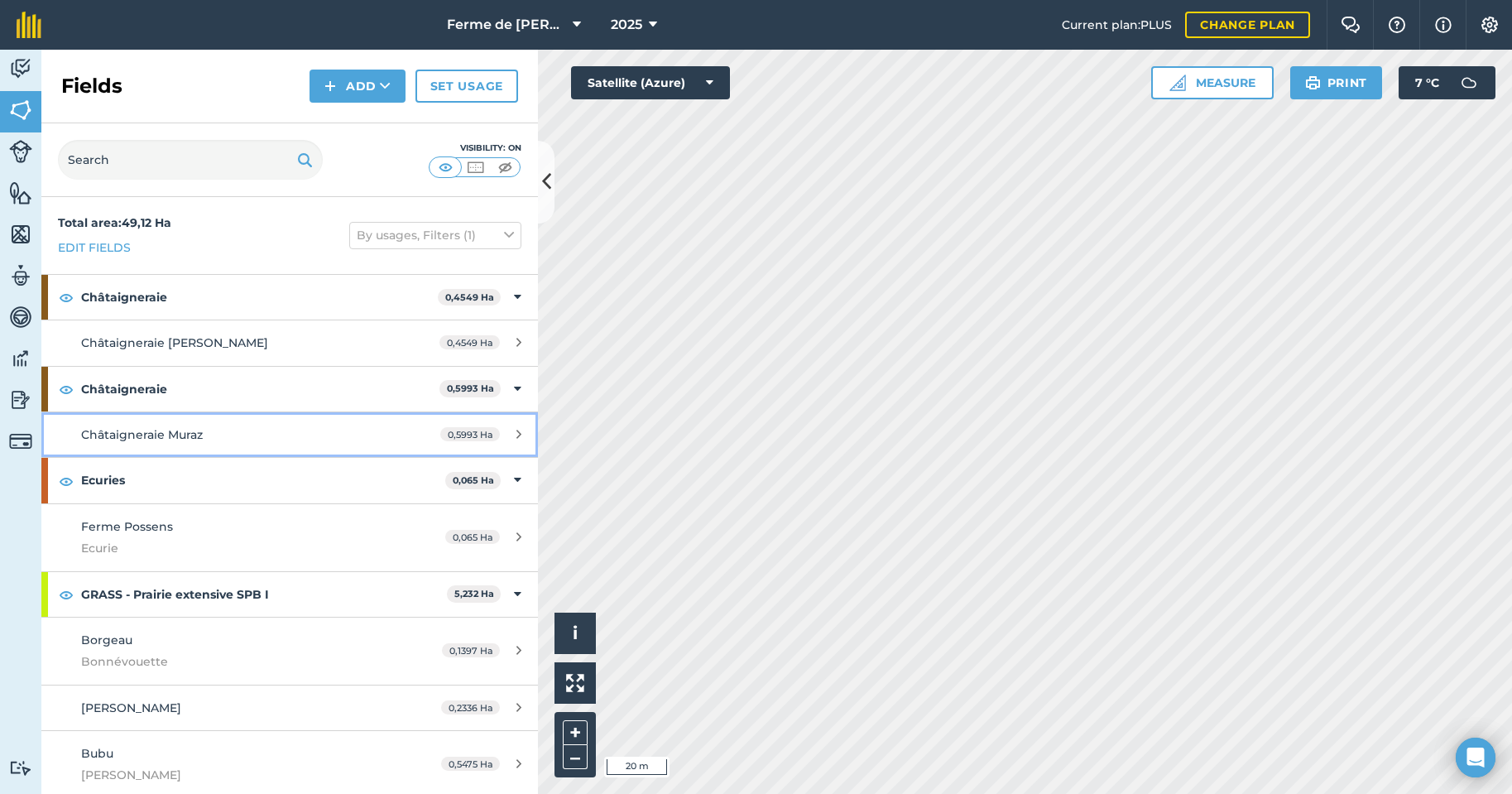
click at [181, 434] on span "Châtaigneraie Muraz" at bounding box center [142, 435] width 121 height 15
click at [353, 83] on button "Add" at bounding box center [358, 85] width 96 height 33
click at [355, 124] on link "Draw" at bounding box center [358, 123] width 91 height 36
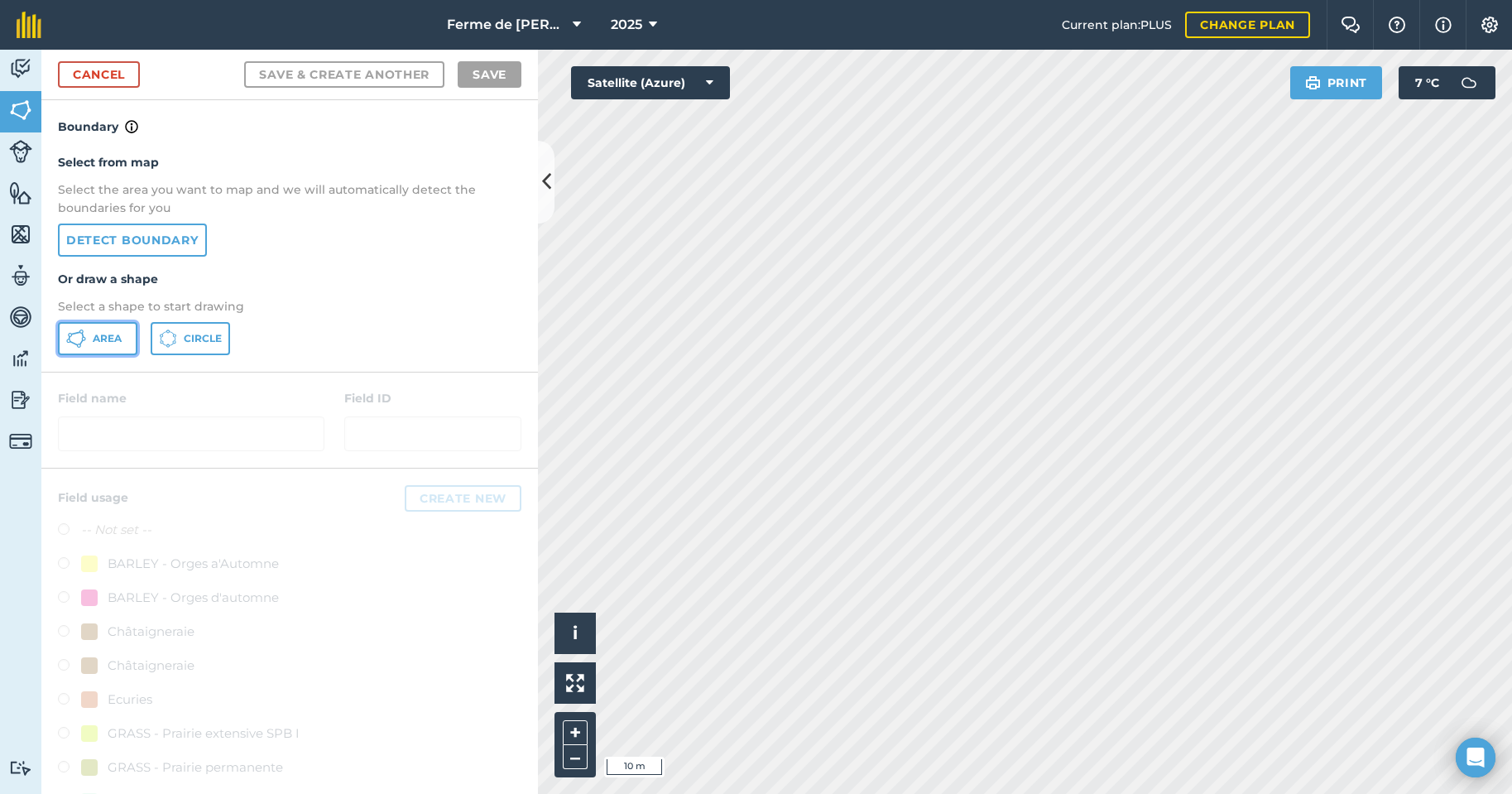
click at [101, 341] on span "Area" at bounding box center [107, 338] width 29 height 14
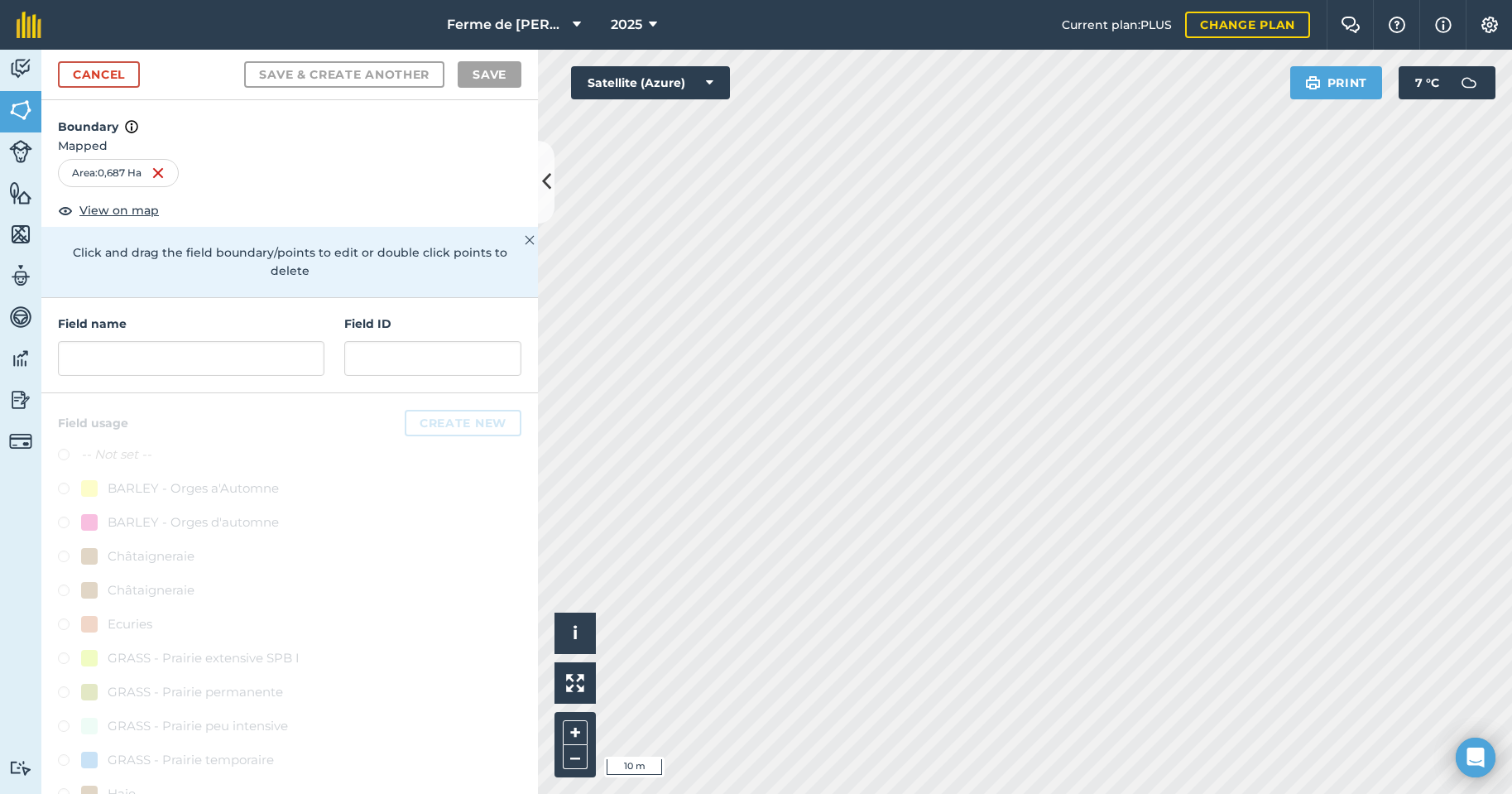
click at [360, 149] on span "Mapped" at bounding box center [289, 146] width 497 height 19
click at [108, 357] on input "text" at bounding box center [191, 358] width 266 height 35
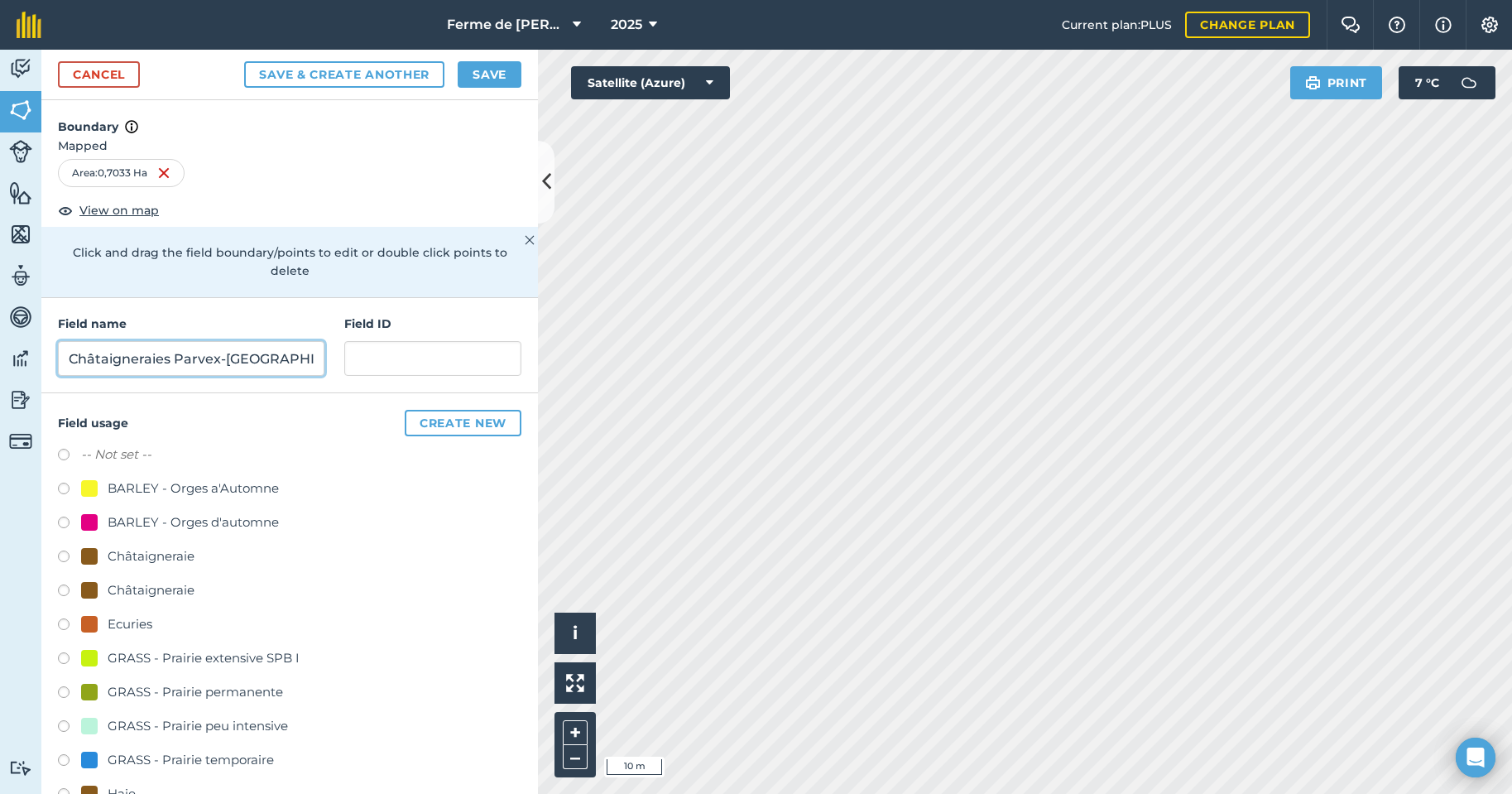
type input "Châtaigneraies Parvex-[GEOGRAPHIC_DATA]"
click at [68, 591] on label at bounding box center [69, 593] width 23 height 17
radio input "true"
click at [483, 74] on button "Save" at bounding box center [490, 74] width 64 height 26
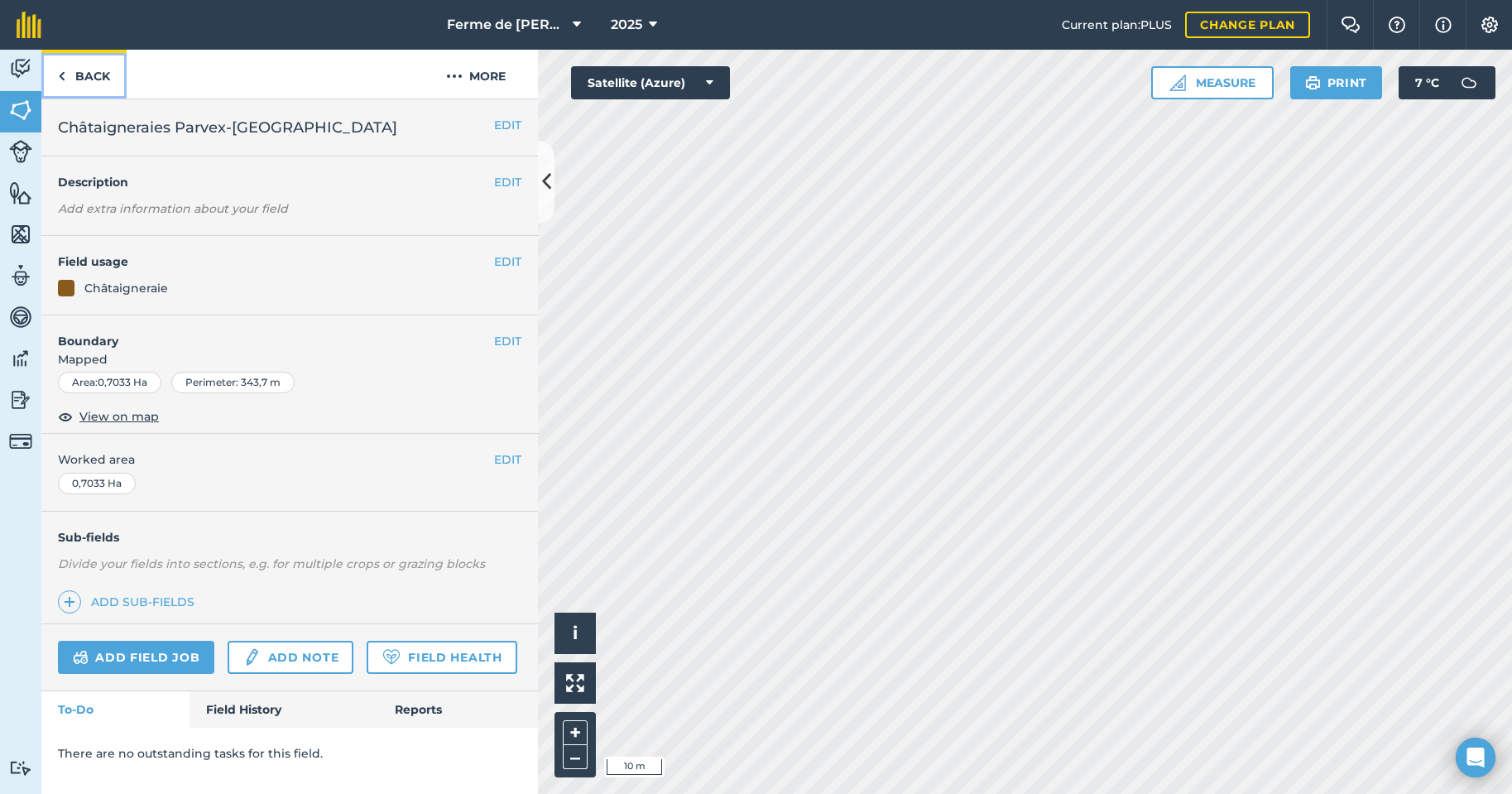
click at [89, 69] on link "Back" at bounding box center [83, 74] width 85 height 49
click at [21, 111] on img at bounding box center [20, 110] width 23 height 24
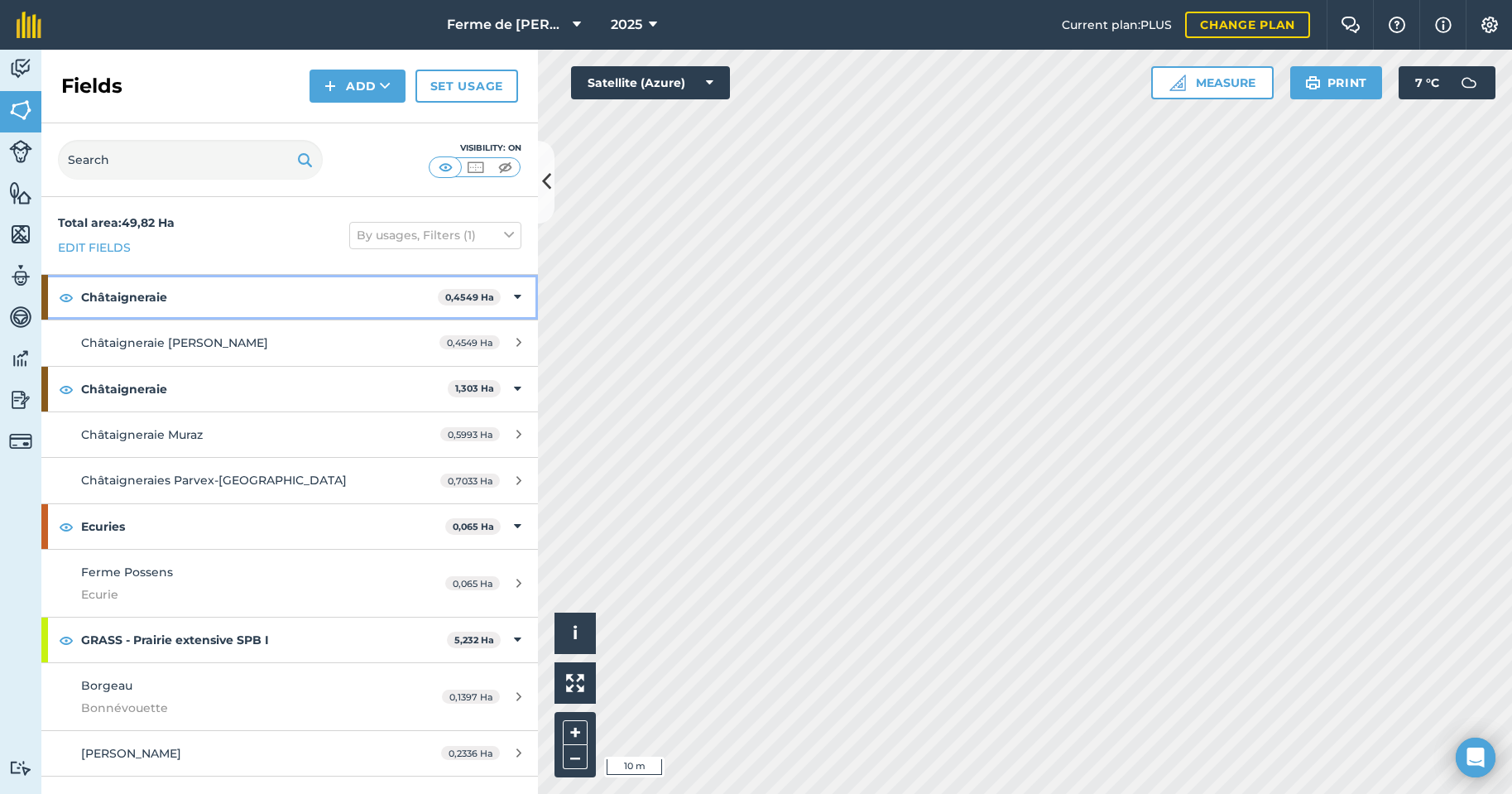
click at [235, 296] on strong "Châtaigneraie" at bounding box center [259, 297] width 357 height 45
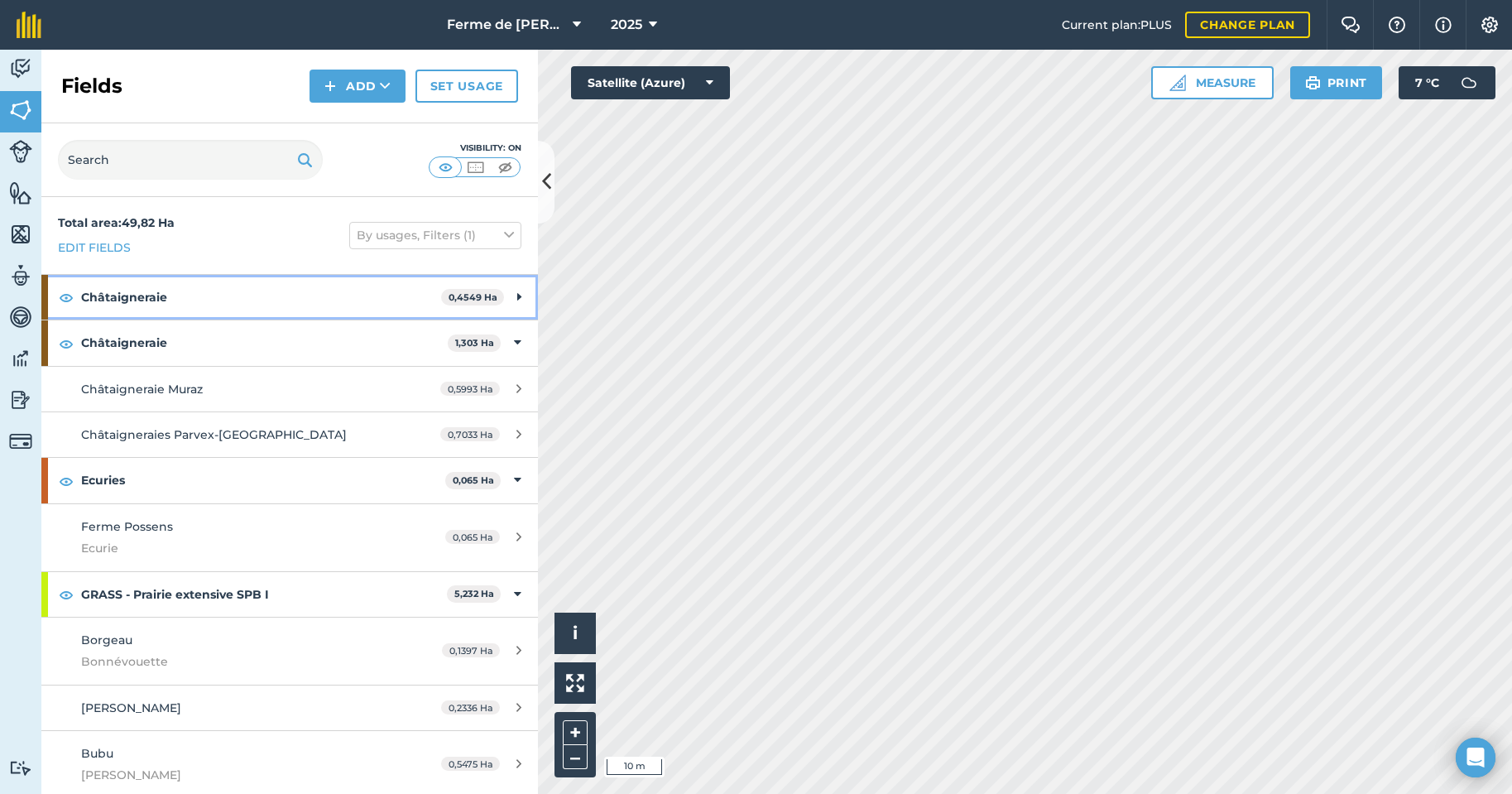
click at [235, 296] on strong "Châtaigneraie" at bounding box center [261, 297] width 360 height 45
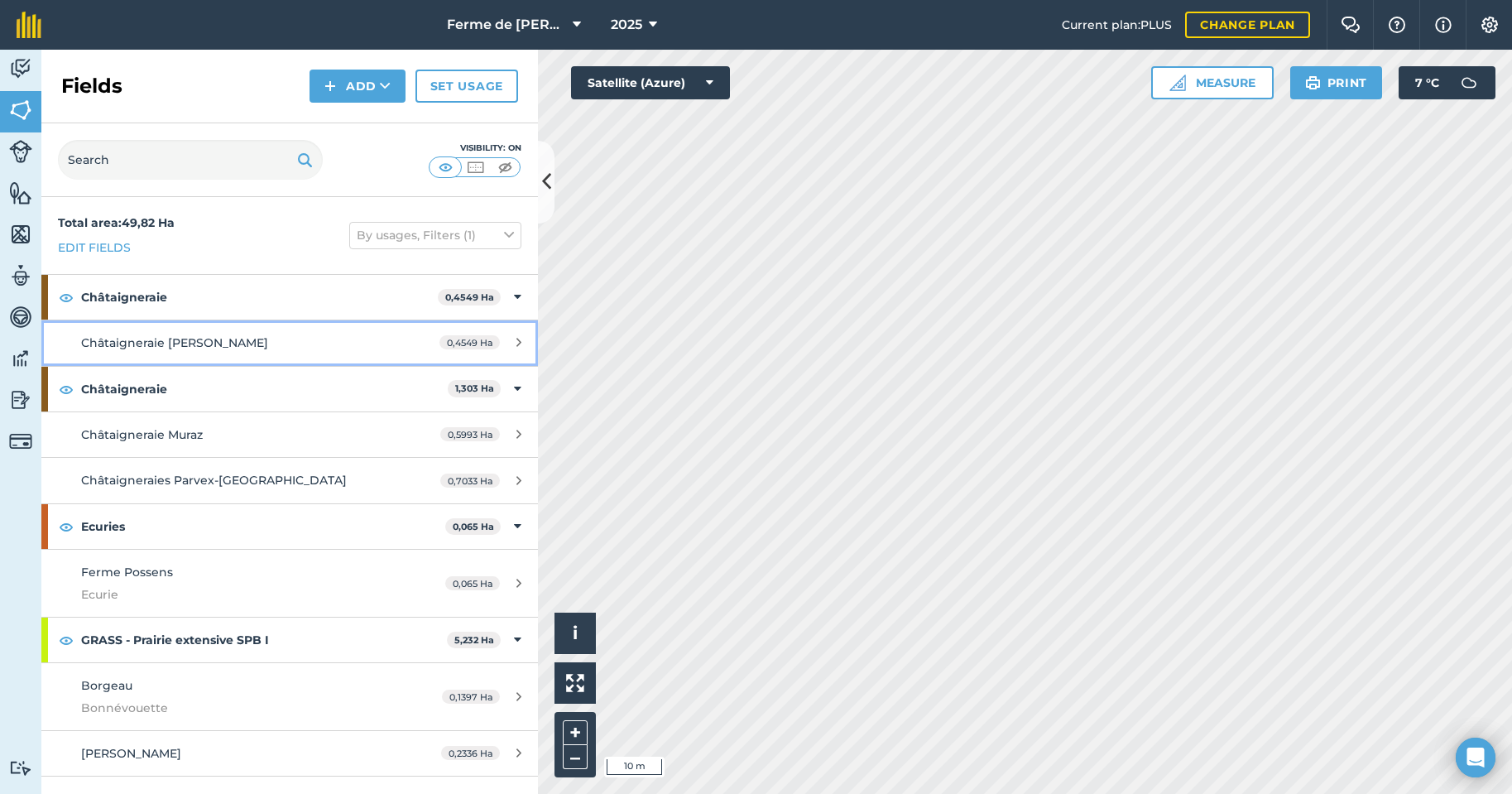
click at [162, 338] on span "Châtaigneraie [PERSON_NAME]" at bounding box center [175, 343] width 187 height 15
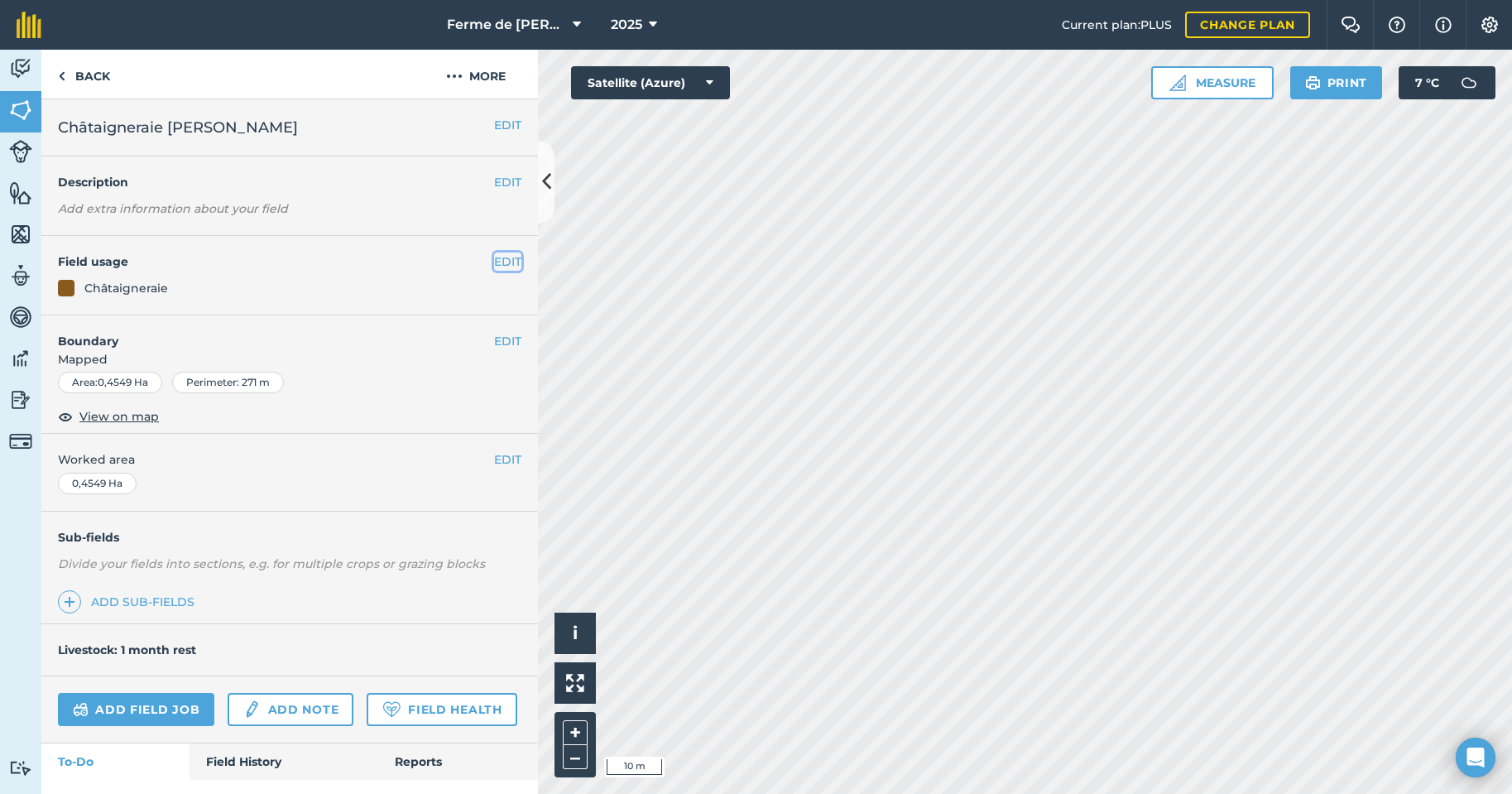
click at [499, 262] on button "EDIT" at bounding box center [508, 262] width 27 height 19
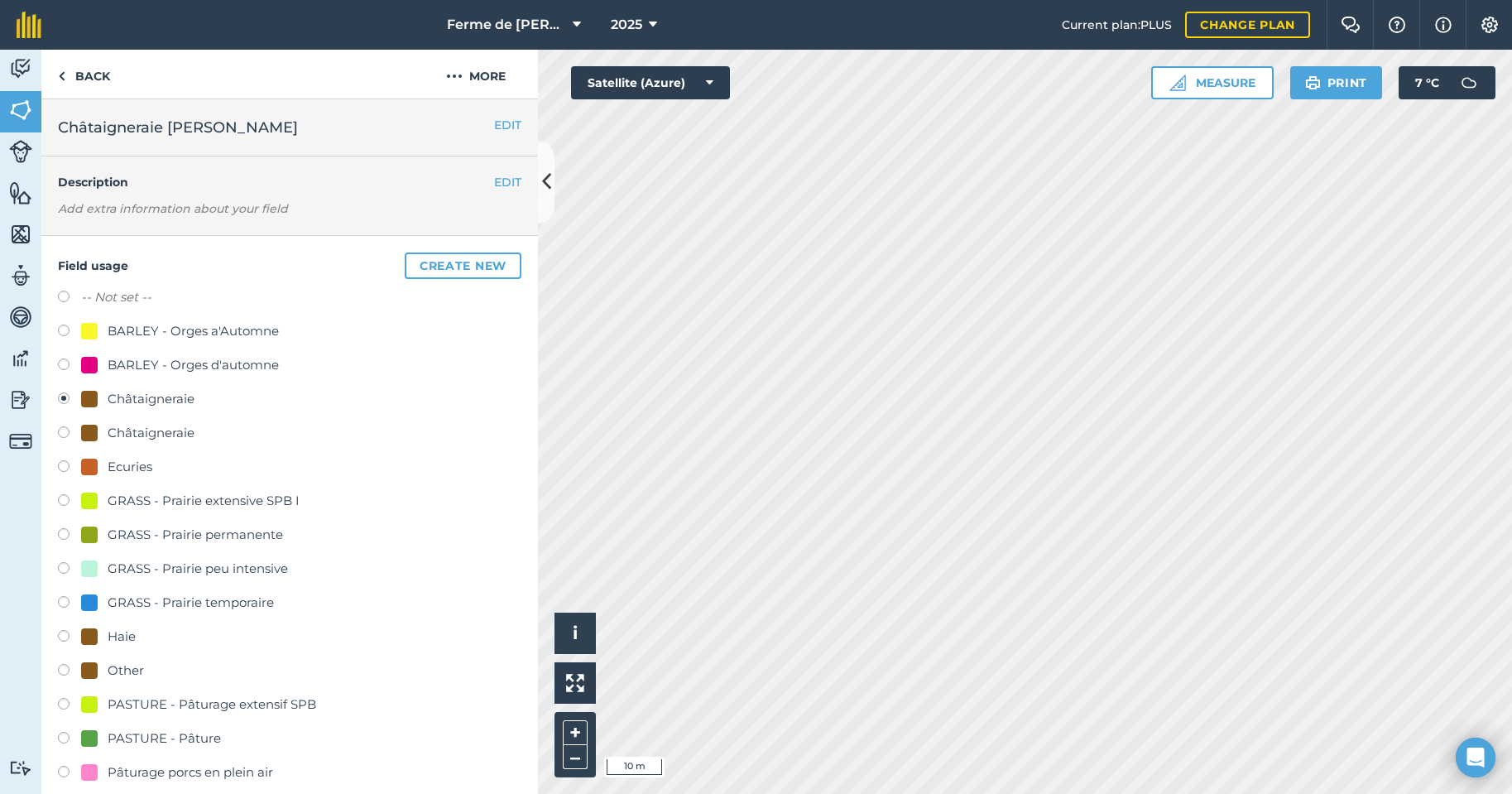
click at [62, 434] on label at bounding box center [69, 435] width 23 height 17
radio input "true"
radio input "false"
click at [76, 73] on link "Back" at bounding box center [83, 74] width 85 height 49
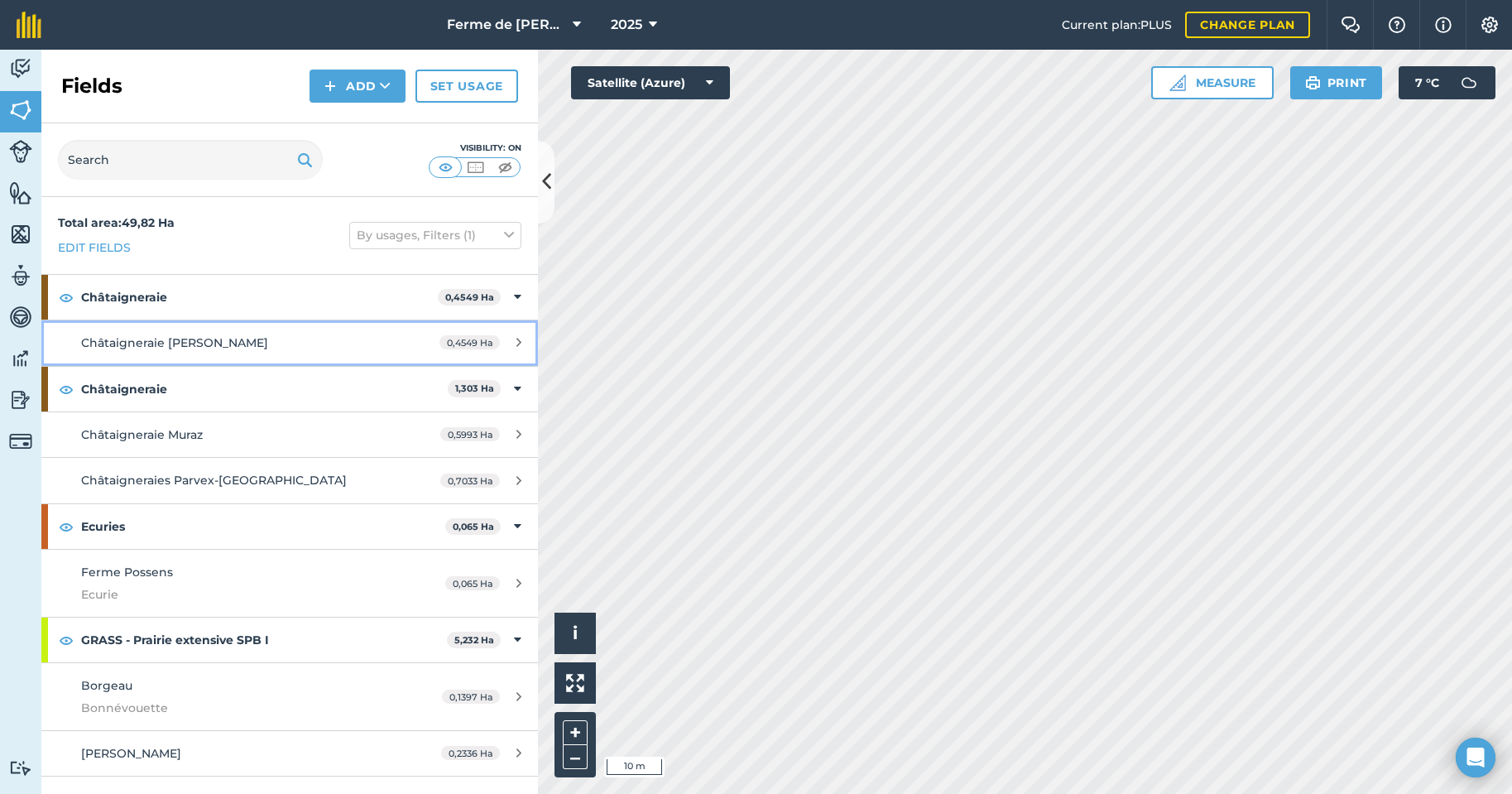
click at [129, 345] on span "Châtaigneraie [PERSON_NAME]" at bounding box center [175, 343] width 187 height 15
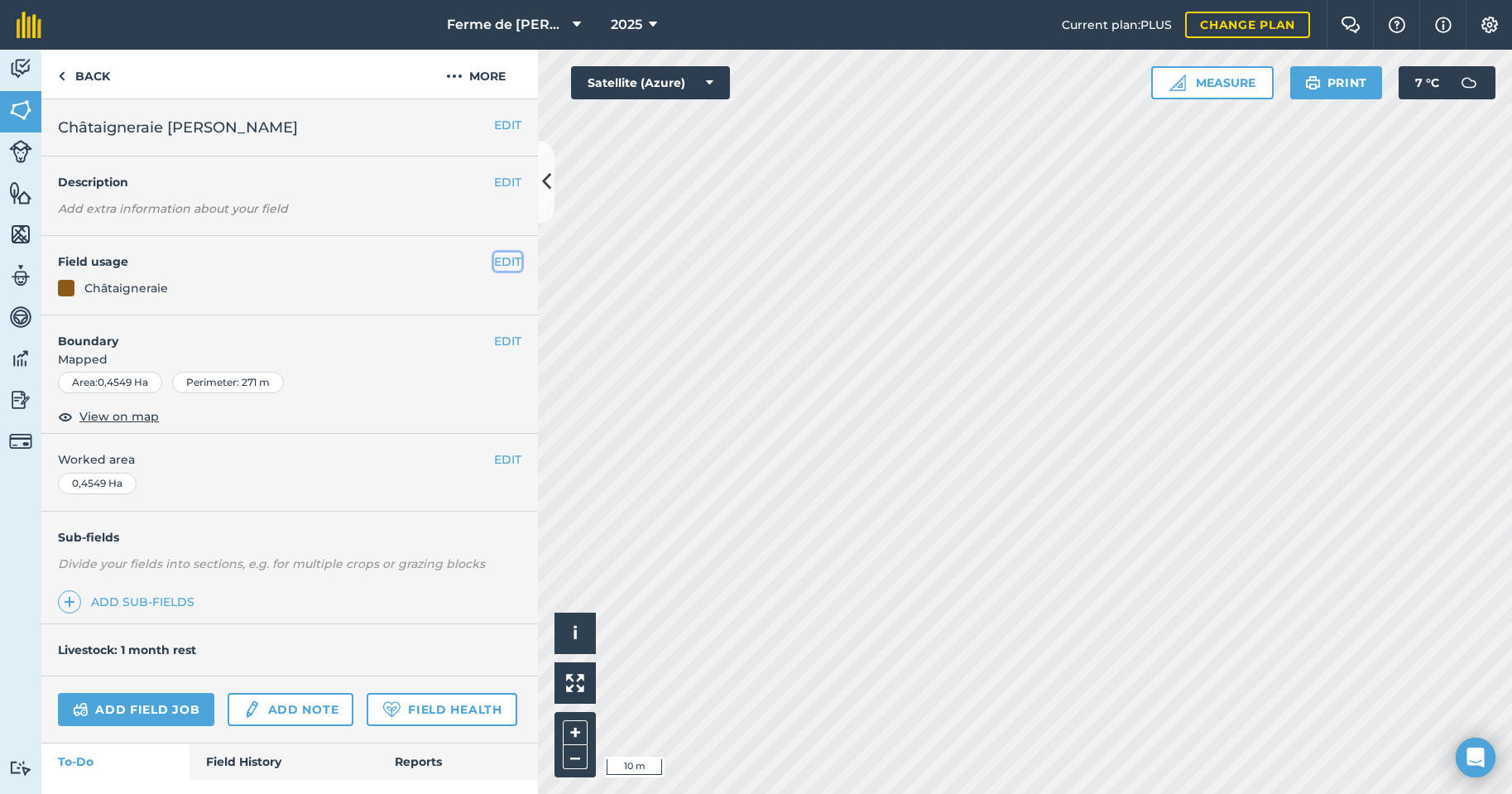
click at [494, 264] on button "EDIT" at bounding box center [508, 262] width 27 height 19
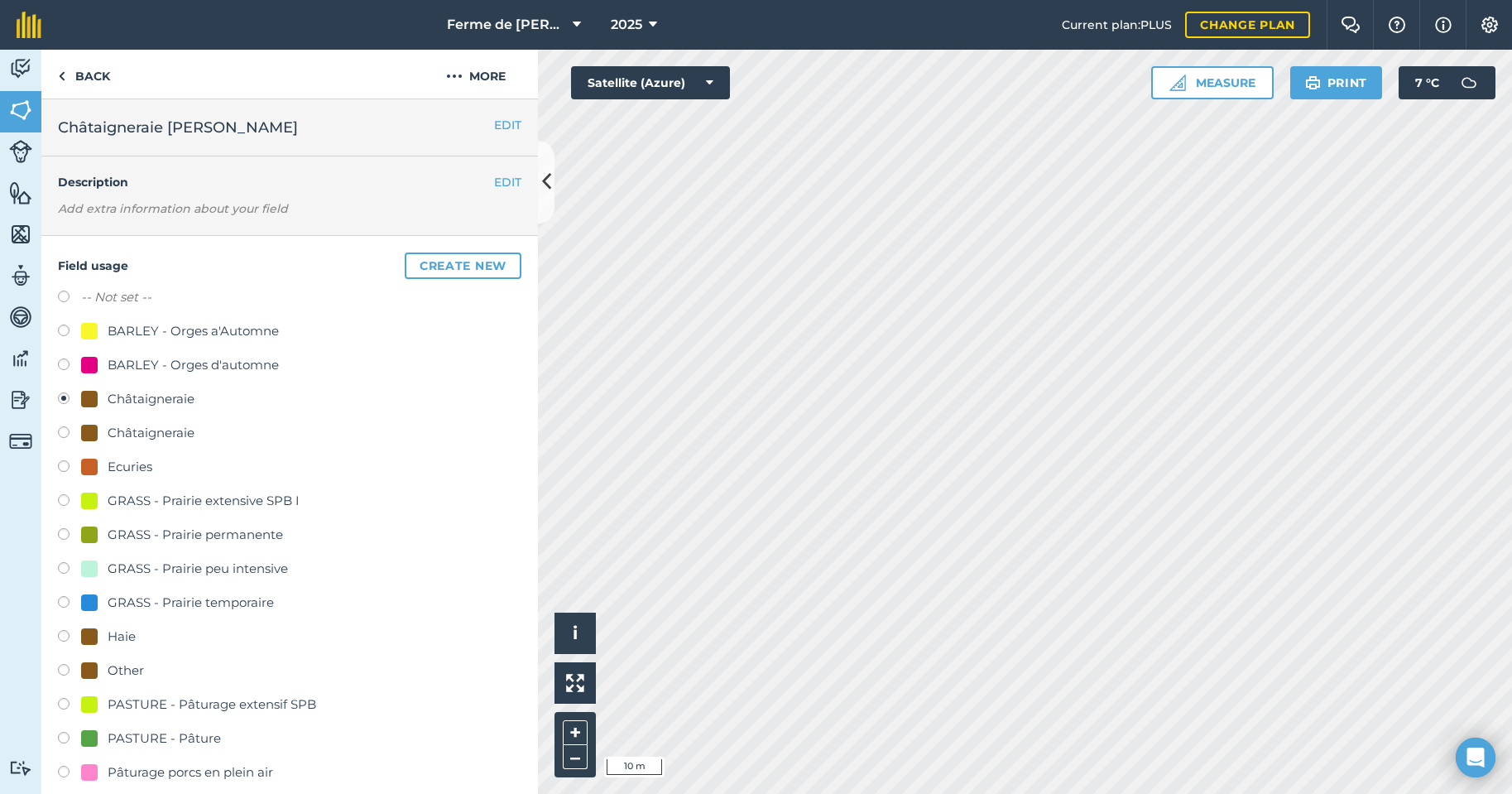
click at [67, 430] on label at bounding box center [69, 435] width 23 height 17
radio input "true"
radio input "false"
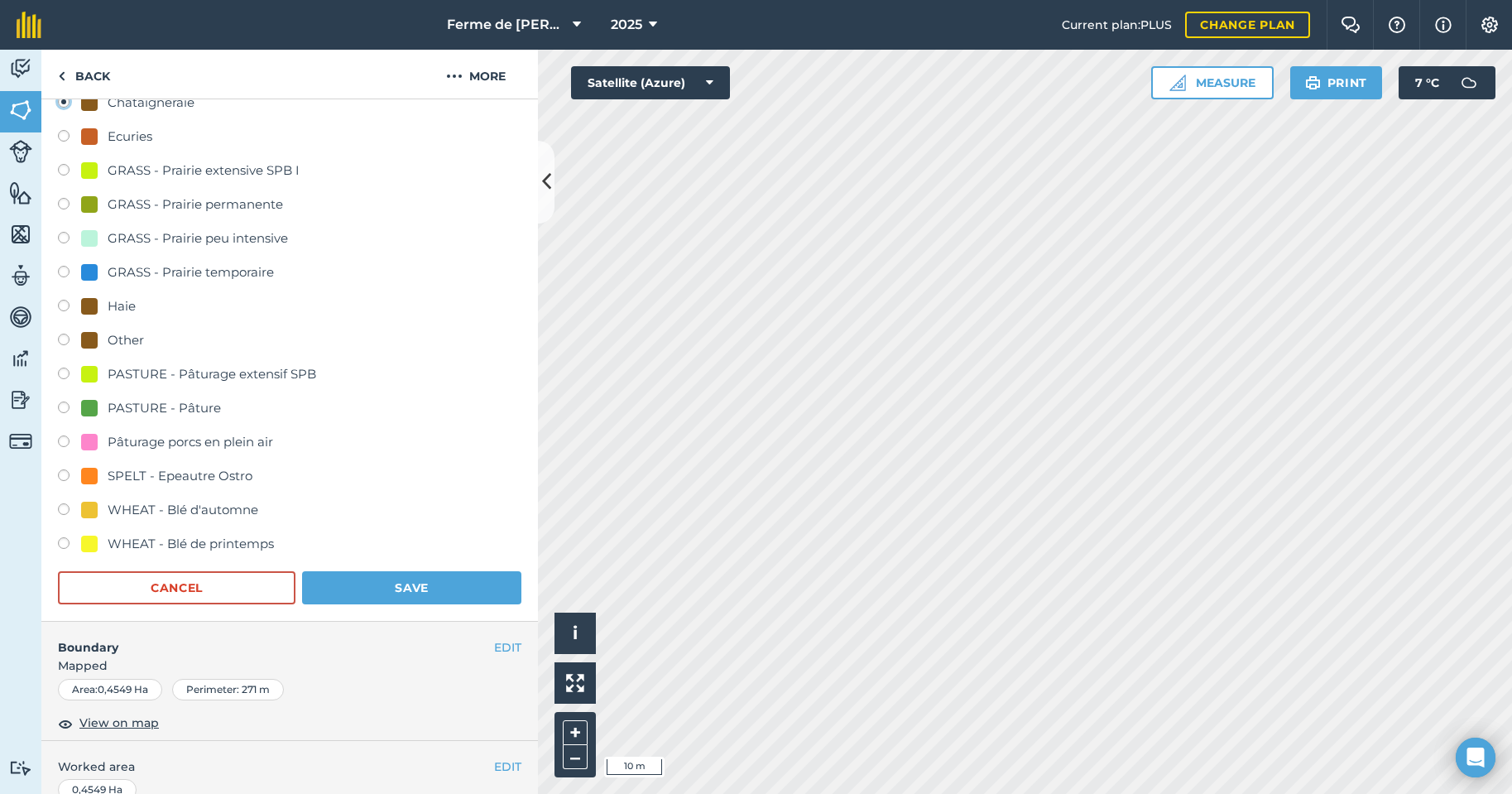
scroll to position [332, 0]
click at [417, 588] on button "Save" at bounding box center [412, 586] width 219 height 33
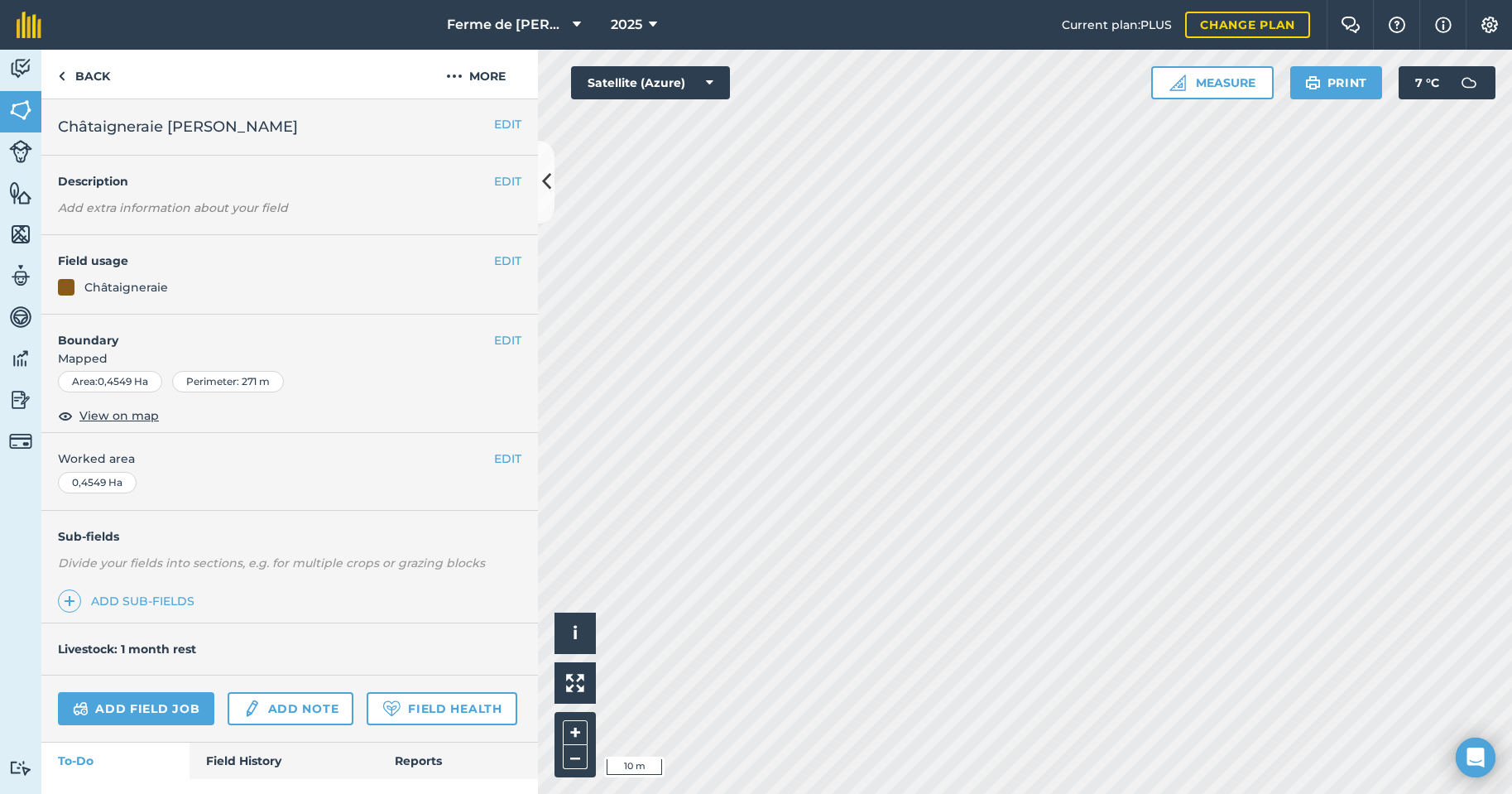
scroll to position [0, 0]
click at [494, 261] on button "EDIT" at bounding box center [508, 262] width 27 height 19
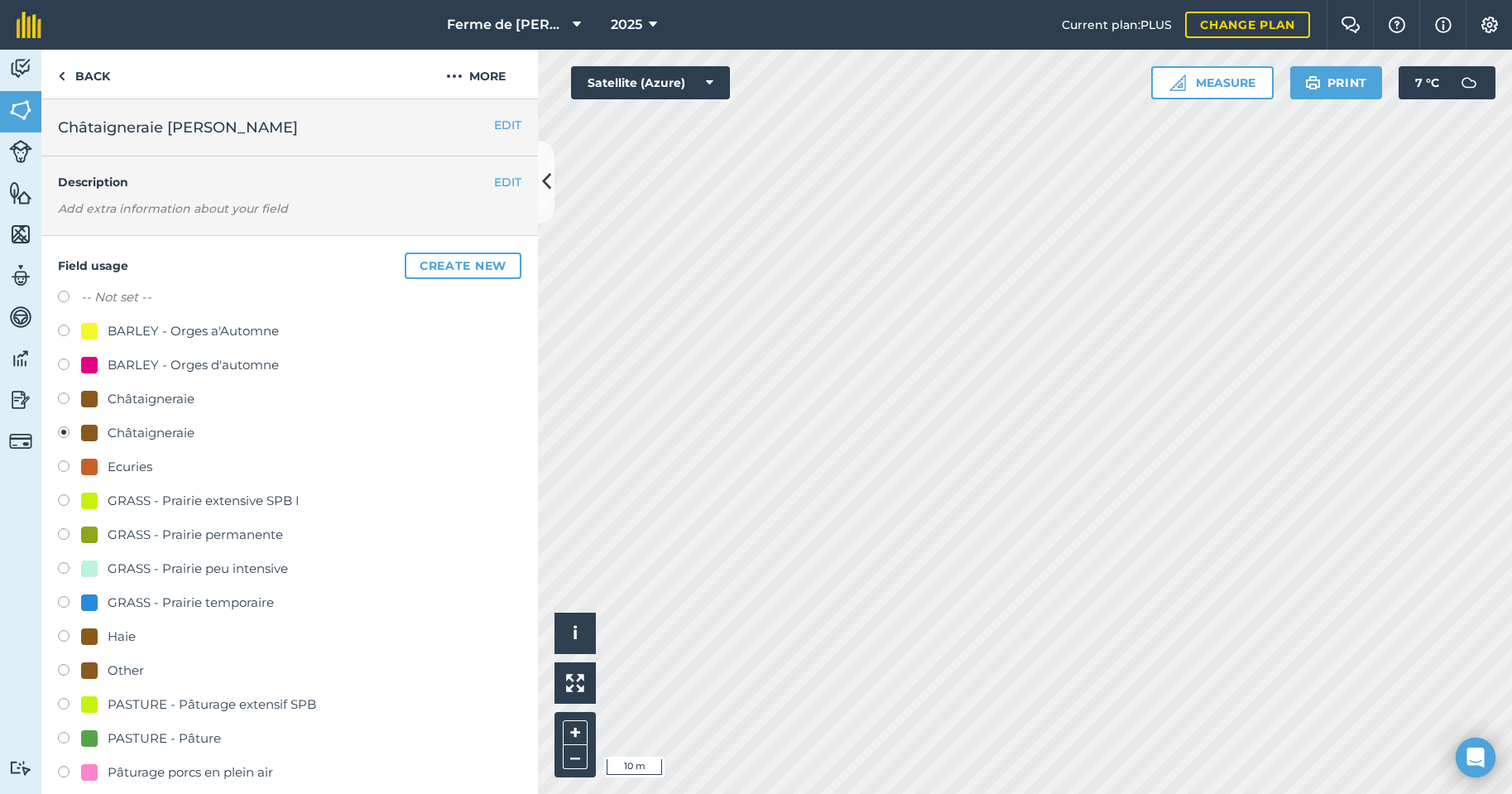
click at [164, 397] on div "Châtaigneraie" at bounding box center [151, 399] width 87 height 20
radio input "true"
click at [60, 427] on label at bounding box center [69, 435] width 23 height 17
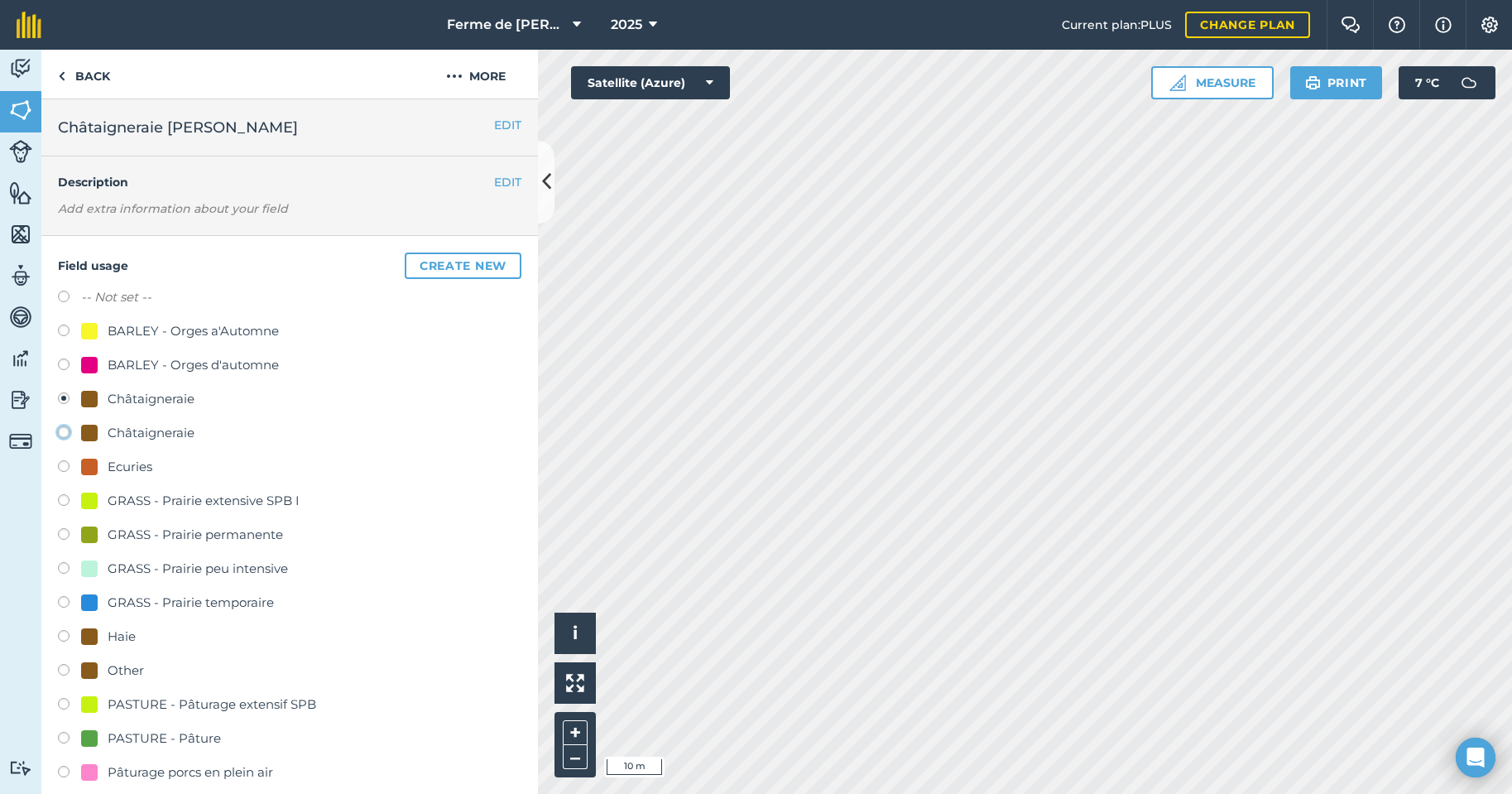
radio input "true"
radio input "false"
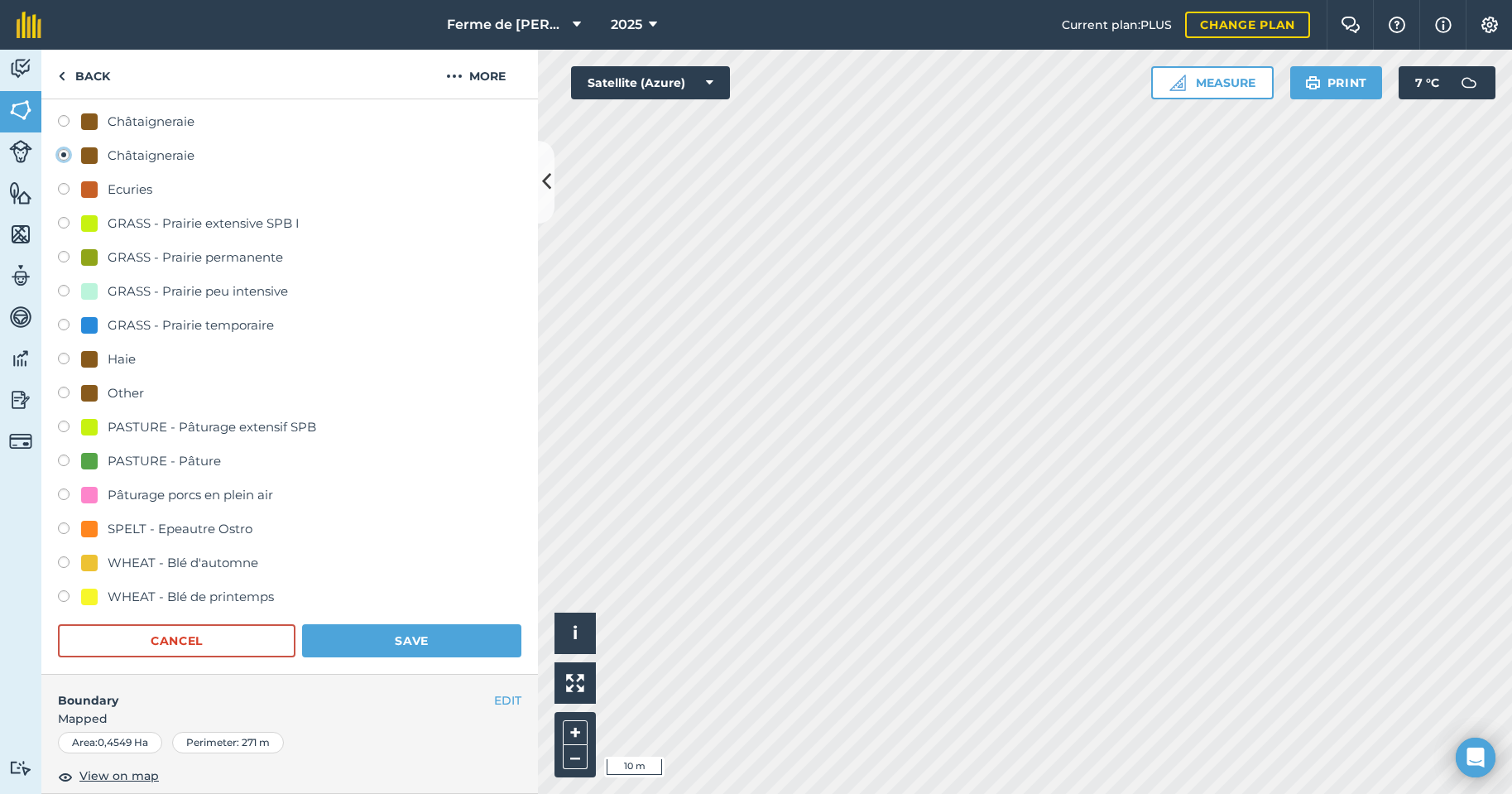
scroll to position [332, 0]
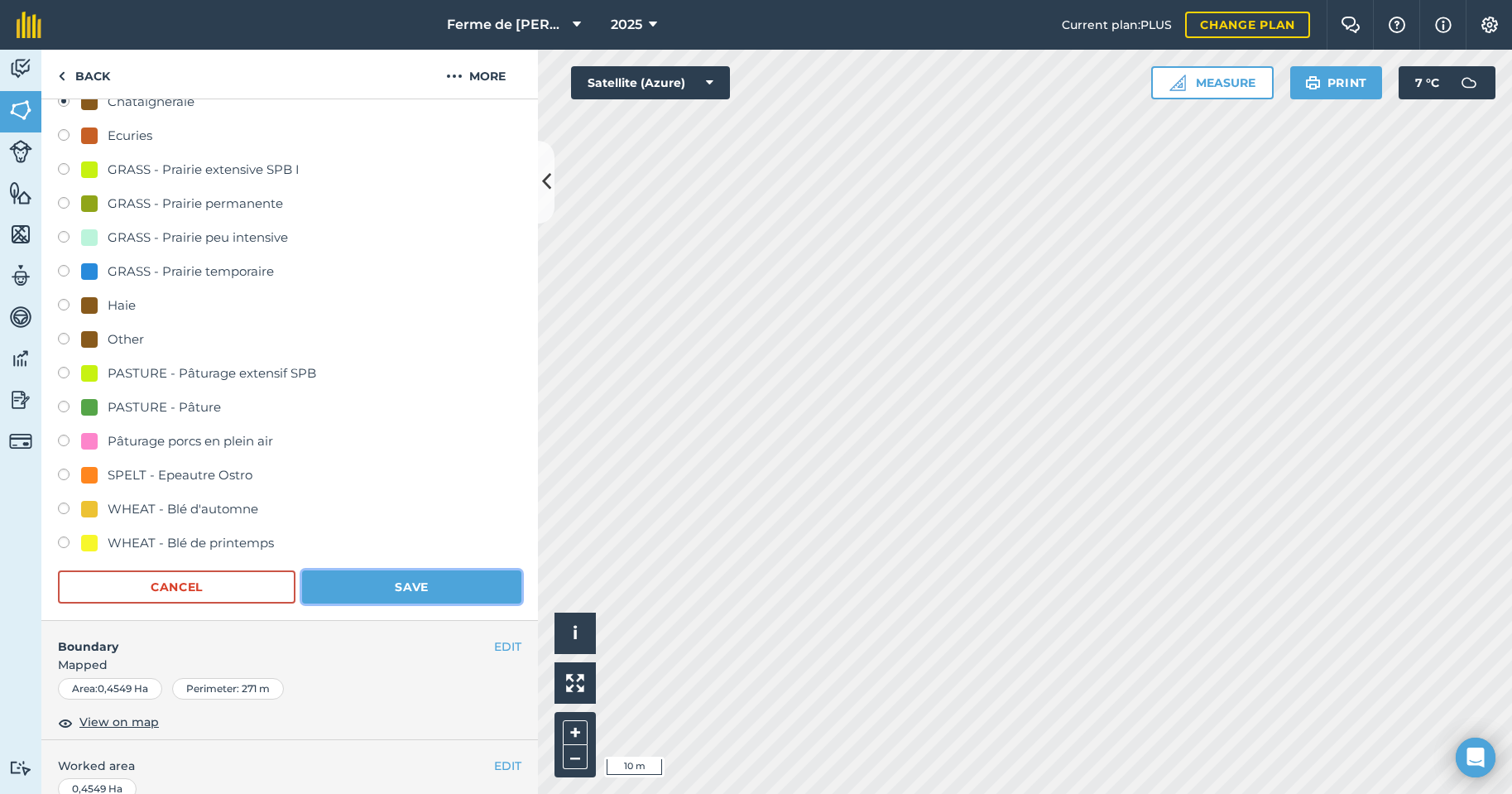
click at [413, 588] on button "Save" at bounding box center [412, 586] width 219 height 33
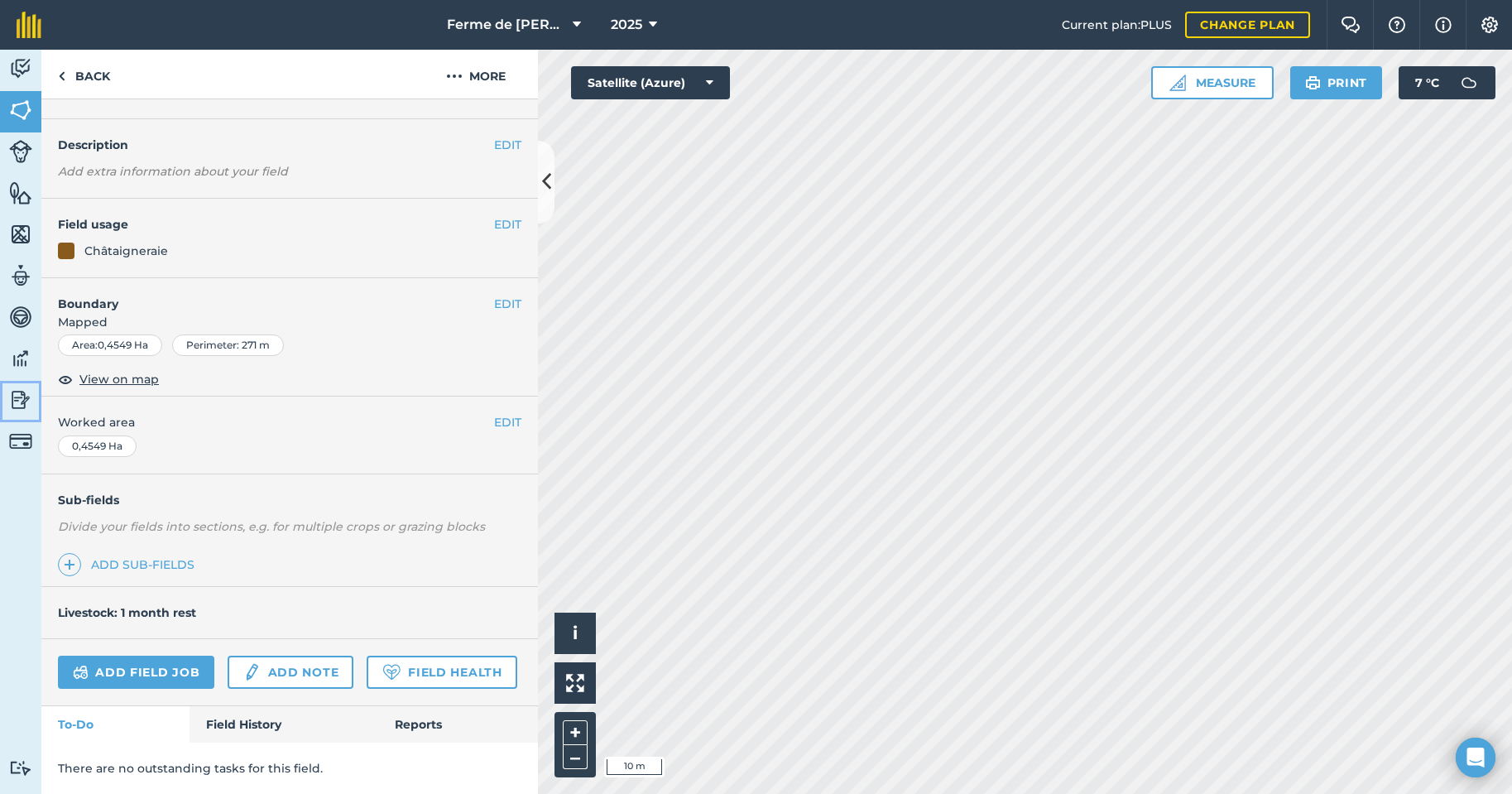
click at [22, 398] on img at bounding box center [20, 399] width 23 height 24
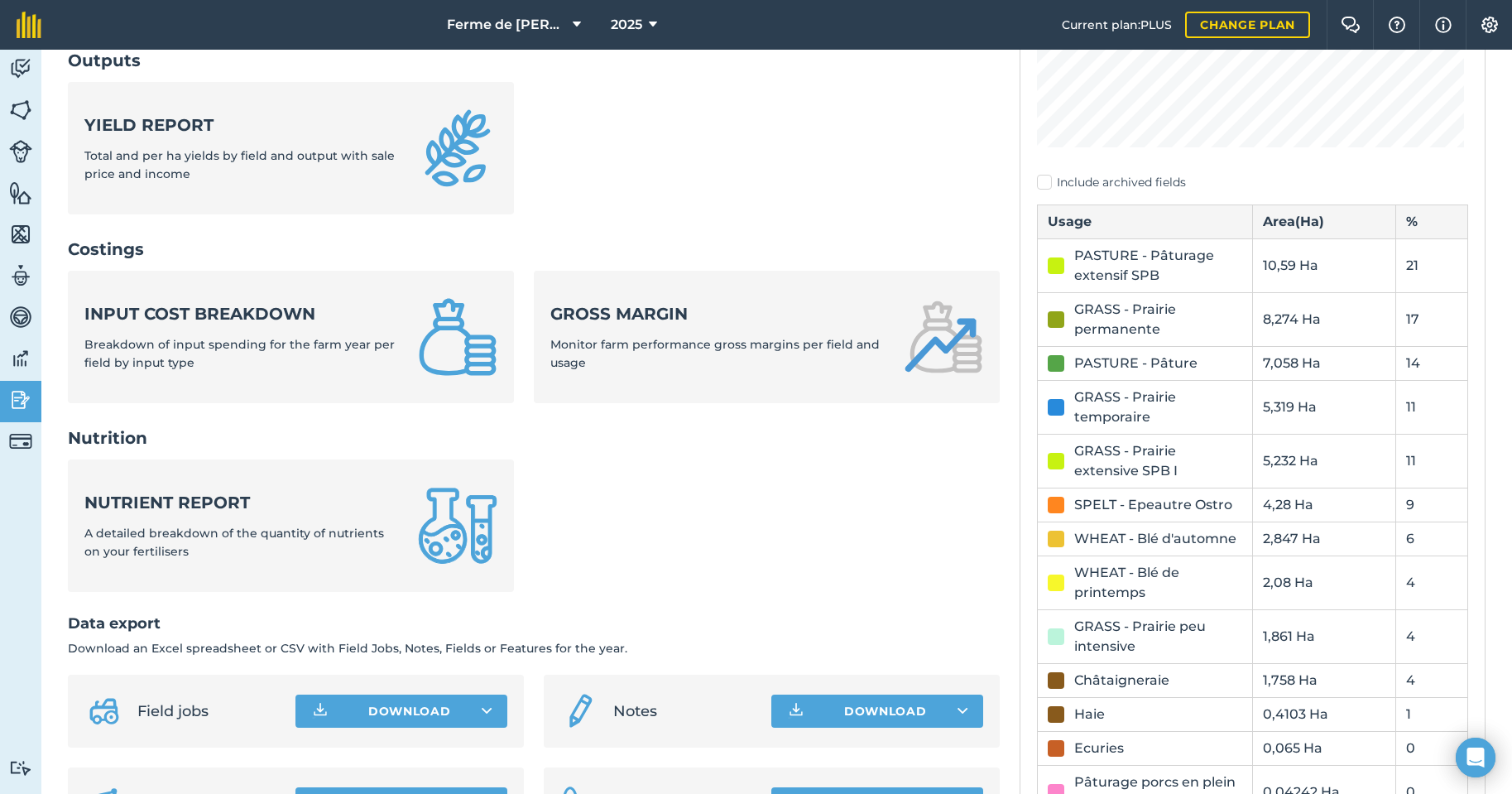
scroll to position [542, 0]
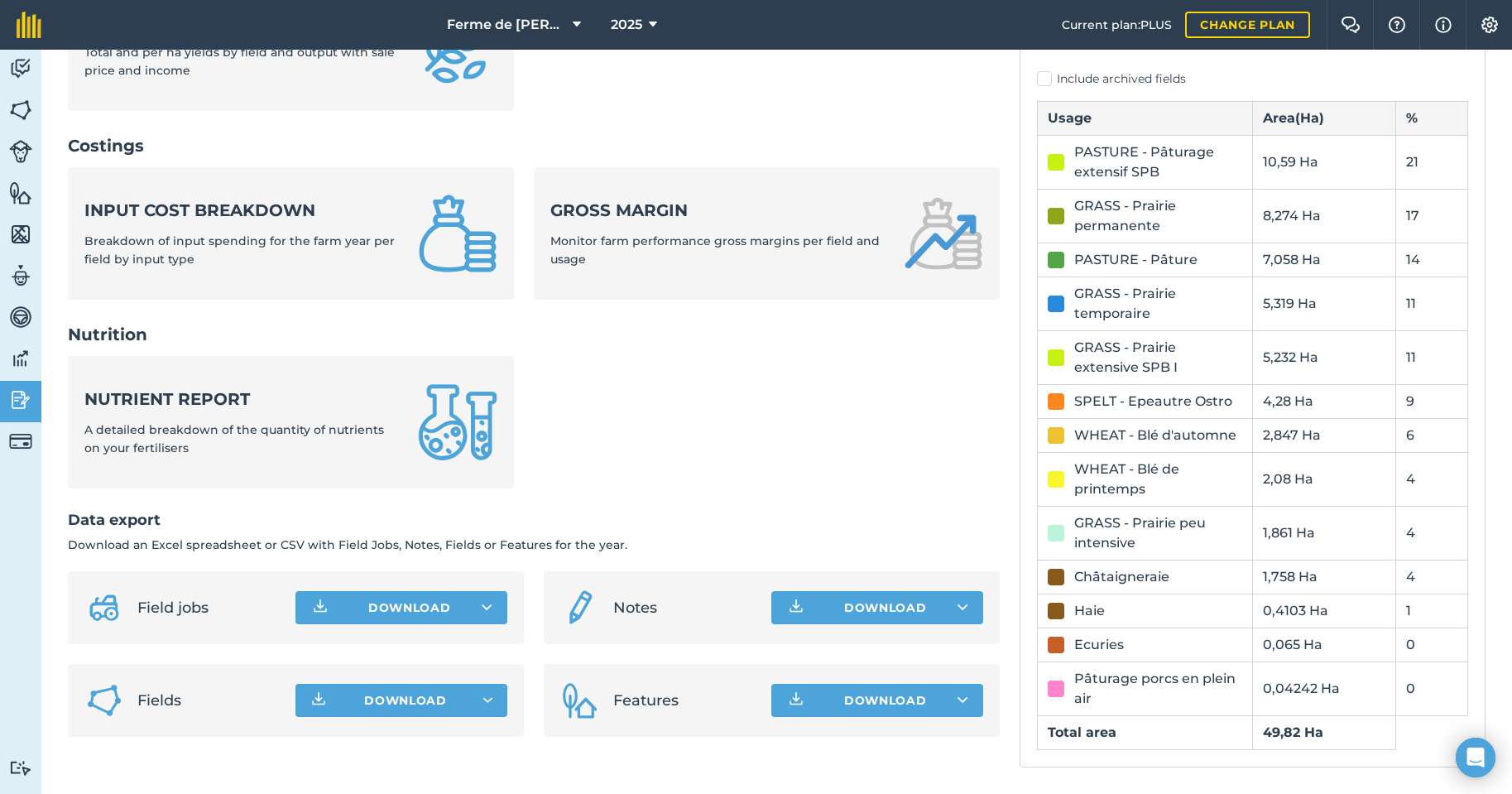
click at [645, 709] on span "Features" at bounding box center [686, 699] width 145 height 23
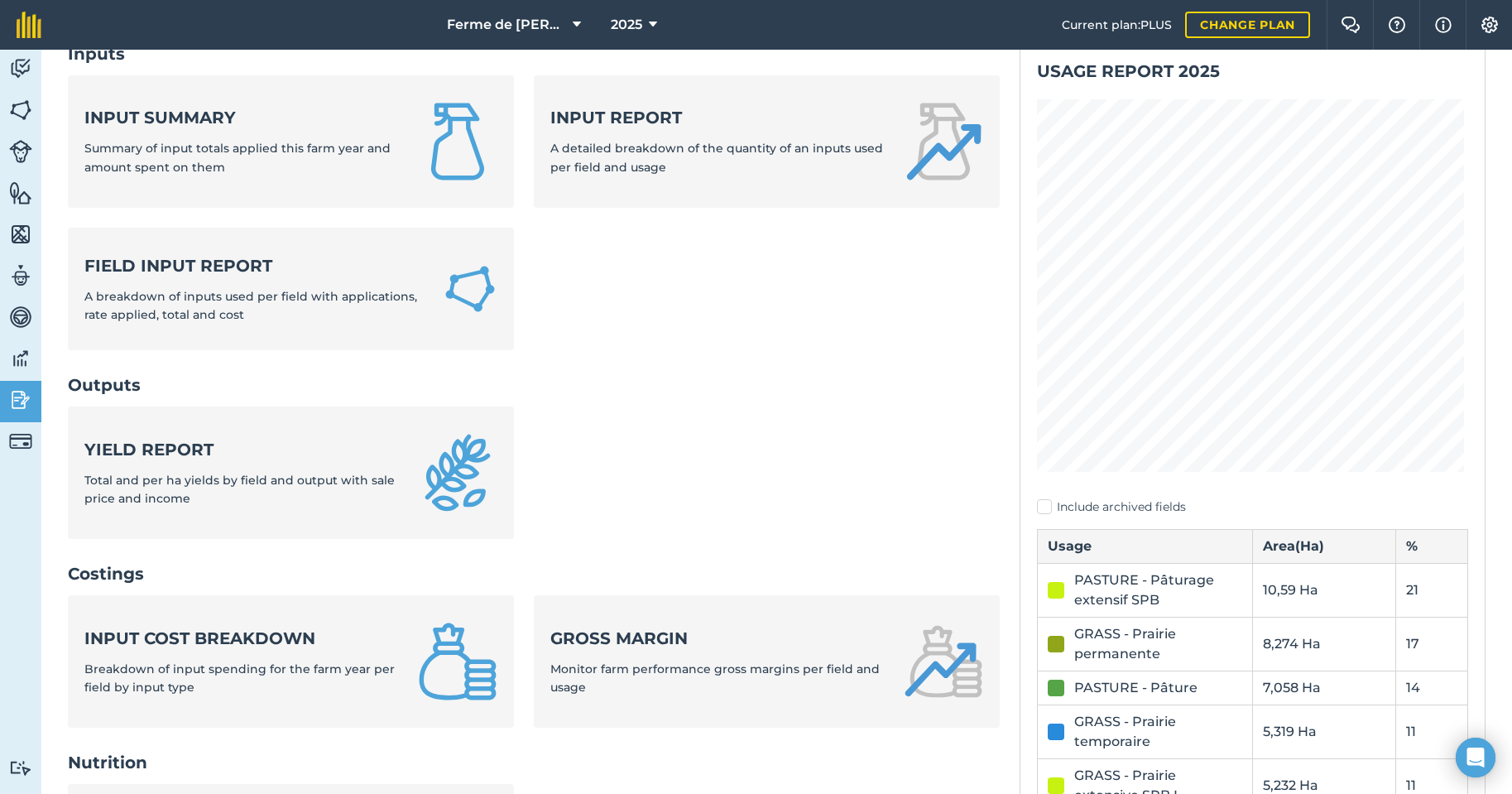
scroll to position [0, 0]
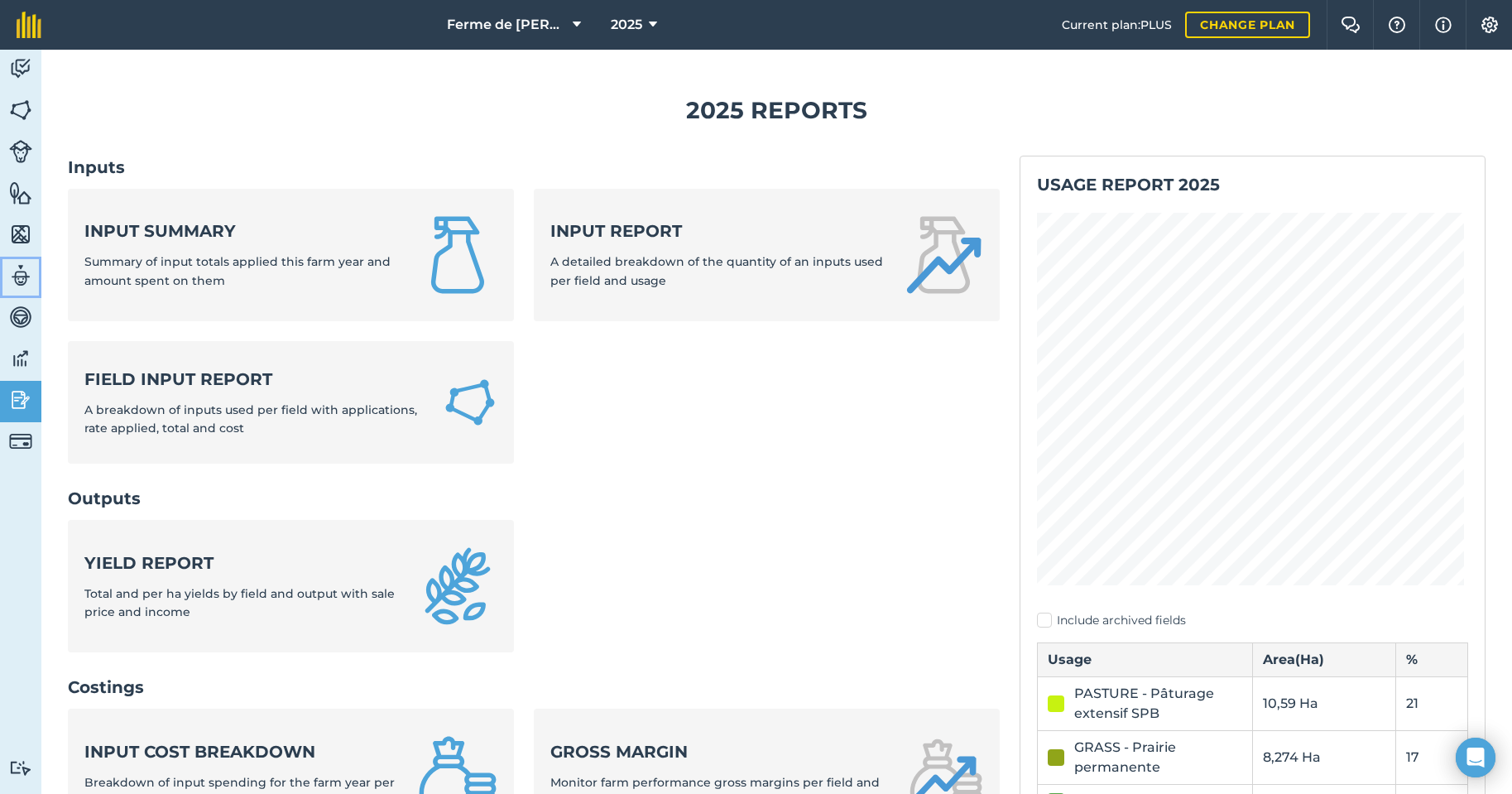
click at [22, 269] on img at bounding box center [20, 275] width 23 height 24
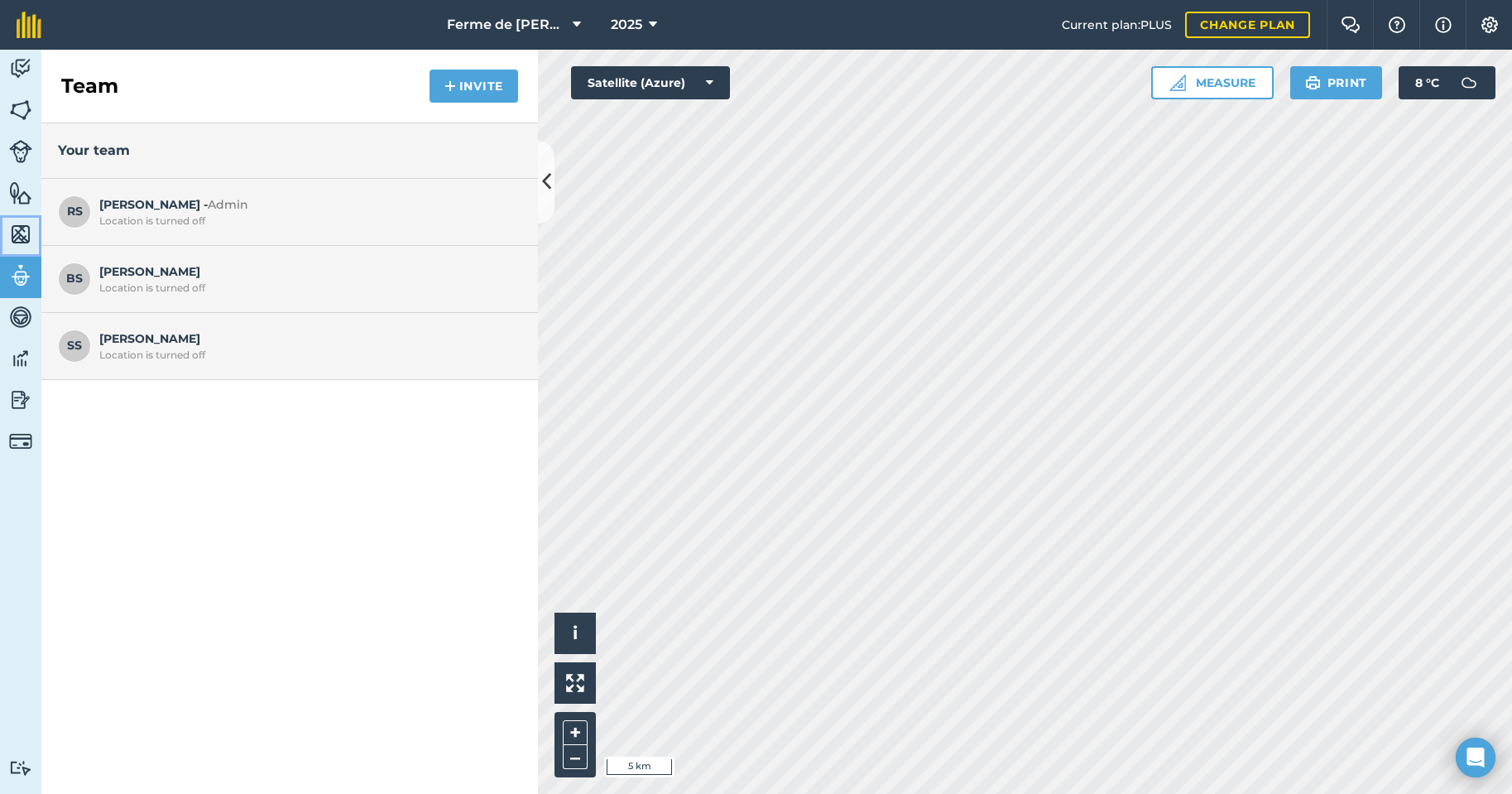
click at [16, 235] on img at bounding box center [20, 234] width 23 height 24
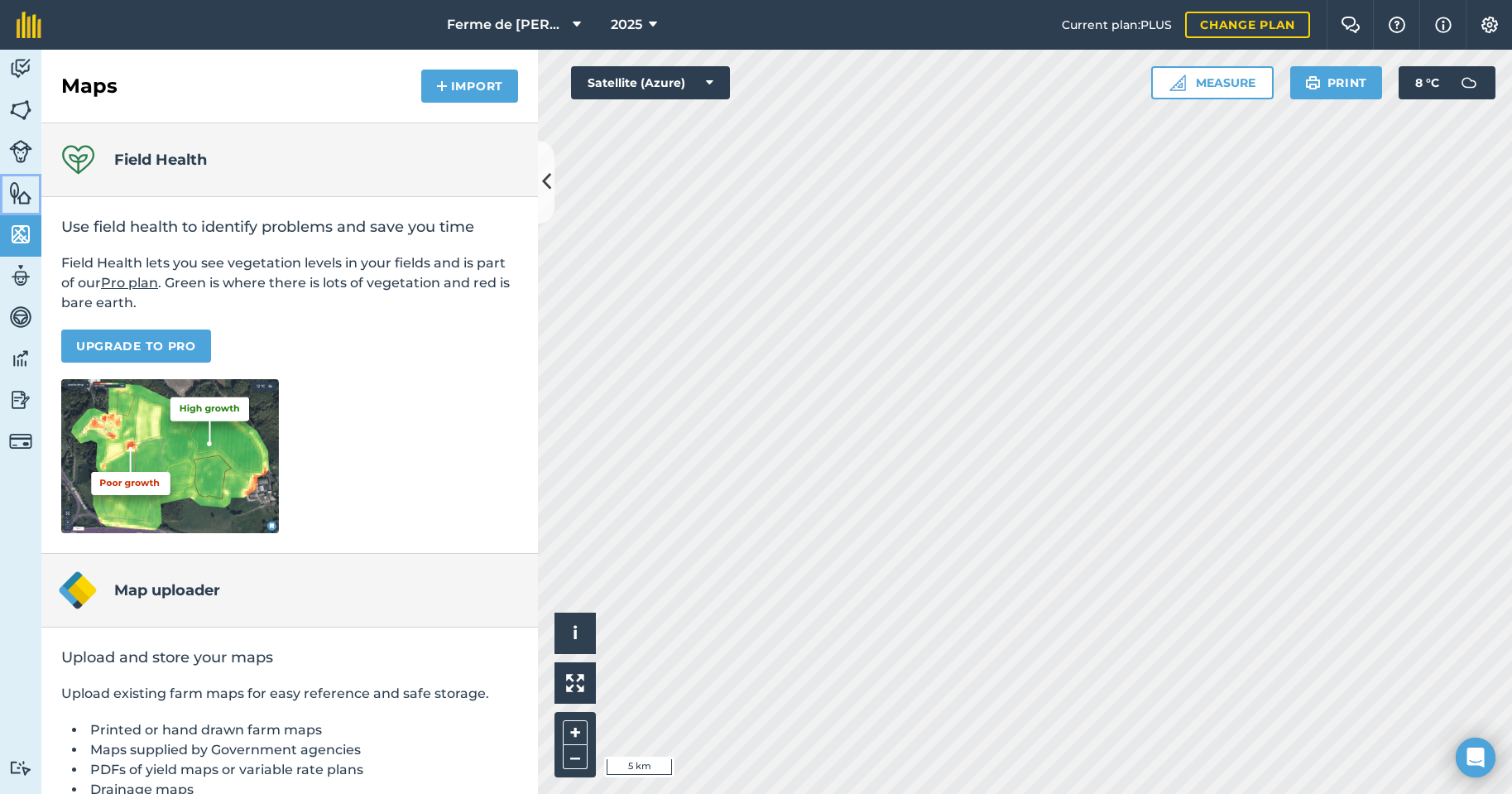
click at [22, 197] on img at bounding box center [20, 192] width 23 height 24
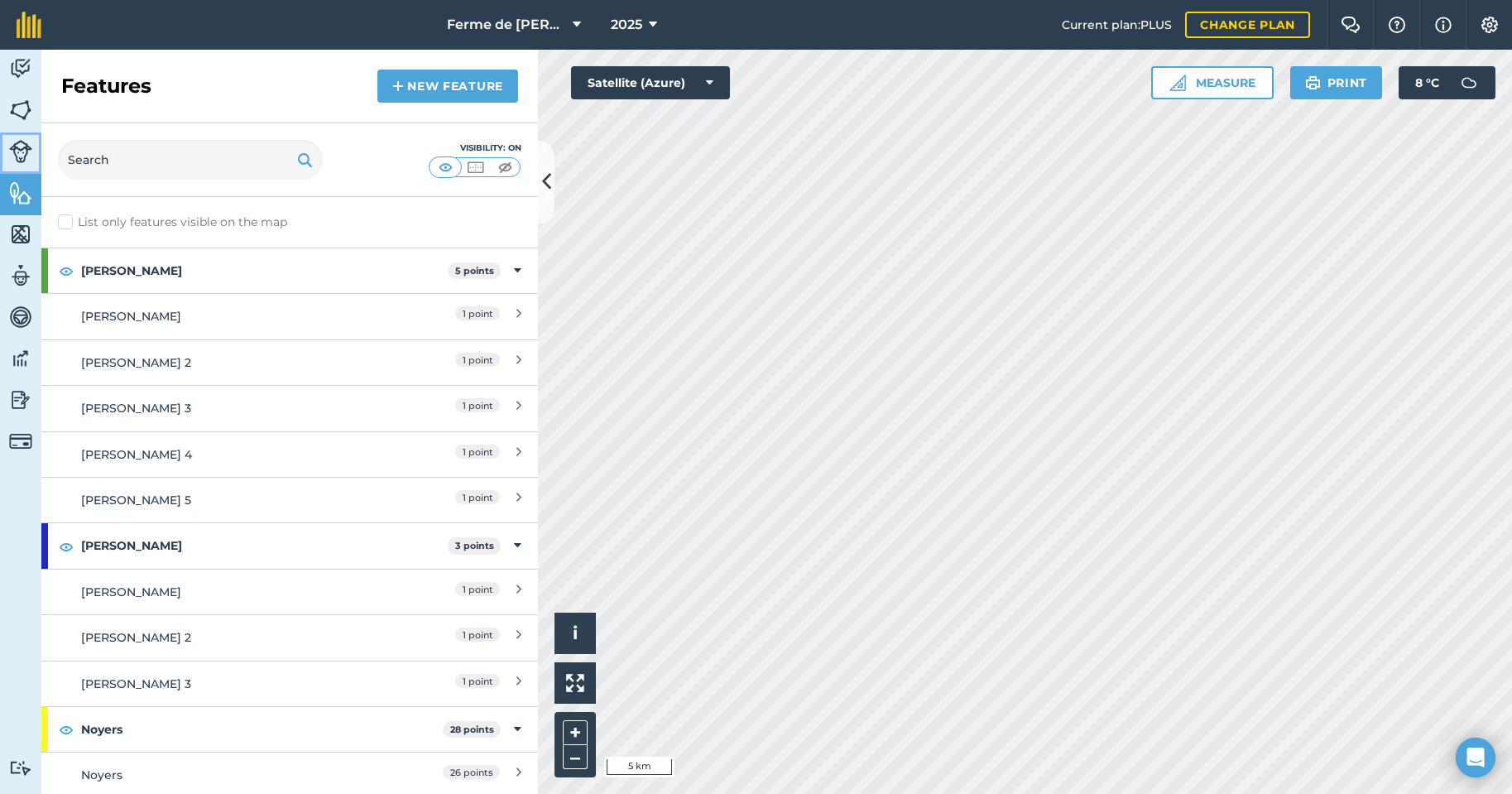
click at [15, 146] on img at bounding box center [20, 151] width 23 height 23
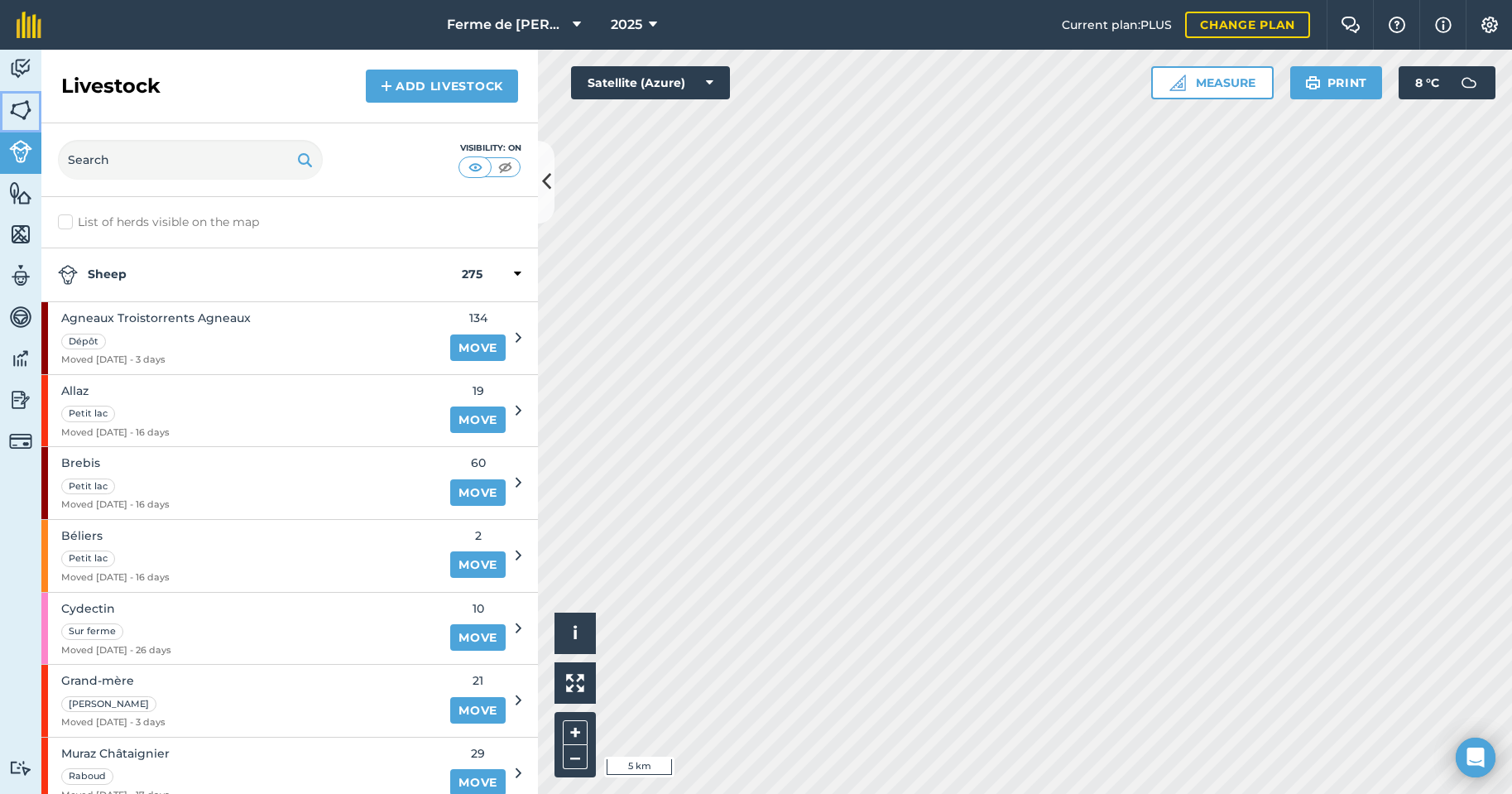
click at [15, 109] on img at bounding box center [20, 110] width 23 height 24
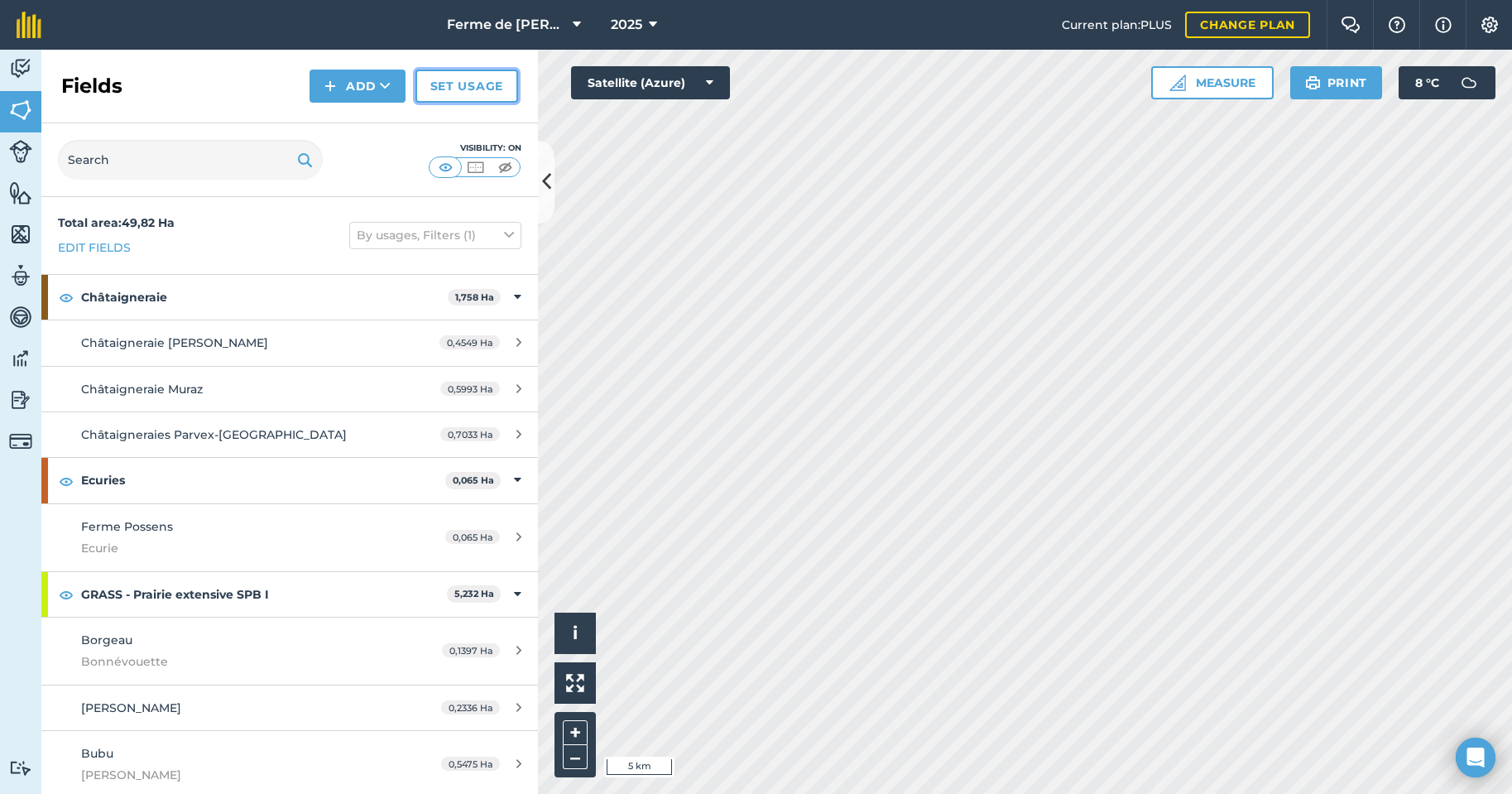
click at [451, 84] on link "Set usage" at bounding box center [467, 85] width 103 height 33
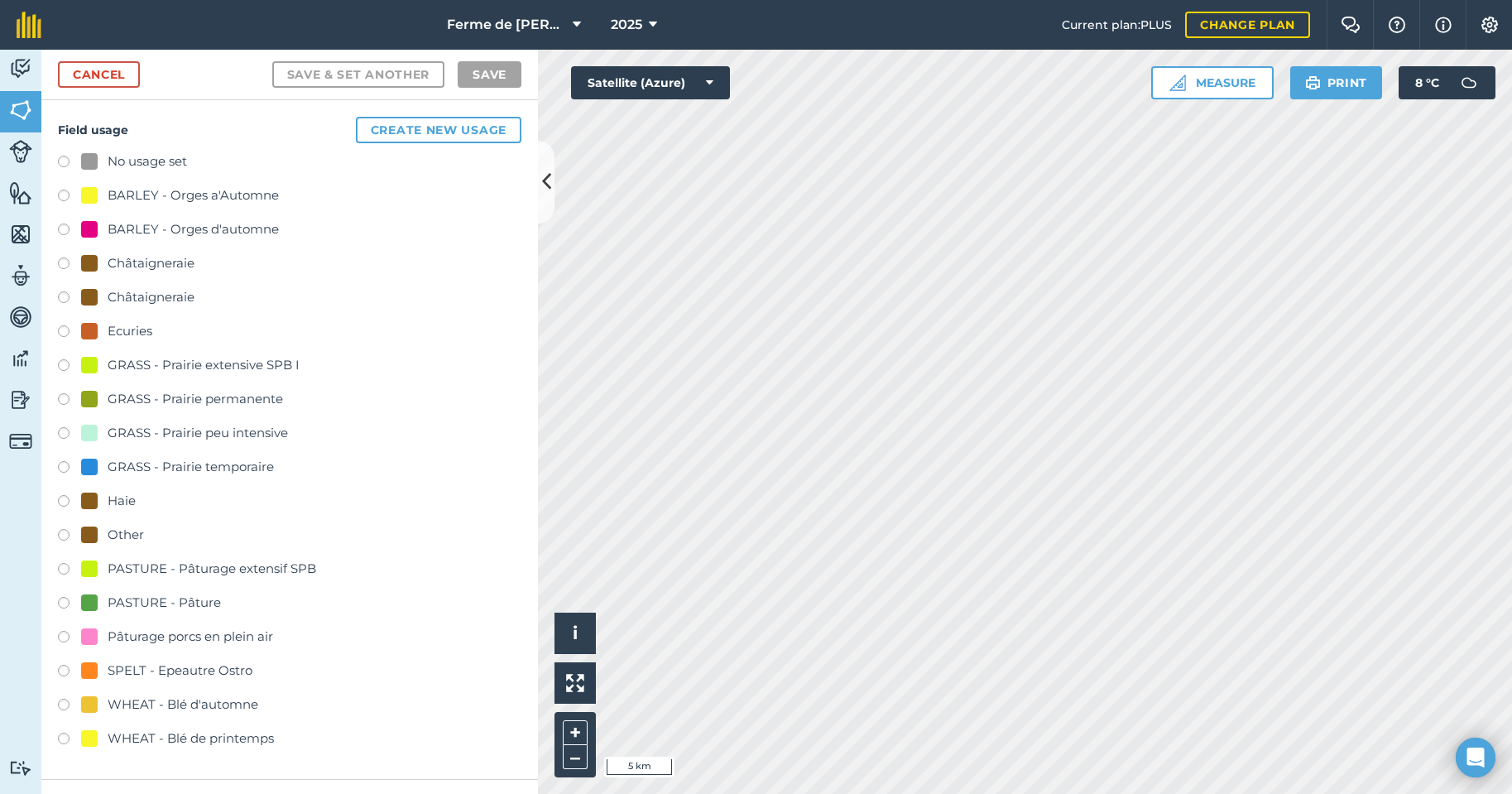
click at [66, 262] on label at bounding box center [69, 266] width 23 height 17
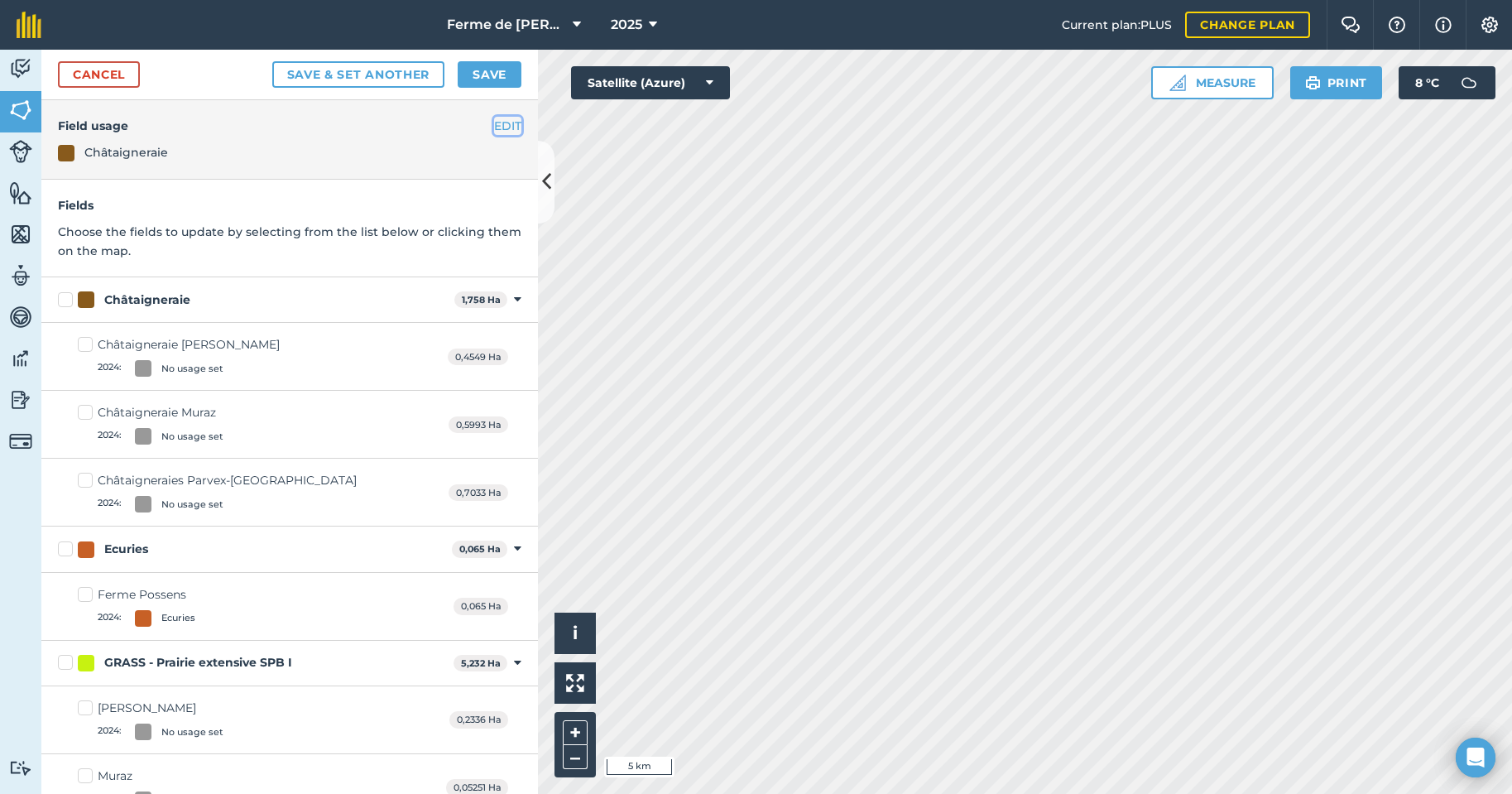
click at [498, 124] on button "EDIT" at bounding box center [508, 126] width 27 height 19
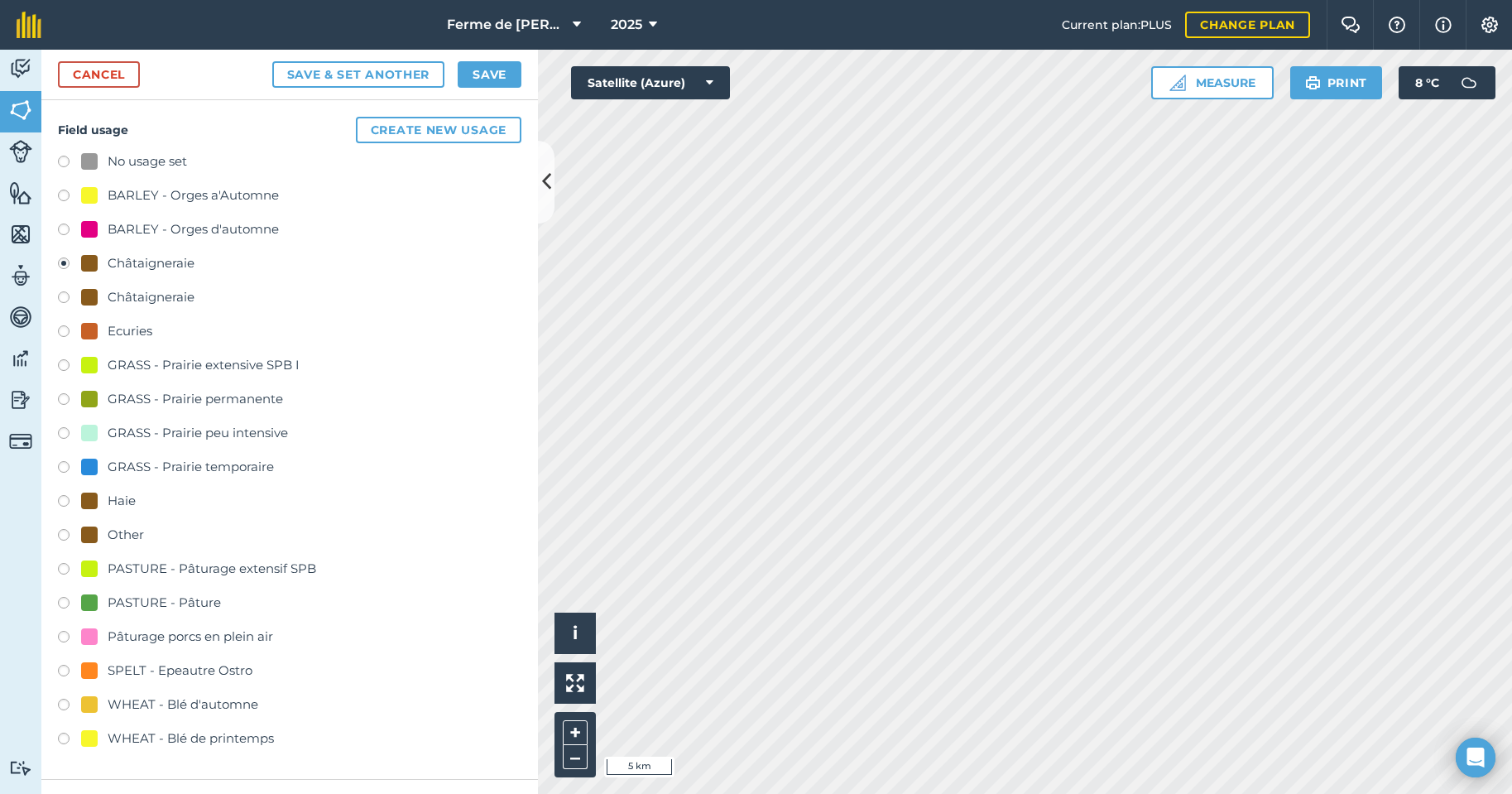
drag, startPoint x: 142, startPoint y: 263, endPoint x: 395, endPoint y: 175, distance: 267.9
click at [395, 175] on div "No usage set" at bounding box center [290, 164] width 464 height 24
drag, startPoint x: 155, startPoint y: 189, endPoint x: 285, endPoint y: 164, distance: 132.4
click at [285, 164] on div "No usage set" at bounding box center [290, 164] width 464 height 24
click at [1494, 23] on img at bounding box center [1490, 25] width 20 height 17
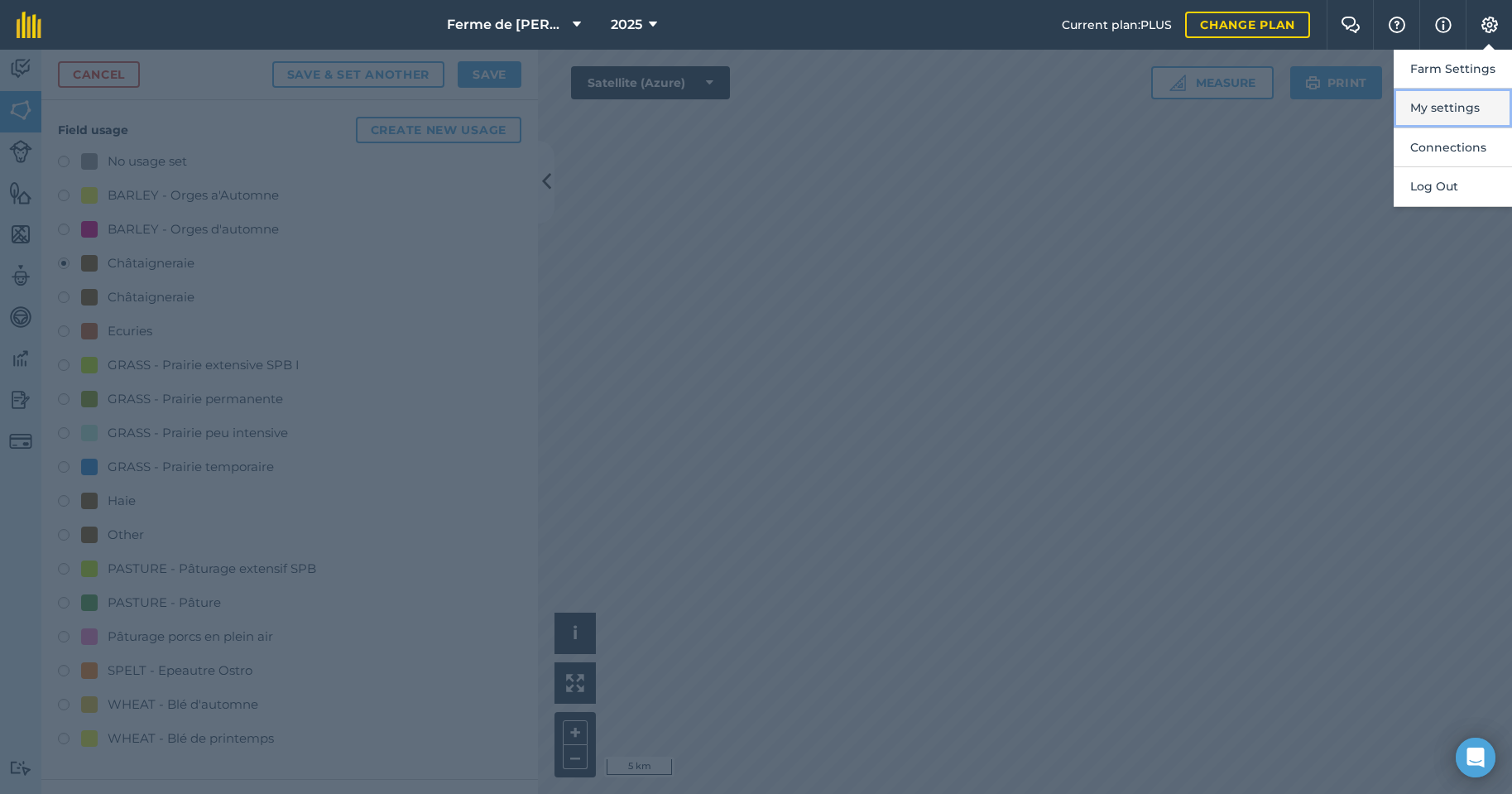
click at [1456, 106] on button "My settings" at bounding box center [1453, 108] width 118 height 39
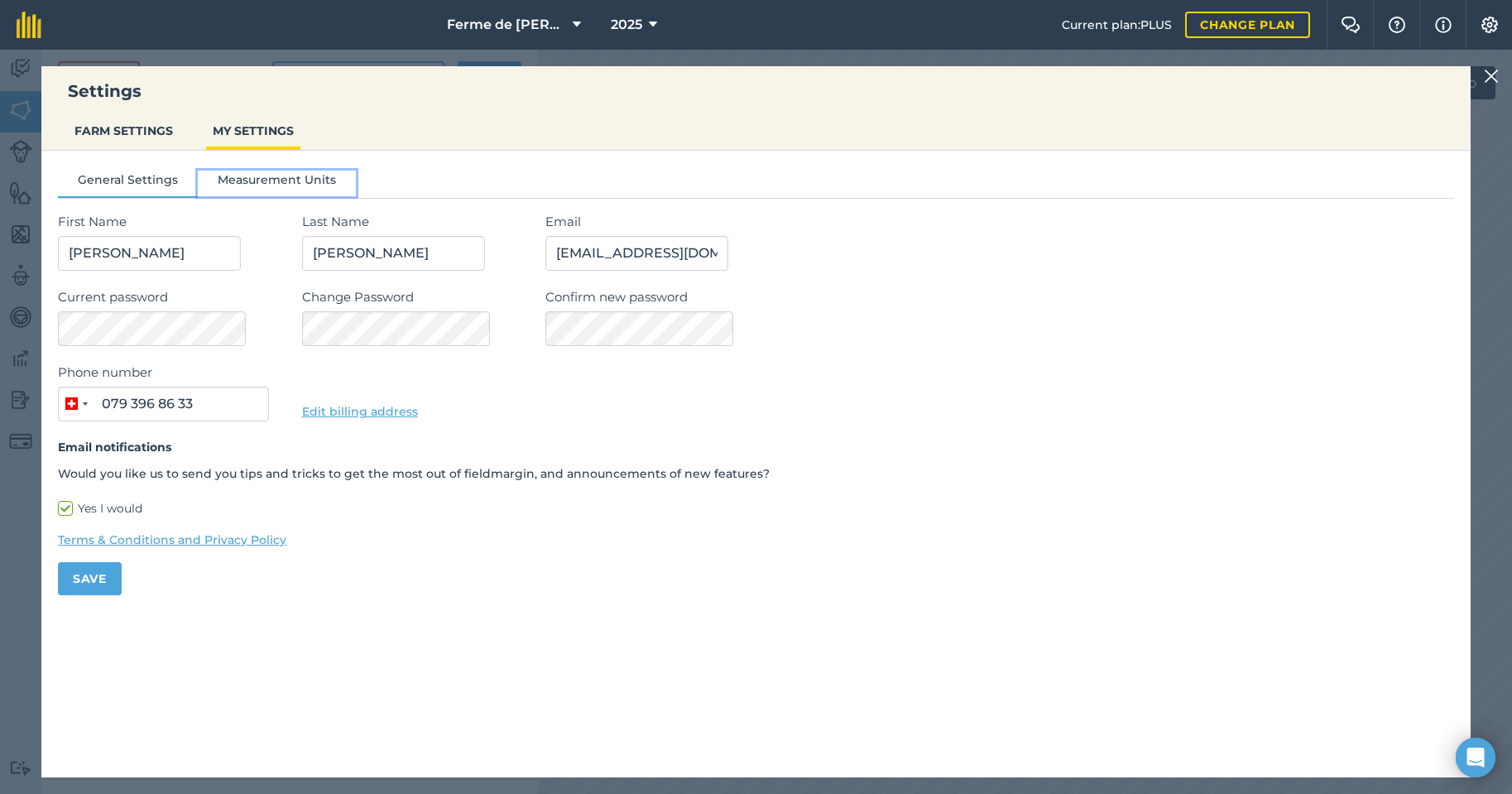
click at [263, 181] on button "Measurement Units" at bounding box center [277, 182] width 158 height 24
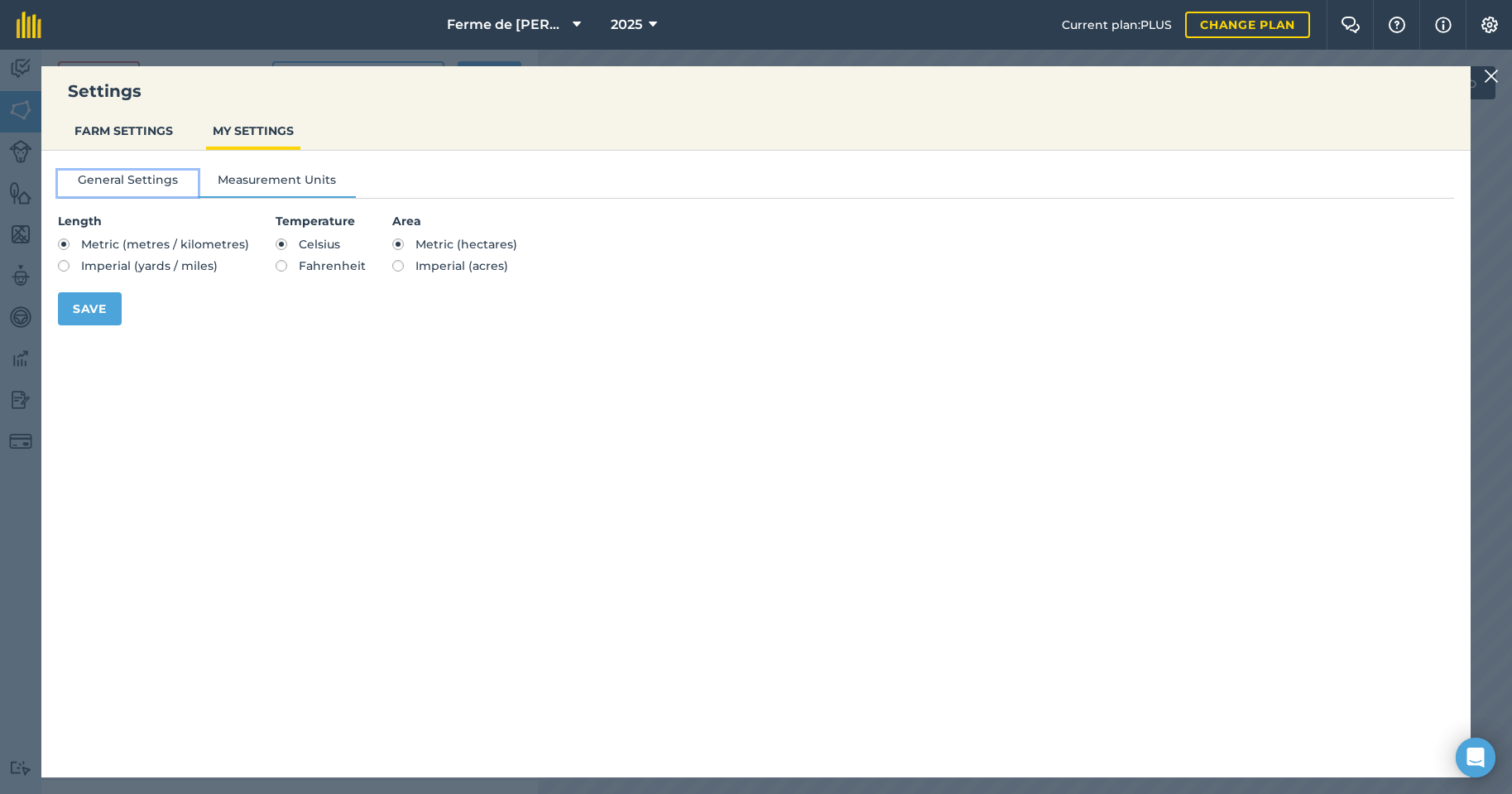
click at [122, 181] on button "General Settings" at bounding box center [128, 182] width 140 height 24
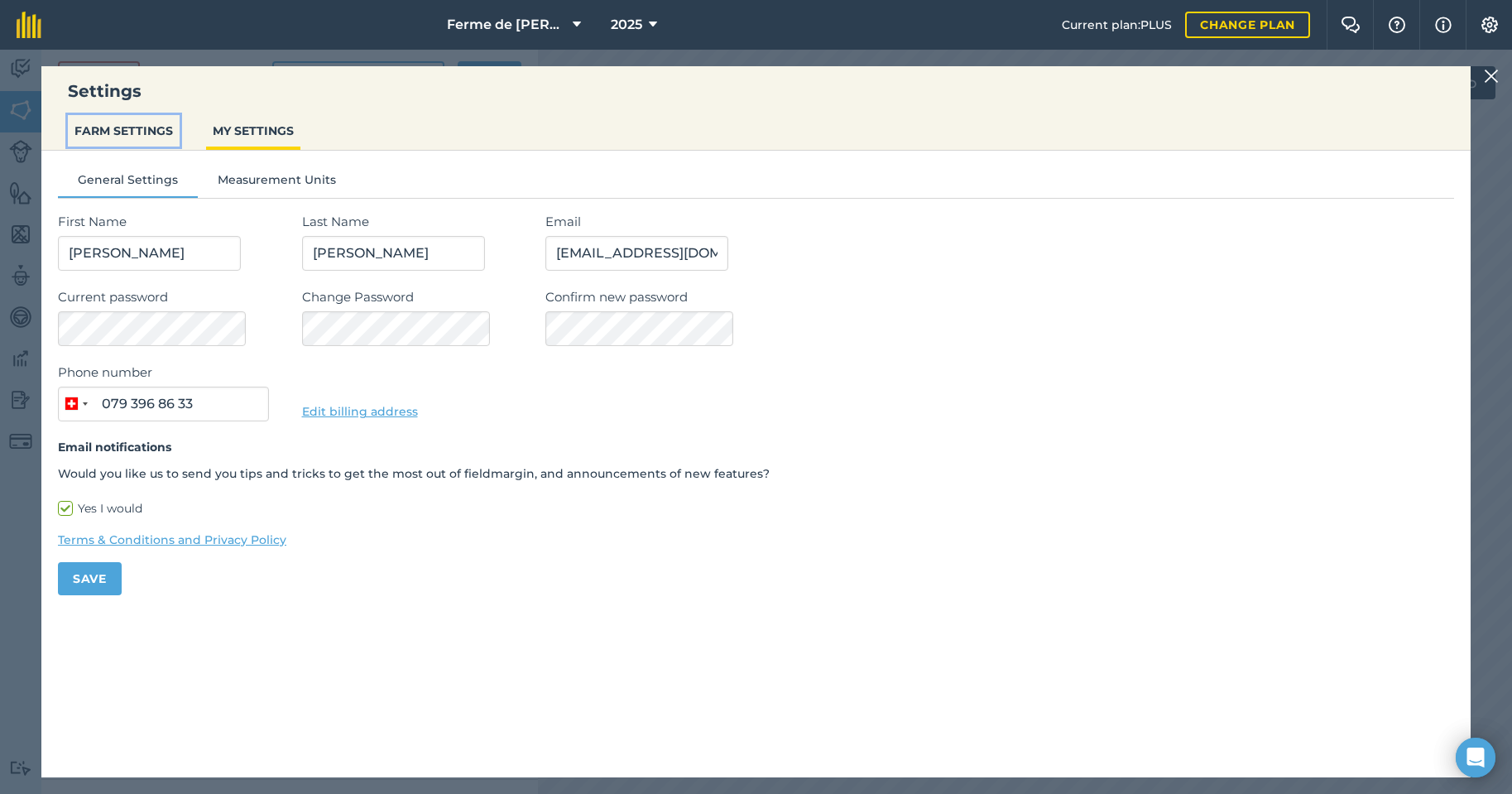
click at [131, 127] on button "FARM SETTINGS" at bounding box center [123, 130] width 111 height 31
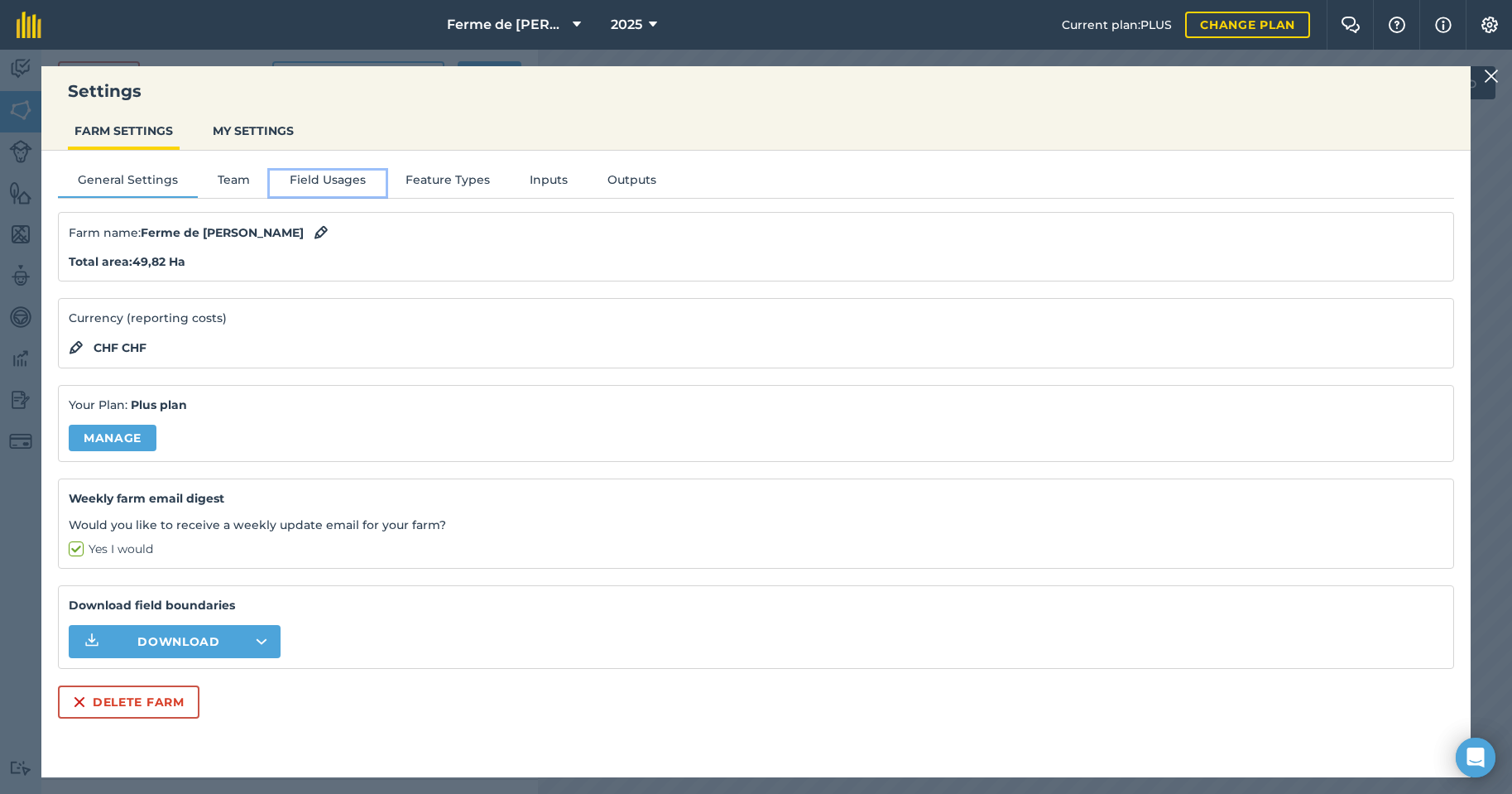
click at [322, 180] on button "Field Usages" at bounding box center [327, 182] width 116 height 24
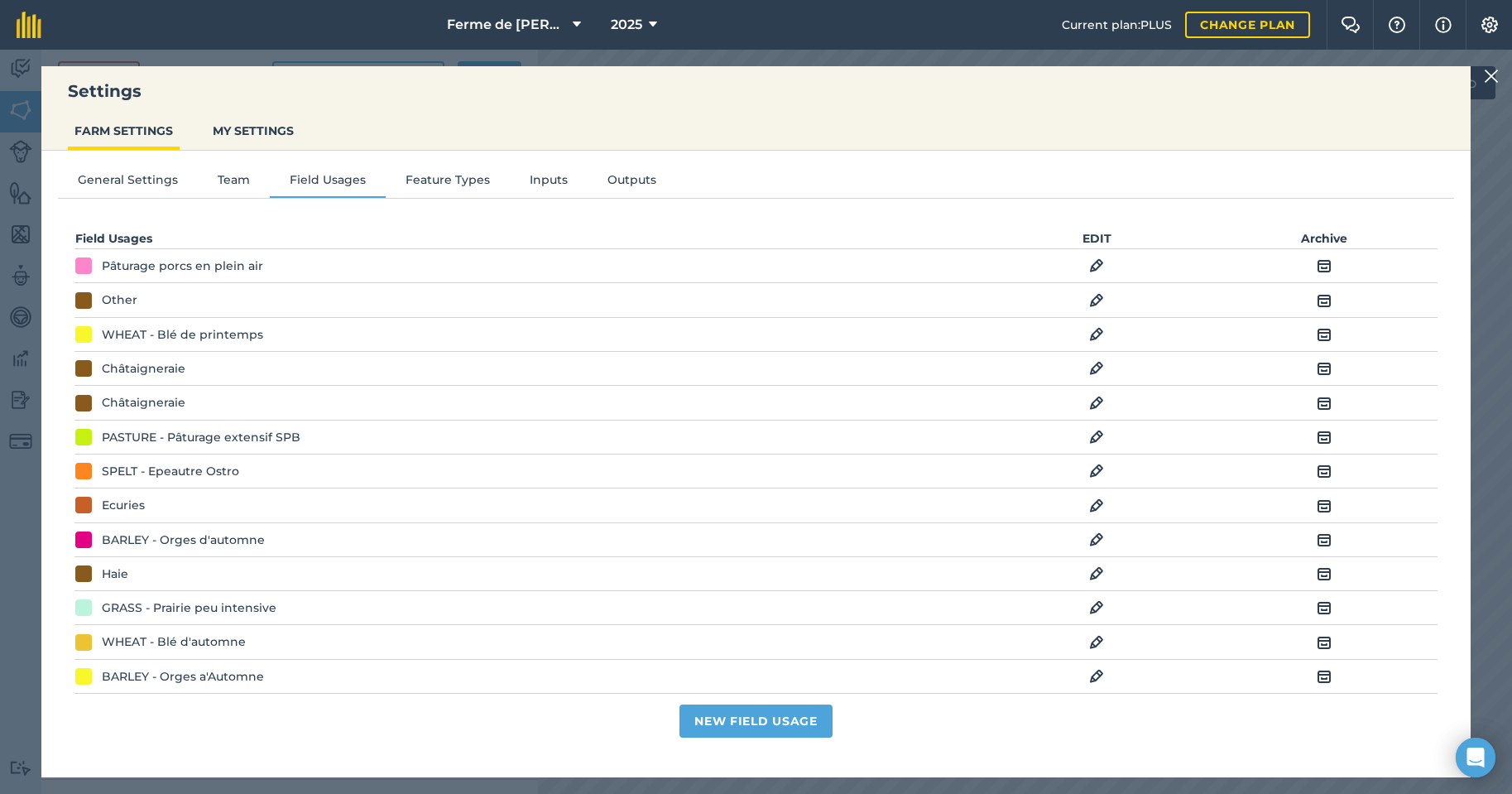
click at [1316, 365] on img at bounding box center [1324, 369] width 15 height 20
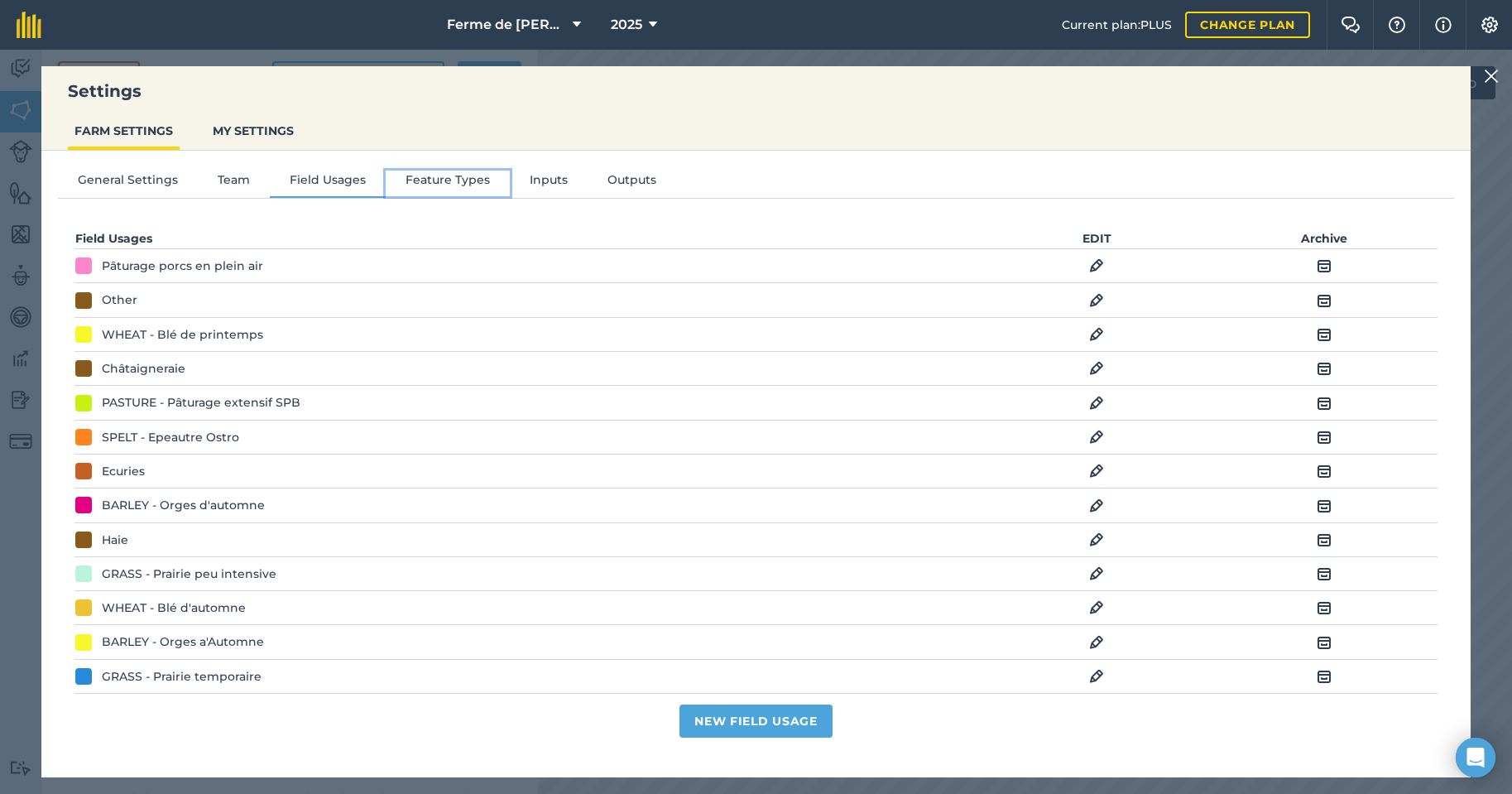
click at [439, 183] on button "Feature Types" at bounding box center [447, 182] width 124 height 24
